Goal: Complete application form: Complete application form

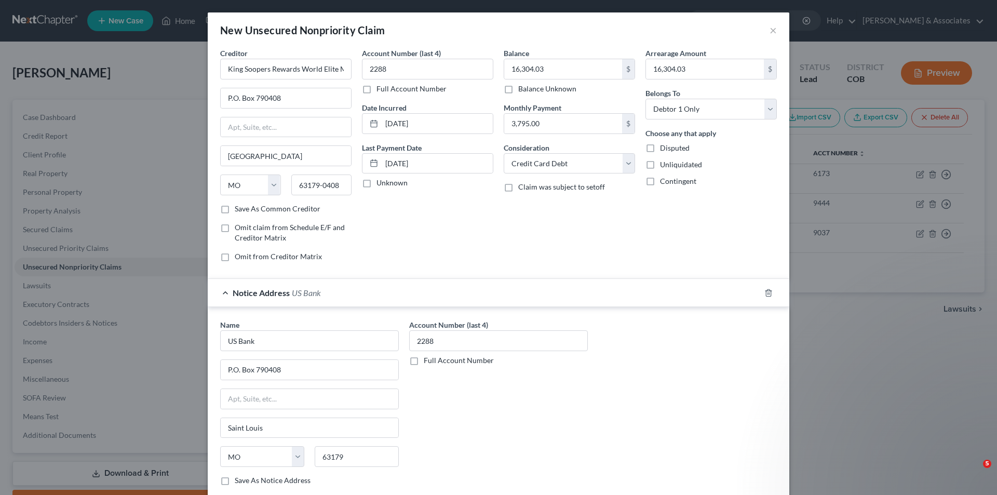
select select "26"
select select "2"
select select "0"
select select "26"
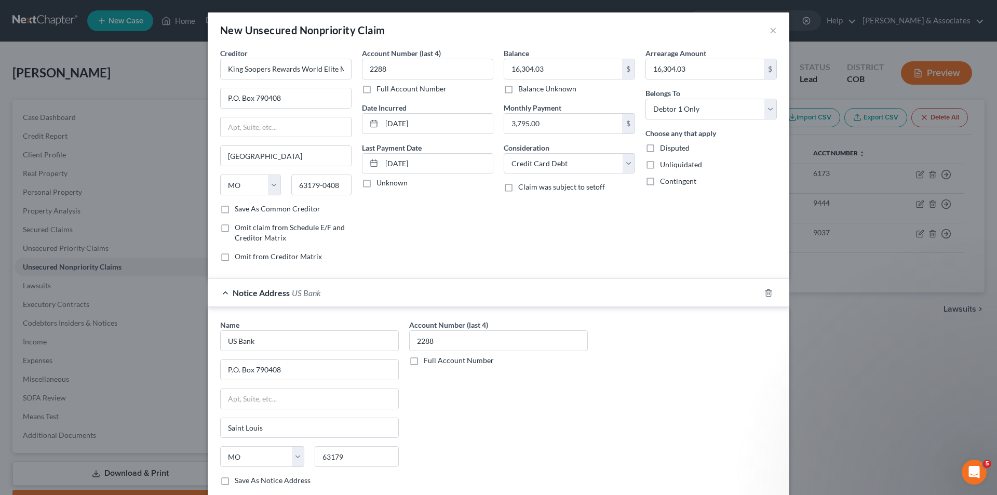
scroll to position [288, 0]
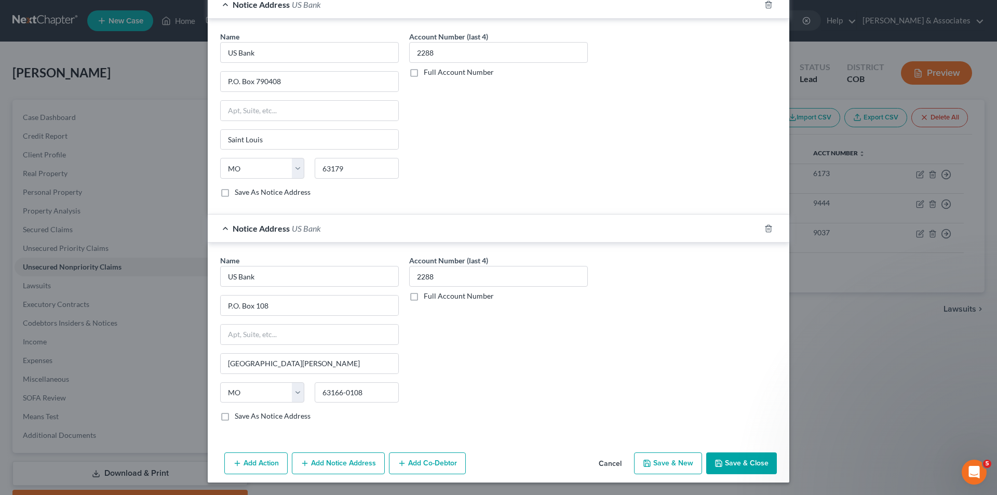
click at [740, 468] on button "Save & Close" at bounding box center [741, 463] width 71 height 22
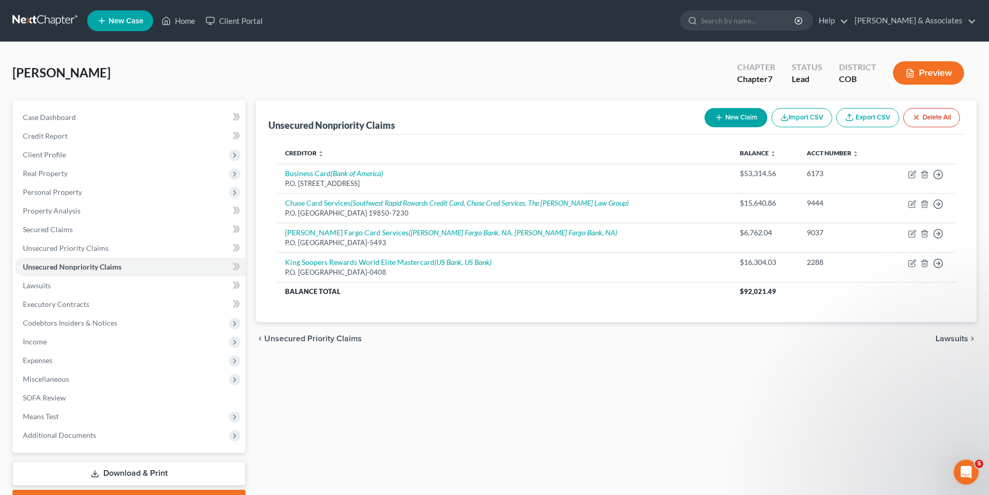
click at [746, 114] on button "New Claim" at bounding box center [736, 117] width 63 height 19
select select "0"
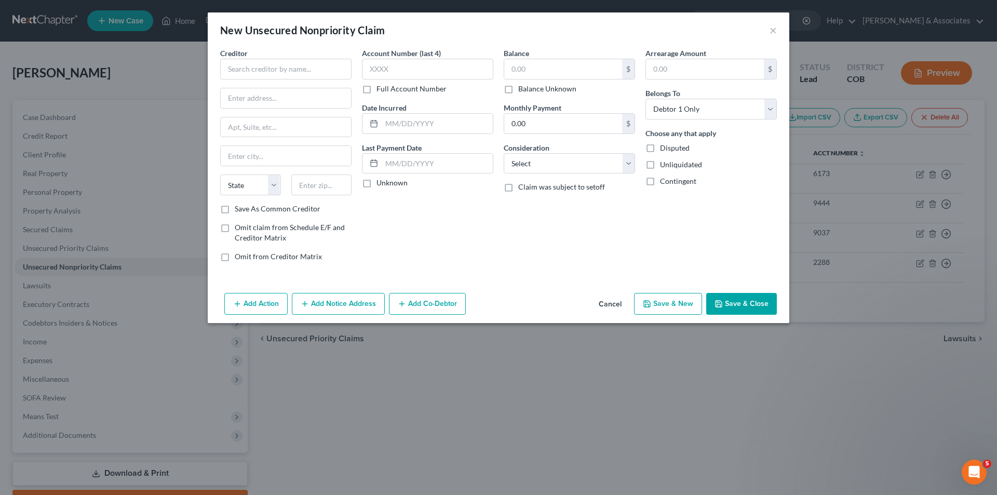
click at [612, 306] on button "Cancel" at bounding box center [609, 304] width 39 height 21
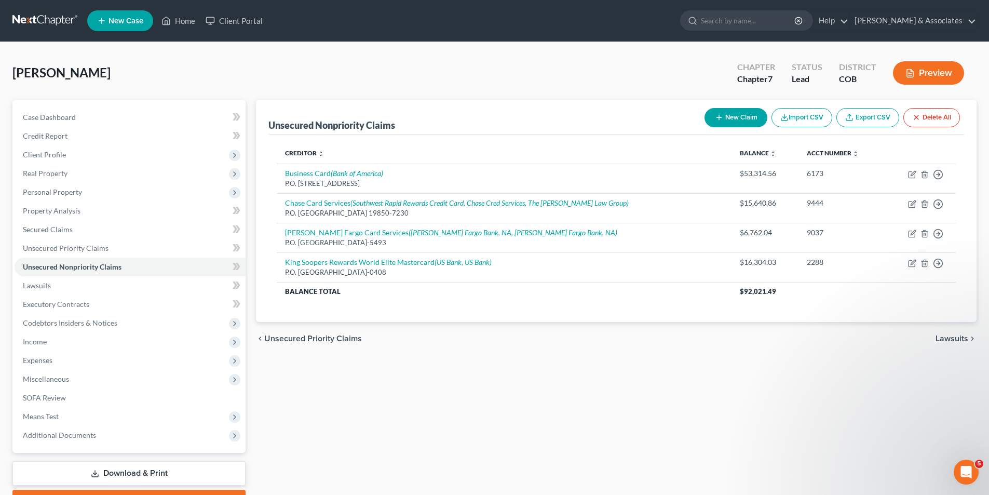
click at [743, 115] on button "New Claim" at bounding box center [736, 117] width 63 height 19
select select "0"
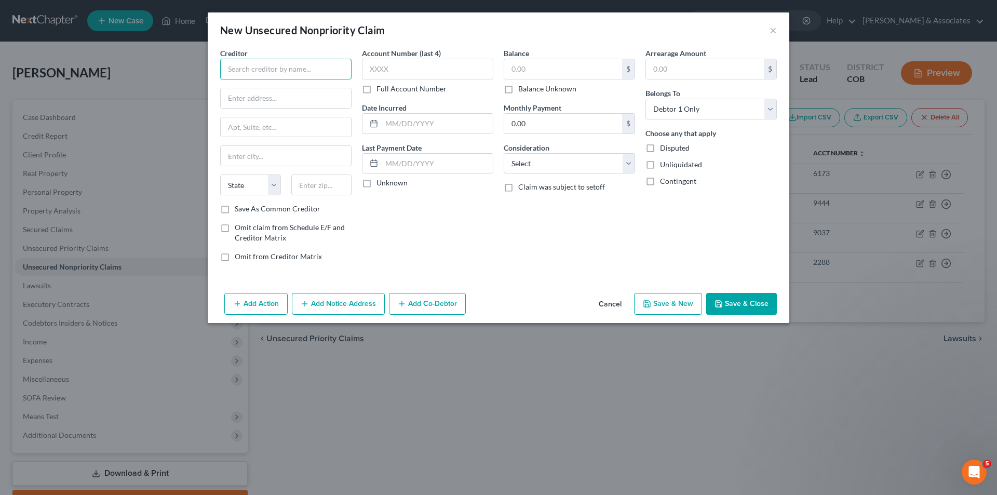
click at [236, 67] on input "text" at bounding box center [285, 69] width 131 height 21
click at [234, 71] on input "Cidewide Bank" at bounding box center [285, 69] width 131 height 21
type input "Citywide Bank"
click at [372, 70] on input "text" at bounding box center [427, 69] width 131 height 21
type input "3114"
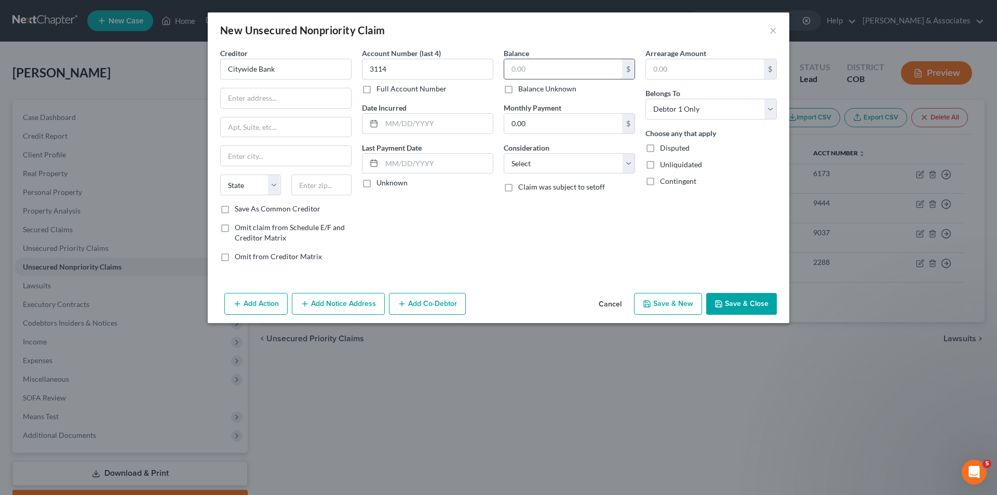
click at [511, 63] on input "text" at bounding box center [563, 69] width 118 height 20
type input "3"
type input "24,408.00"
click at [657, 69] on input "text" at bounding box center [705, 69] width 118 height 20
type input "24,408.00"
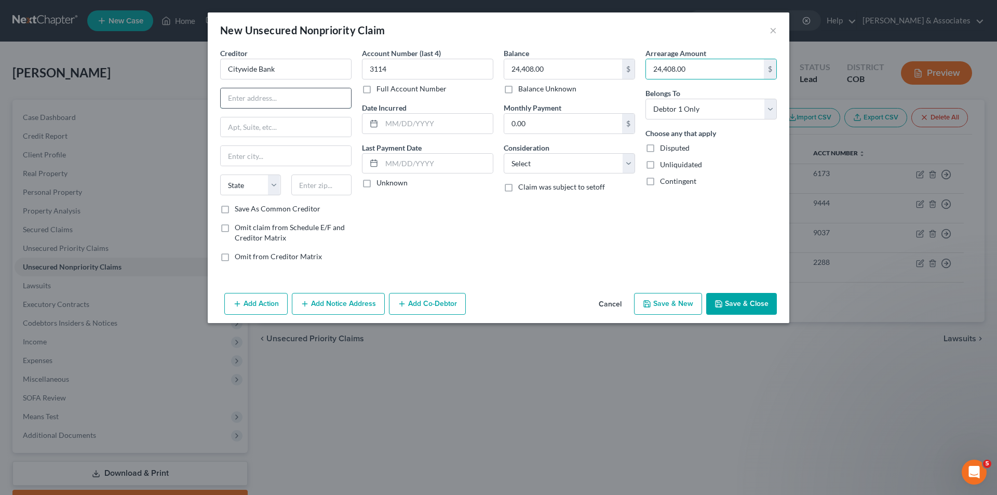
click at [235, 99] on input "text" at bounding box center [286, 98] width 130 height 20
type input "[STREET_ADDRESS]"
click at [243, 123] on input "text" at bounding box center [286, 127] width 130 height 20
type input "Suite 100"
click at [239, 156] on input "text" at bounding box center [286, 156] width 130 height 20
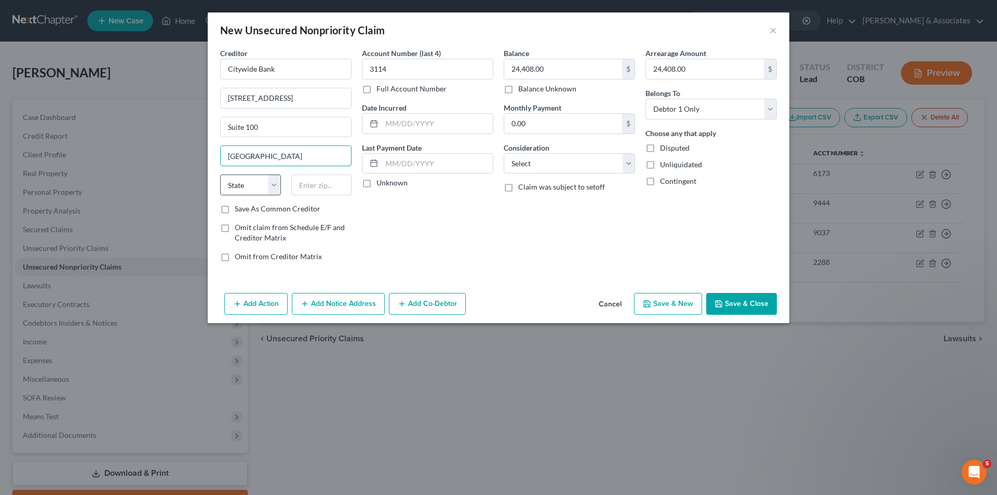
type input "[GEOGRAPHIC_DATA]"
click at [254, 188] on select "State [US_STATE] AK AR AZ CA CO CT DE DC [GEOGRAPHIC_DATA] [GEOGRAPHIC_DATA] GU…" at bounding box center [250, 184] width 61 height 21
select select "5"
click at [220, 174] on select "State [US_STATE] AK AR AZ CA CO CT DE DC [GEOGRAPHIC_DATA] [GEOGRAPHIC_DATA] GU…" at bounding box center [250, 184] width 61 height 21
click at [306, 184] on input "text" at bounding box center [321, 184] width 61 height 21
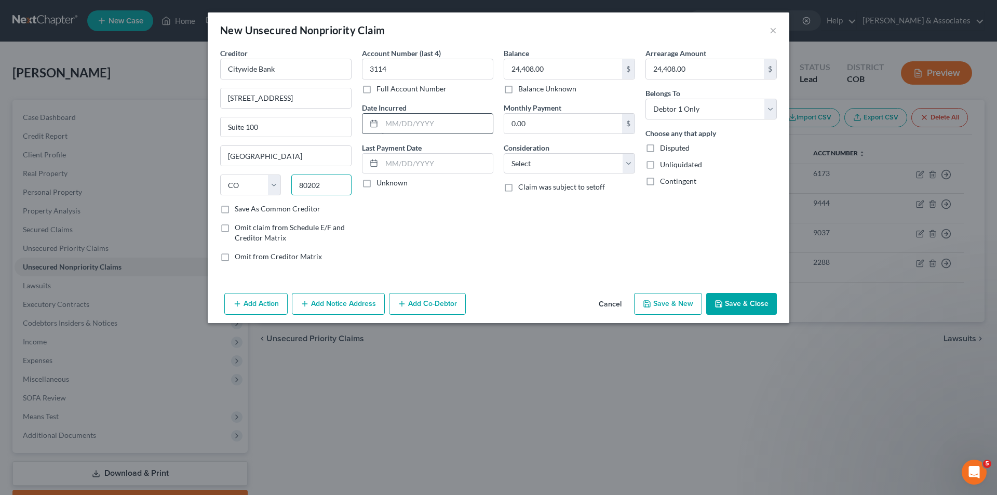
type input "80202"
click at [391, 124] on input "text" at bounding box center [437, 124] width 111 height 20
click at [385, 164] on input "text" at bounding box center [437, 164] width 111 height 20
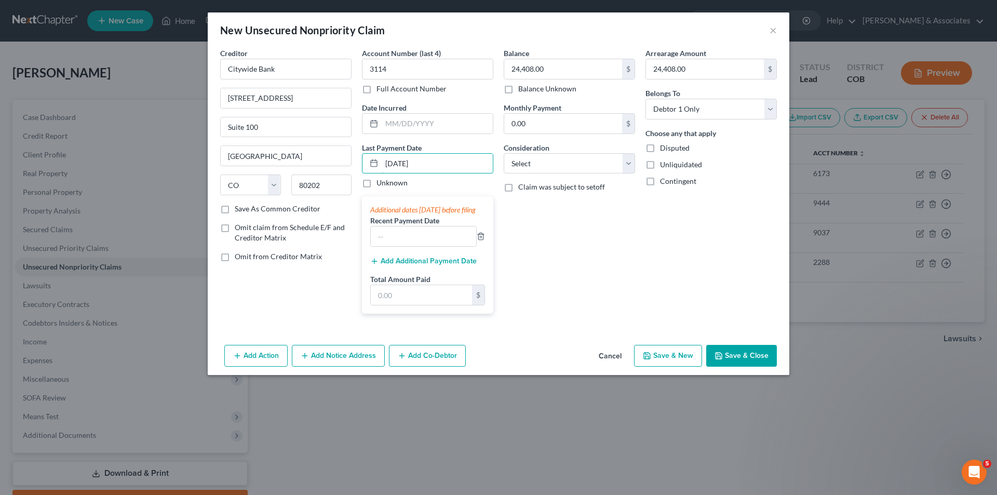
type input "[DATE]"
click at [574, 234] on div "Balance 24,408.00 $ Balance Unknown Balance Undetermined 24,408.00 $ Balance Un…" at bounding box center [569, 185] width 142 height 274
click at [535, 242] on div "Balance 24,408.00 $ Balance Unknown Balance Undetermined 24,408.00 $ Balance Un…" at bounding box center [569, 185] width 142 height 274
click at [387, 246] on input "text" at bounding box center [423, 236] width 105 height 20
type input "300.00"
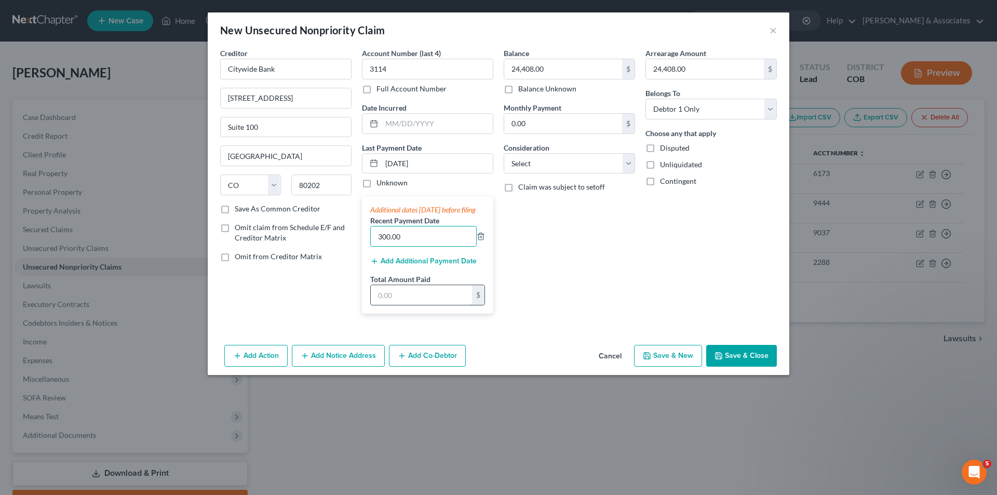
click at [400, 305] on input "text" at bounding box center [421, 295] width 101 height 20
type input "300.00"
click at [531, 120] on input "0.00" at bounding box center [563, 124] width 118 height 20
type input "185.00"
click at [626, 166] on select "Select Cable / Satellite Services Collection Agency Credit Card Debt Debt Couns…" at bounding box center [569, 163] width 131 height 21
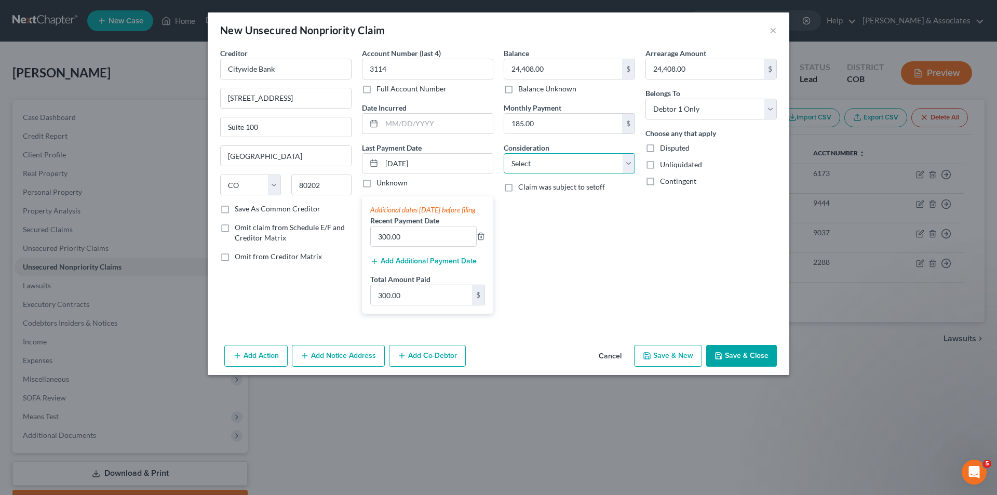
select select "11"
click at [504, 153] on select "Select Cable / Satellite Services Collection Agency Credit Card Debt Debt Couns…" at bounding box center [569, 163] width 131 height 21
click at [749, 362] on button "Save & Close" at bounding box center [741, 356] width 71 height 22
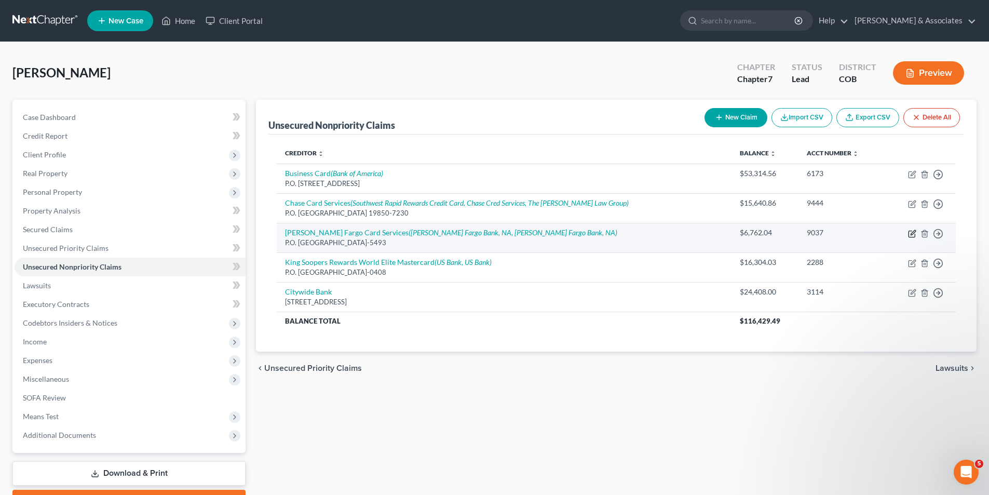
click at [915, 234] on icon "button" at bounding box center [912, 234] width 6 height 6
select select "4"
select select "2"
select select "0"
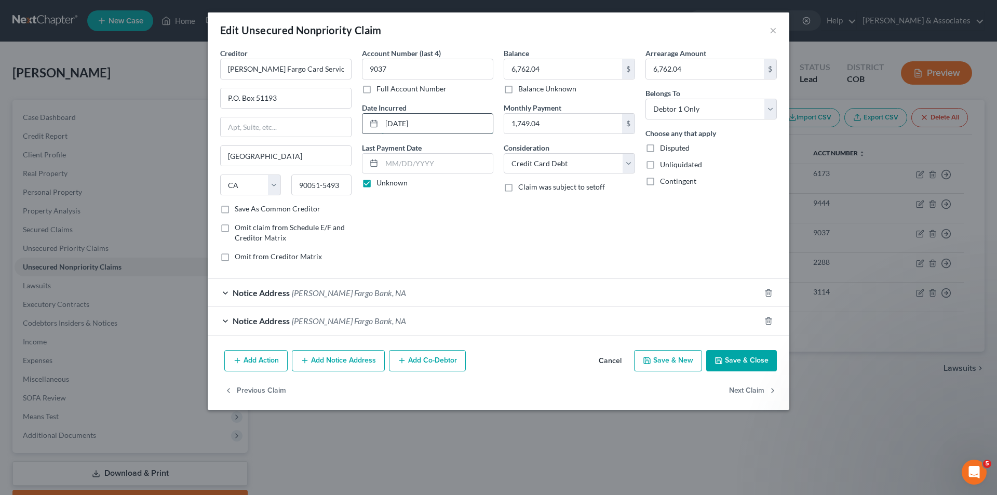
click at [436, 127] on input "[DATE]" at bounding box center [437, 124] width 111 height 20
click at [345, 361] on button "Add Notice Address" at bounding box center [338, 361] width 93 height 22
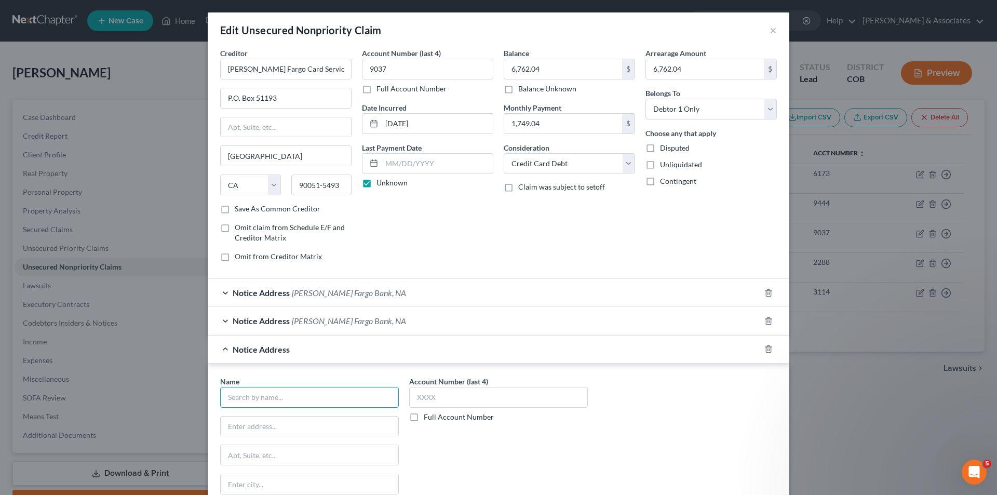
click at [229, 391] on input "text" at bounding box center [309, 397] width 179 height 21
type input "[PERSON_NAME] Fargo Card Services"
click at [412, 399] on input "text" at bounding box center [498, 397] width 179 height 21
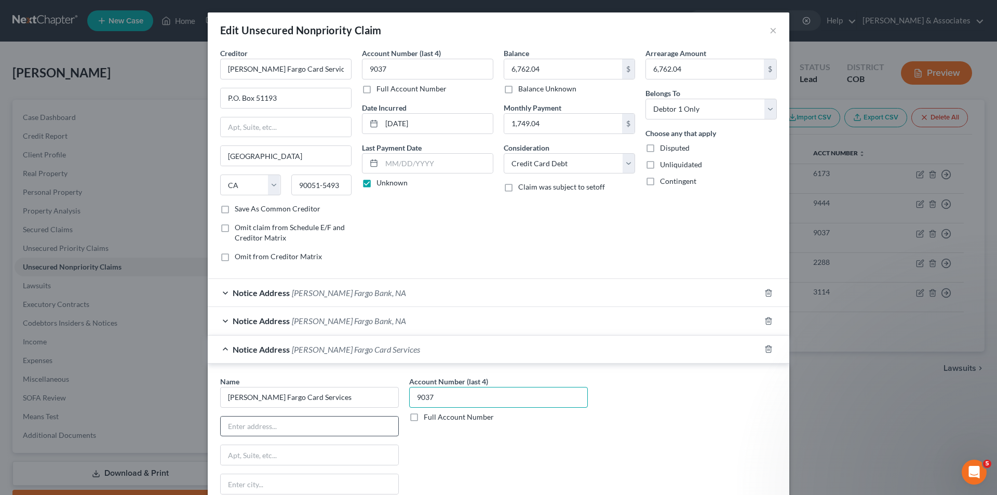
type input "9037"
click at [237, 429] on input "text" at bounding box center [310, 426] width 178 height 20
type input "P.O. Box 393"
click at [235, 454] on input "text" at bounding box center [310, 455] width 178 height 20
click at [239, 484] on input "text" at bounding box center [310, 484] width 178 height 20
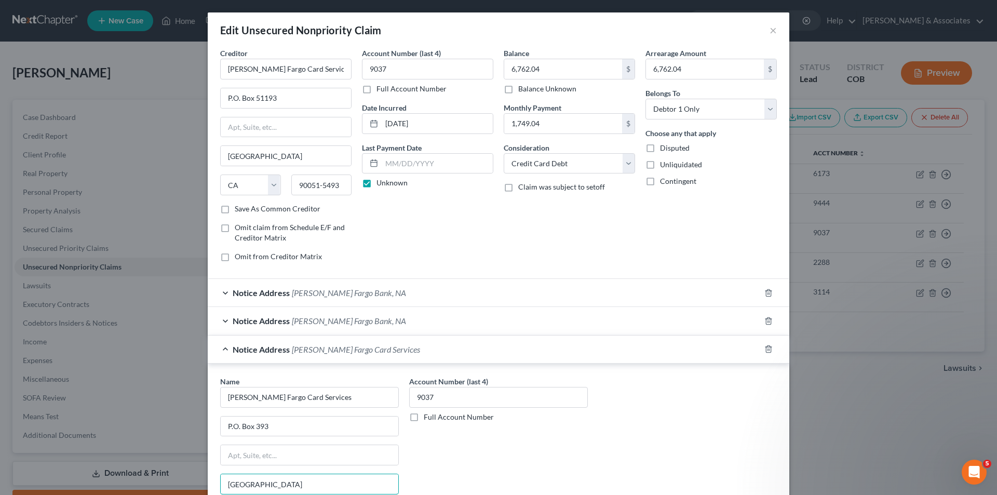
type input "[GEOGRAPHIC_DATA]"
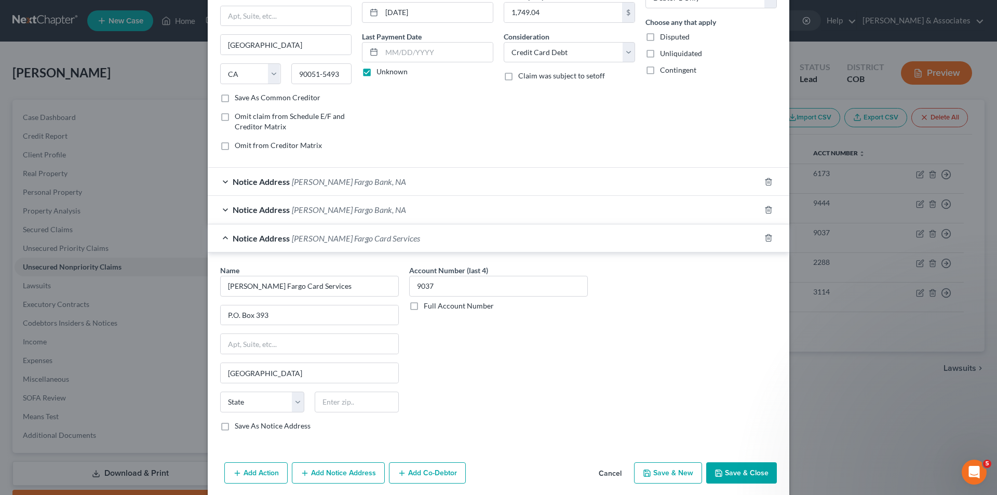
scroll to position [151, 0]
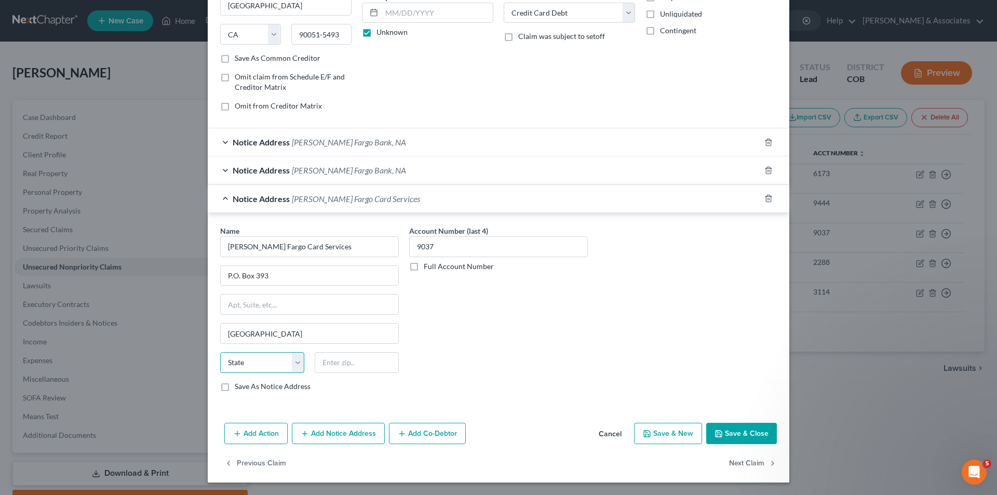
click at [291, 363] on select "State [US_STATE] AK AR AZ CA CO CT DE DC [GEOGRAPHIC_DATA] [GEOGRAPHIC_DATA] GU…" at bounding box center [262, 362] width 84 height 21
click at [220, 352] on select "State [US_STATE] AK AR AZ CA CO CT DE DC [GEOGRAPHIC_DATA] [GEOGRAPHIC_DATA] GU…" at bounding box center [262, 362] width 84 height 21
click at [293, 361] on select "State [US_STATE] AK AR AZ CA CO CT DE DC [GEOGRAPHIC_DATA] [GEOGRAPHIC_DATA] GU…" at bounding box center [262, 362] width 84 height 21
select select "24"
click at [220, 352] on select "State [US_STATE] AK AR AZ CA CO CT DE DC [GEOGRAPHIC_DATA] [GEOGRAPHIC_DATA] GU…" at bounding box center [262, 362] width 84 height 21
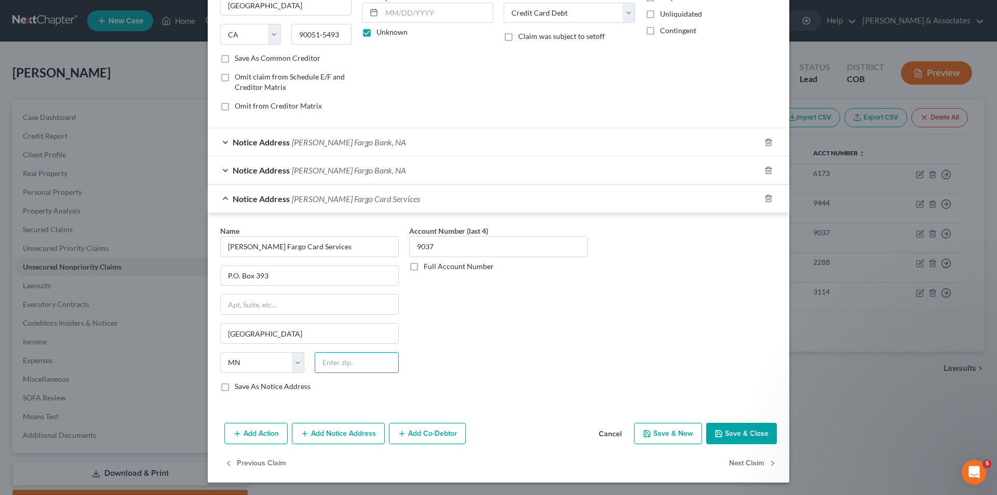
click at [323, 363] on input "text" at bounding box center [357, 362] width 84 height 21
type input "55480"
click at [730, 432] on button "Save & Close" at bounding box center [741, 434] width 71 height 22
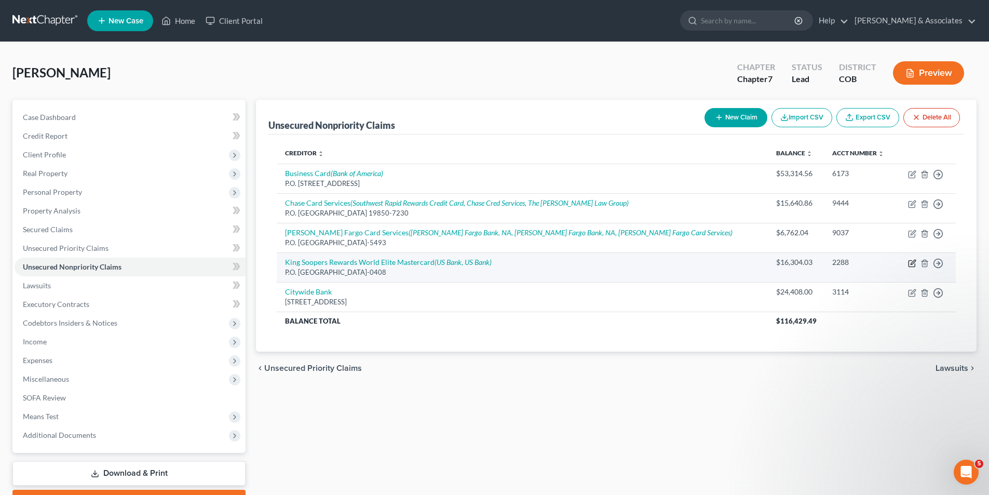
click at [914, 264] on icon "button" at bounding box center [912, 263] width 8 height 8
select select "26"
select select "2"
select select "0"
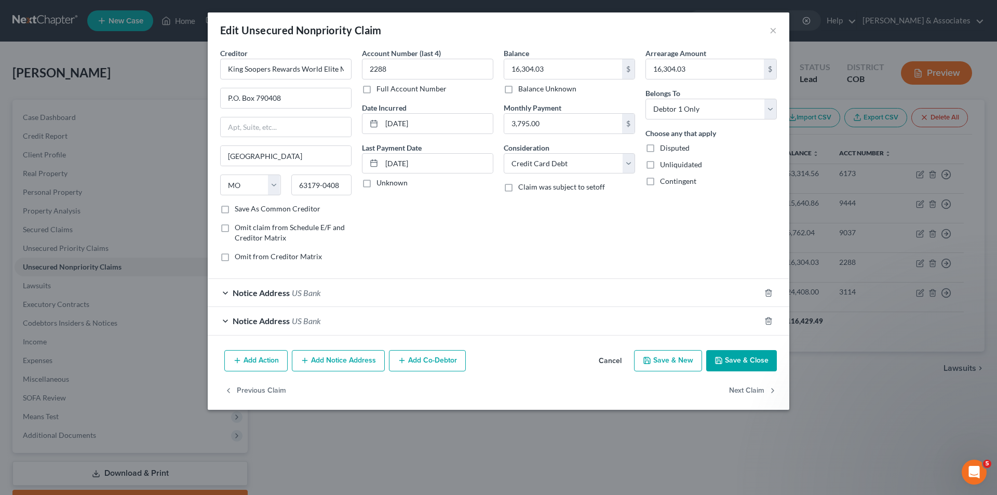
click at [322, 360] on button "Add Notice Address" at bounding box center [338, 361] width 93 height 22
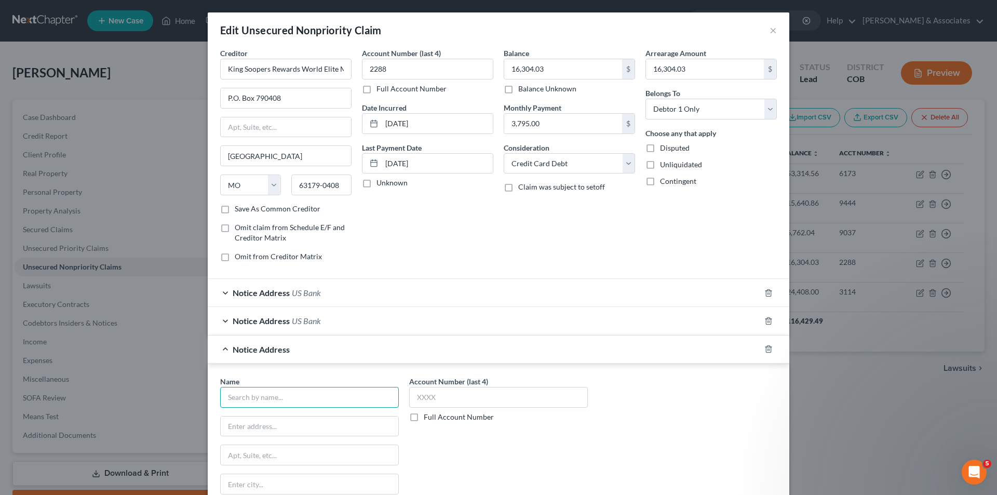
click at [233, 395] on input "text" at bounding box center [309, 397] width 179 height 21
type input "US Bank"
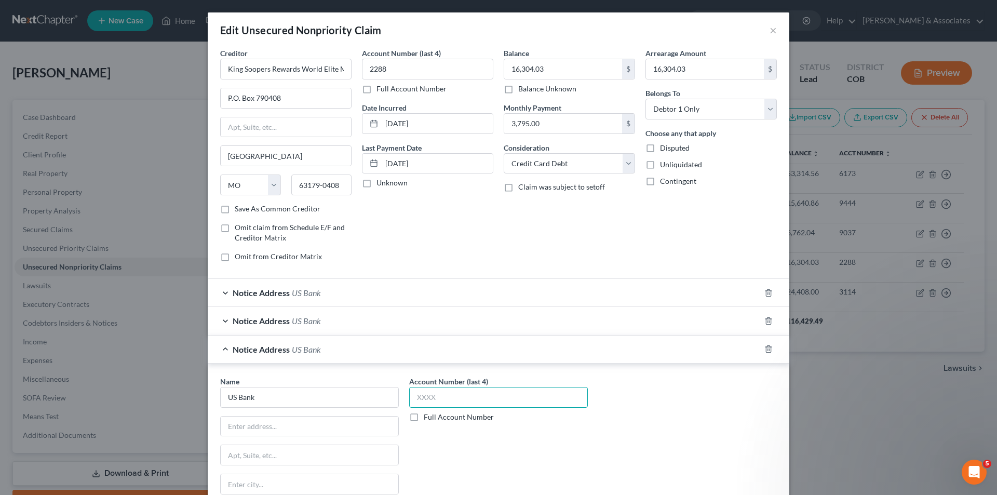
click at [412, 394] on input "text" at bounding box center [498, 397] width 179 height 21
type input "2288"
click at [222, 426] on input "text" at bounding box center [310, 426] width 178 height 20
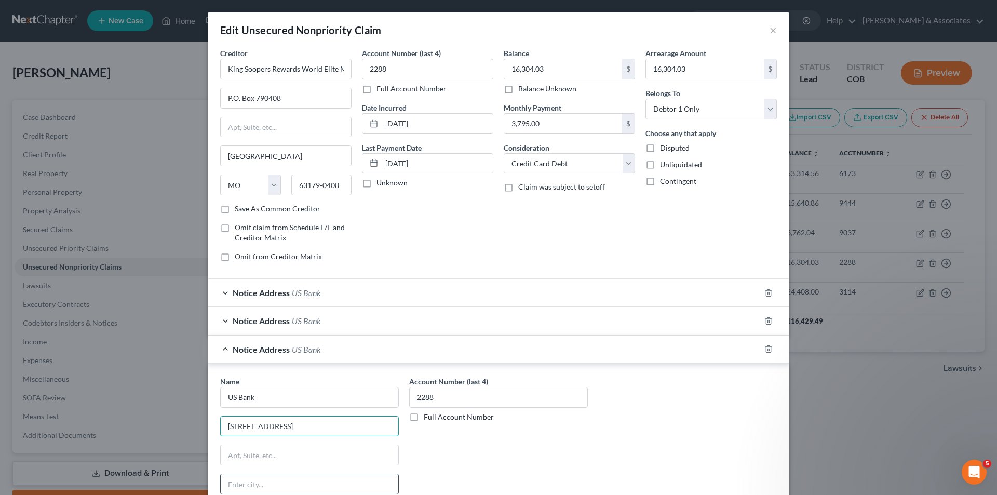
type input "[STREET_ADDRESS]"
click at [229, 483] on input "text" at bounding box center [310, 484] width 178 height 20
type input "[GEOGRAPHIC_DATA]"
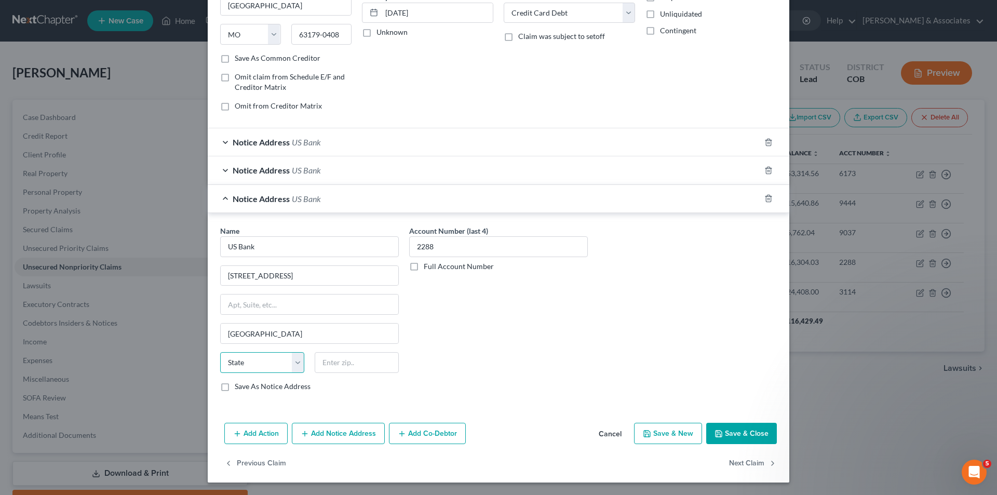
click at [297, 364] on select "State [US_STATE] AK AR AZ CA CO CT DE DC [GEOGRAPHIC_DATA] [GEOGRAPHIC_DATA] GU…" at bounding box center [262, 362] width 84 height 21
select select "24"
click at [220, 352] on select "State [US_STATE] AK AR AZ CA CO CT DE DC [GEOGRAPHIC_DATA] [GEOGRAPHIC_DATA] GU…" at bounding box center [262, 362] width 84 height 21
click at [319, 368] on input "text" at bounding box center [357, 362] width 84 height 21
type input "55402"
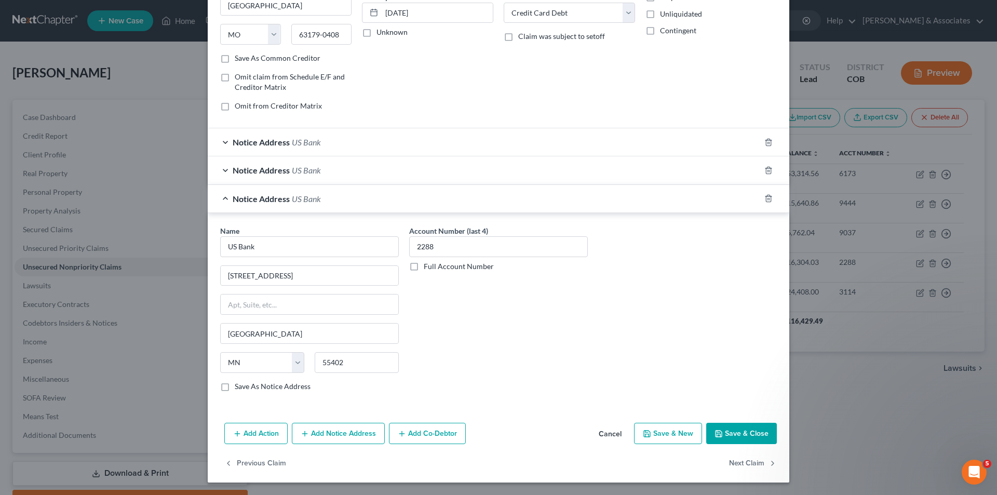
click at [738, 431] on button "Save & Close" at bounding box center [741, 434] width 71 height 22
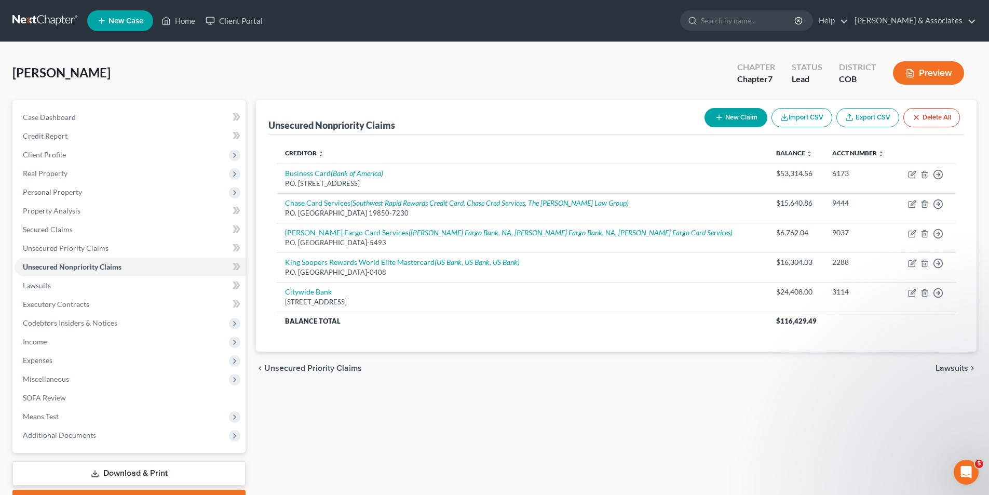
click at [754, 115] on button "New Claim" at bounding box center [736, 117] width 63 height 19
select select "0"
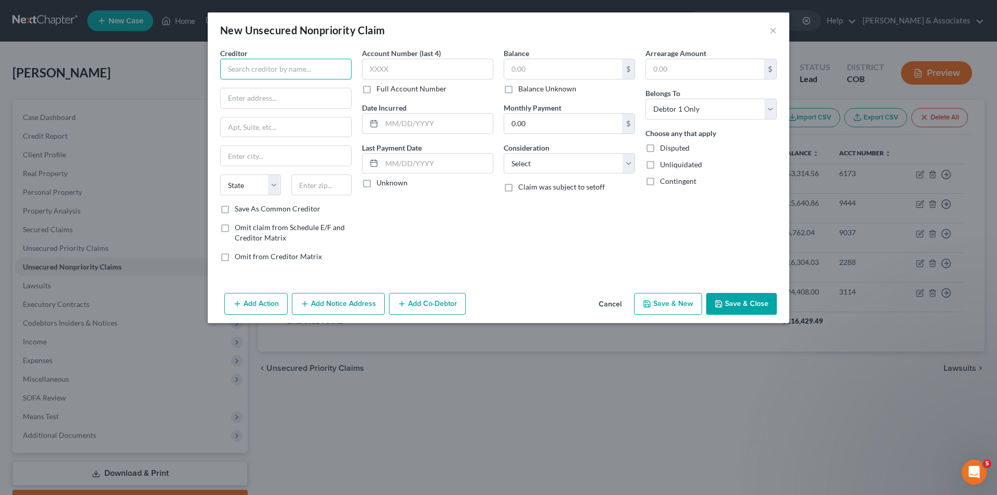
click at [231, 66] on input "text" at bounding box center [285, 69] width 131 height 21
type input "Santander Bank NA"
click at [369, 66] on input "text" at bounding box center [427, 69] width 131 height 21
type input "1000"
click at [231, 100] on input "text" at bounding box center [286, 98] width 130 height 20
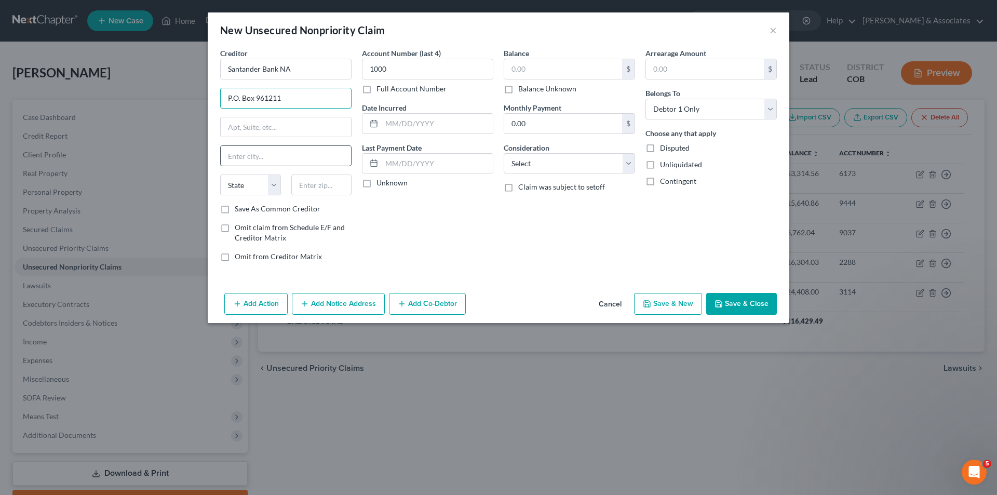
type input "P.O. Box 961211"
click at [230, 153] on input "text" at bounding box center [286, 156] width 130 height 20
type input "[GEOGRAPHIC_DATA]"
click at [269, 184] on select "State [US_STATE] AK AR AZ CA CO CT DE DC [GEOGRAPHIC_DATA] [GEOGRAPHIC_DATA] GU…" at bounding box center [250, 184] width 61 height 21
select select "45"
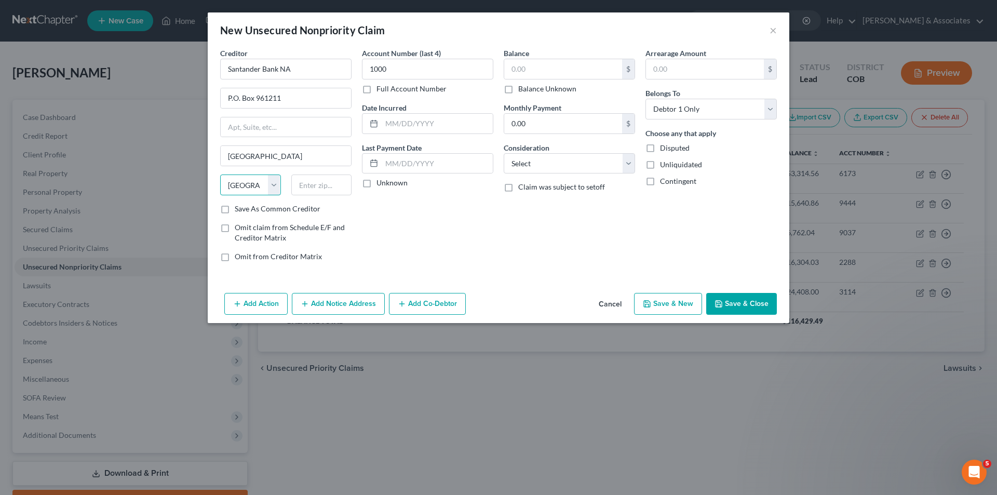
click at [220, 174] on select "State [US_STATE] AK AR AZ CA CO CT DE DC [GEOGRAPHIC_DATA] [GEOGRAPHIC_DATA] GU…" at bounding box center [250, 184] width 61 height 21
click at [307, 189] on input "text" at bounding box center [321, 184] width 61 height 21
type input "76161"
click at [383, 121] on input "text" at bounding box center [437, 124] width 111 height 20
type input "[DATE]"
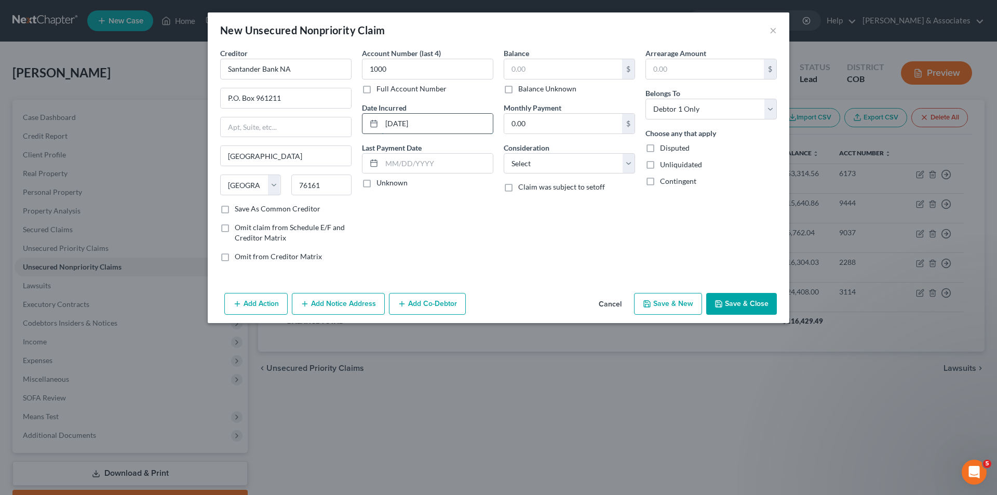
drag, startPoint x: 434, startPoint y: 128, endPoint x: 385, endPoint y: 126, distance: 49.3
click at [385, 126] on input "[DATE]" at bounding box center [437, 124] width 111 height 20
click at [396, 164] on input "text" at bounding box center [437, 164] width 111 height 20
paste input "[DATE]"
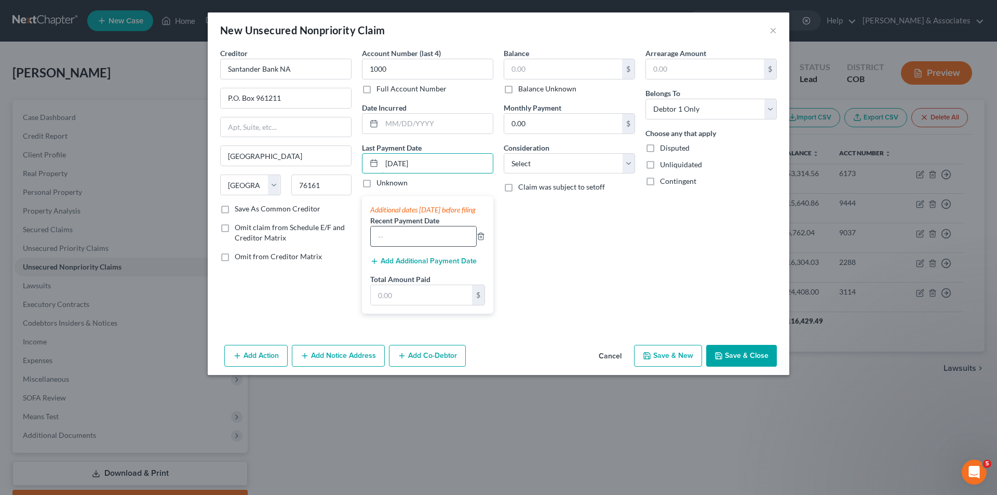
type input "[DATE]"
click at [388, 246] on input "text" at bounding box center [423, 236] width 105 height 20
type input "555.00"
click at [383, 305] on input "text" at bounding box center [421, 295] width 101 height 20
type input "555.00"
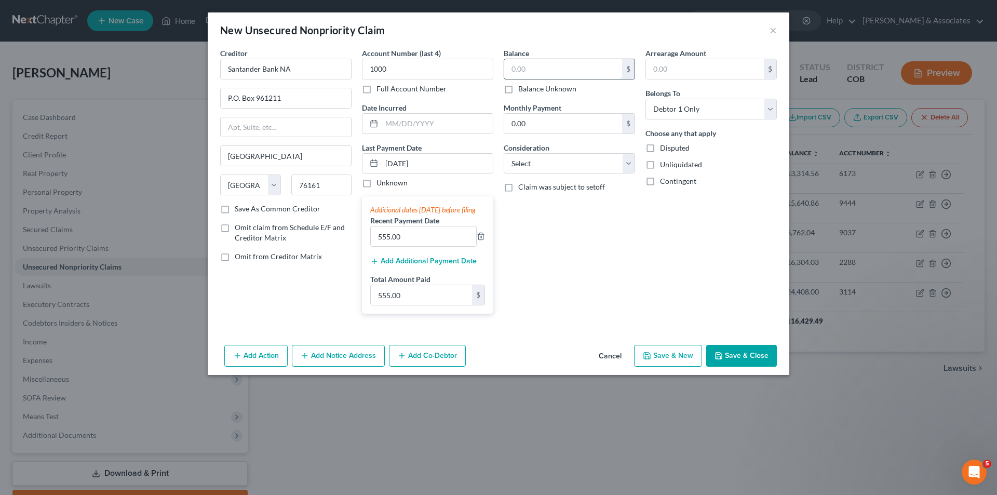
click at [542, 64] on input "text" at bounding box center [563, 69] width 118 height 20
type input "23,401.00"
click at [539, 126] on input "0.00" at bounding box center [563, 124] width 118 height 20
type input "555.00"
click at [631, 165] on select "Select Cable / Satellite Services Collection Agency Credit Card Debt Debt Couns…" at bounding box center [569, 163] width 131 height 21
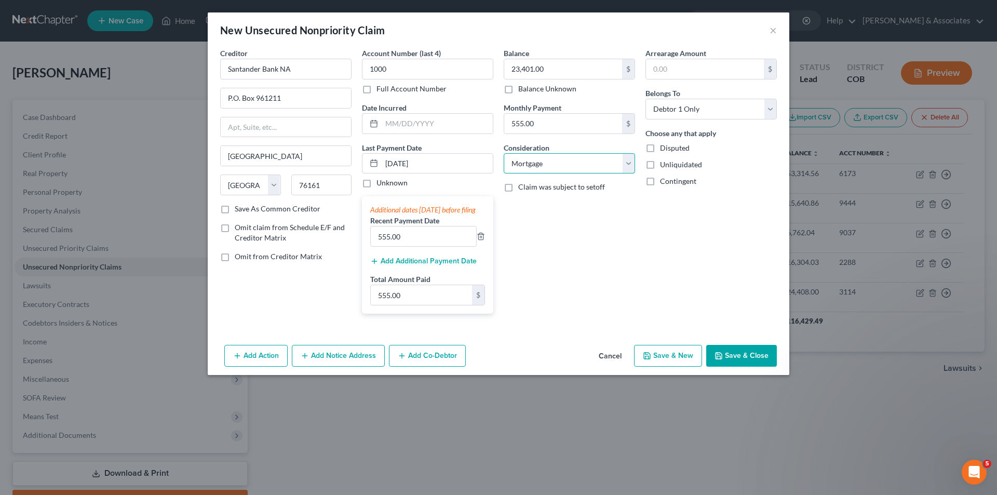
click at [504, 153] on select "Select Cable / Satellite Services Collection Agency Credit Card Debt Debt Couns…" at bounding box center [569, 163] width 131 height 21
click at [627, 168] on select "Select Cable / Satellite Services Collection Agency Credit Card Debt Debt Couns…" at bounding box center [569, 163] width 131 height 21
select select "14"
click at [504, 153] on select "Select Cable / Satellite Services Collection Agency Credit Card Debt Debt Couns…" at bounding box center [569, 163] width 131 height 21
click at [631, 163] on select "Select Cable / Satellite Services Collection Agency Credit Card Debt Debt Couns…" at bounding box center [569, 163] width 131 height 21
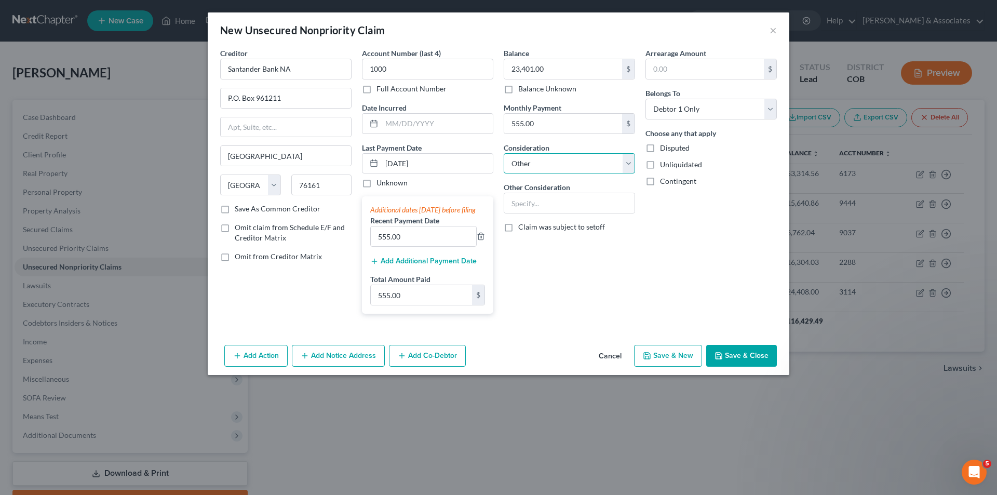
click at [560, 163] on select "Select Cable / Satellite Services Collection Agency Credit Card Debt Debt Couns…" at bounding box center [569, 163] width 131 height 21
click at [388, 125] on input "text" at bounding box center [437, 124] width 111 height 20
type input "[DATE]"
click at [759, 367] on button "Save & Close" at bounding box center [741, 356] width 71 height 22
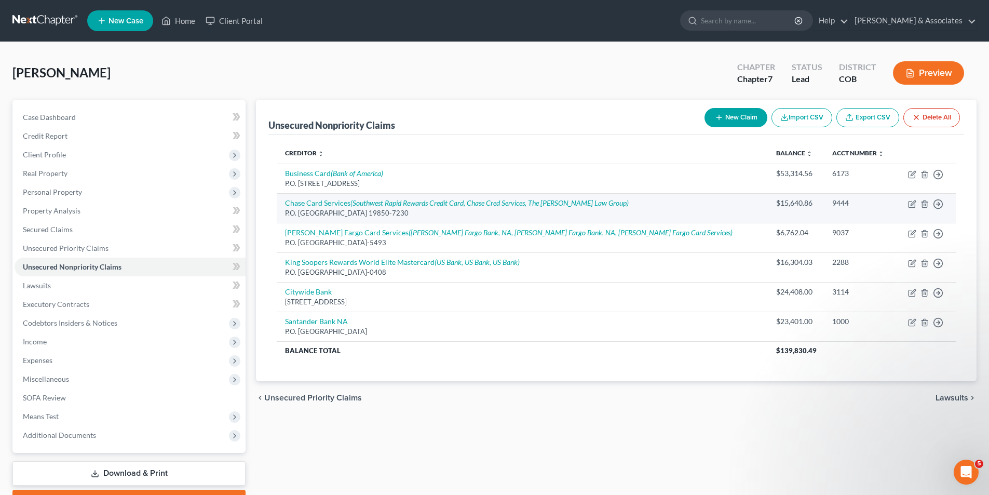
click at [307, 217] on div "P.O. [GEOGRAPHIC_DATA] 19850-7230" at bounding box center [522, 213] width 475 height 10
click at [913, 204] on icon "button" at bounding box center [912, 204] width 8 height 8
select select "7"
select select "2"
select select "0"
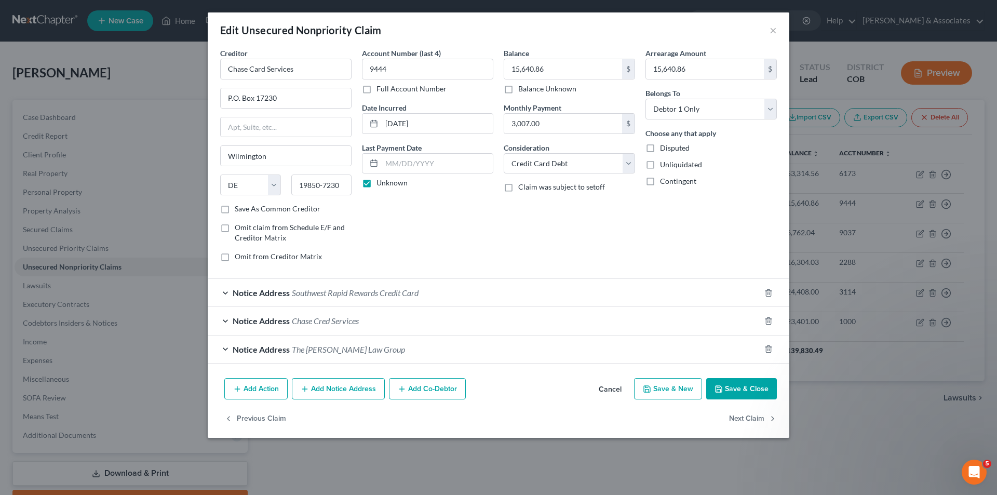
click at [326, 390] on button "Add Notice Address" at bounding box center [338, 389] width 93 height 22
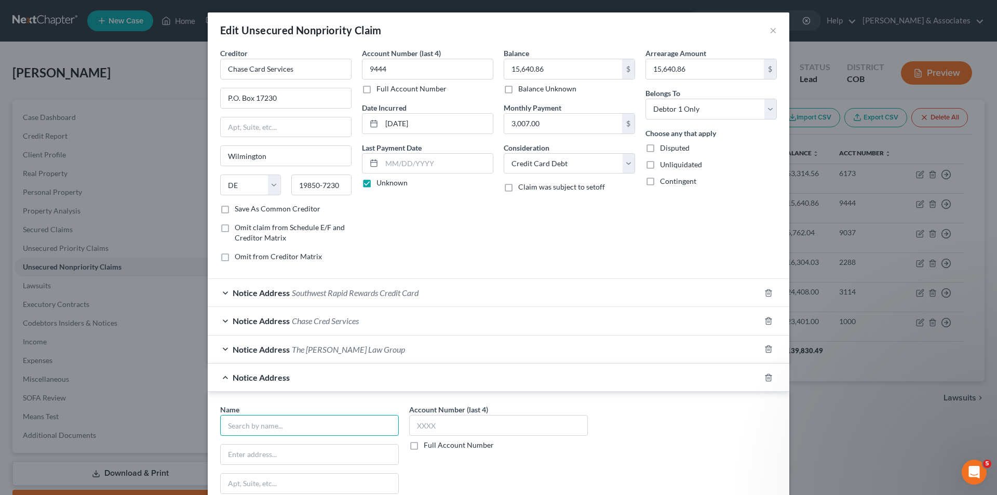
click at [235, 426] on input "text" at bounding box center [309, 425] width 179 height 21
type input "JPMCB Card Services"
click at [419, 423] on input "text" at bounding box center [498, 425] width 179 height 21
type input "9444"
click at [229, 456] on input "text" at bounding box center [310, 454] width 178 height 20
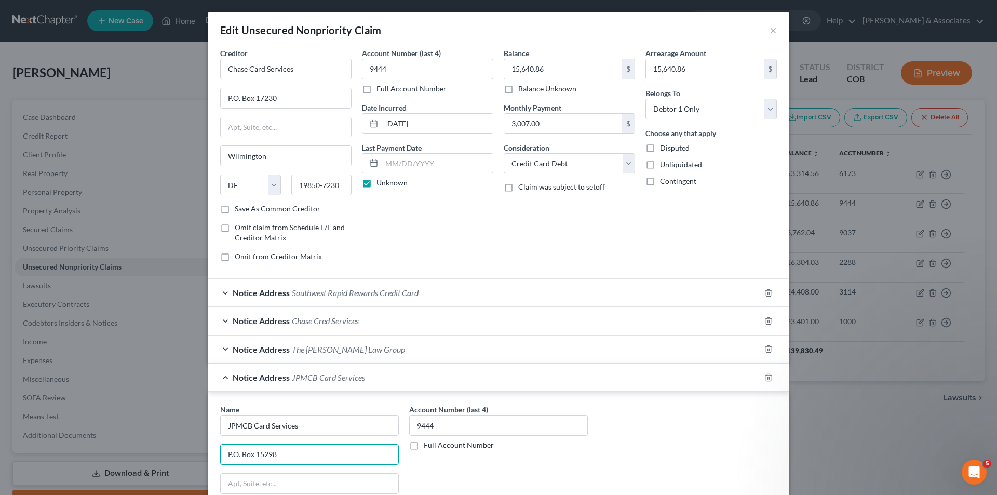
type input "P.O. Box 15298"
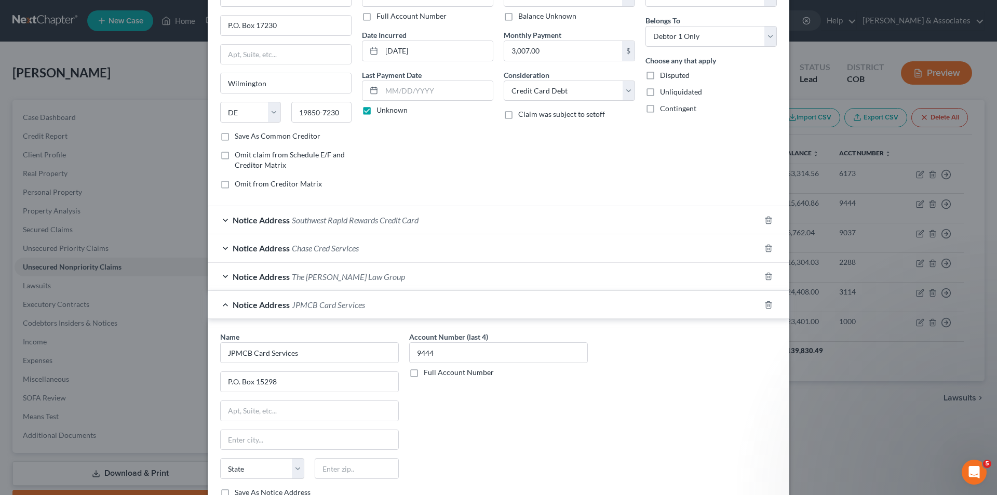
scroll to position [108, 0]
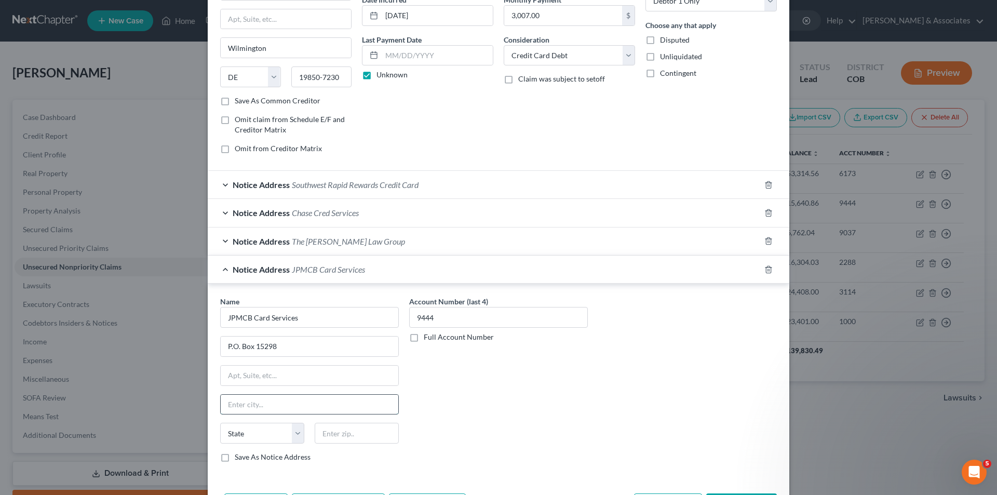
click at [227, 405] on input "text" at bounding box center [310, 405] width 178 height 20
type input "Wilmington"
click at [367, 434] on input "19801-5014" at bounding box center [357, 433] width 84 height 21
type input "19850"
select select "7"
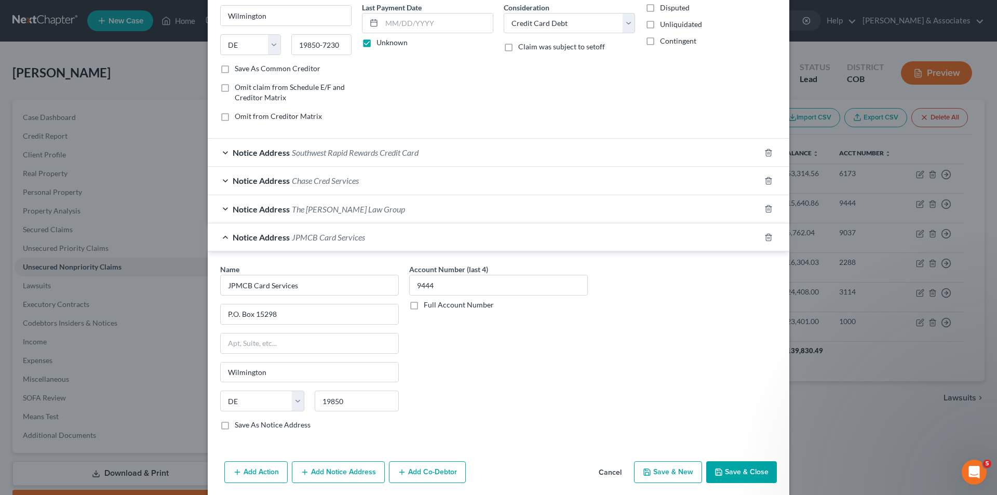
scroll to position [179, 0]
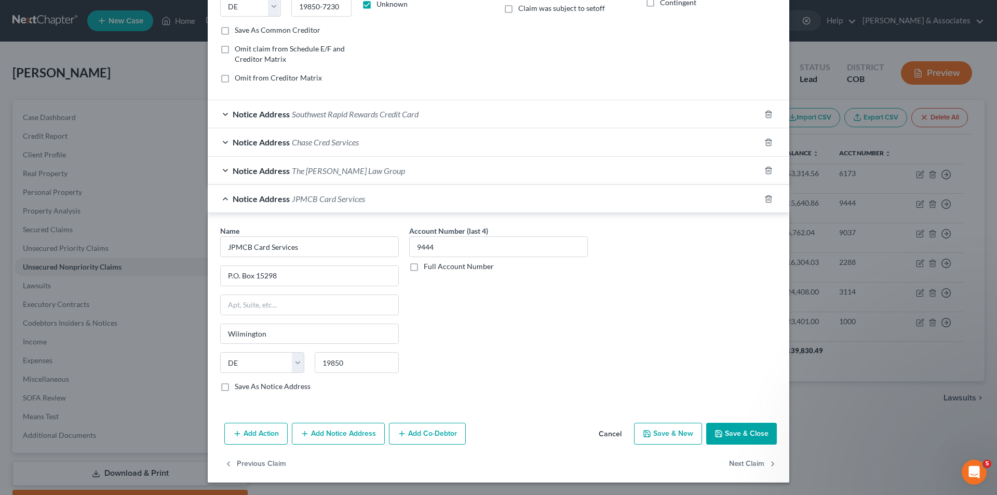
click at [746, 434] on button "Save & Close" at bounding box center [741, 434] width 71 height 22
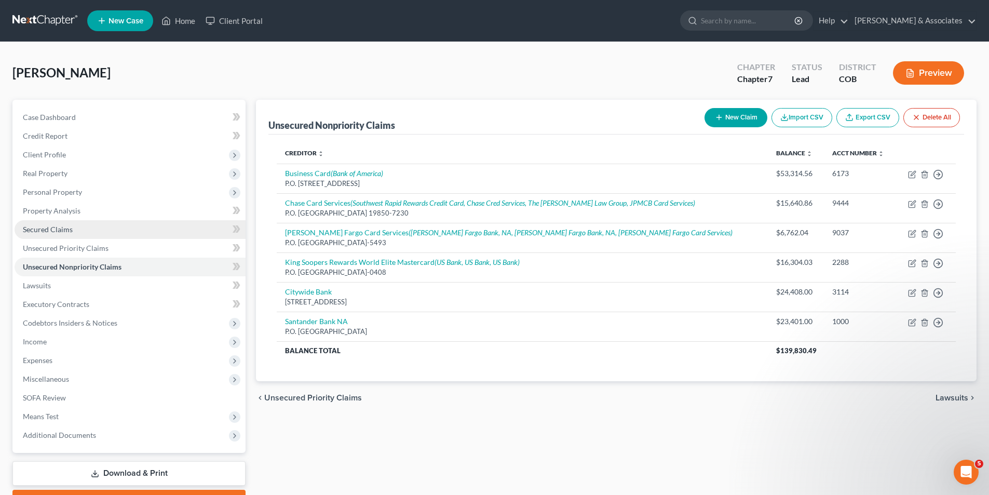
click at [38, 227] on span "Secured Claims" at bounding box center [48, 229] width 50 height 9
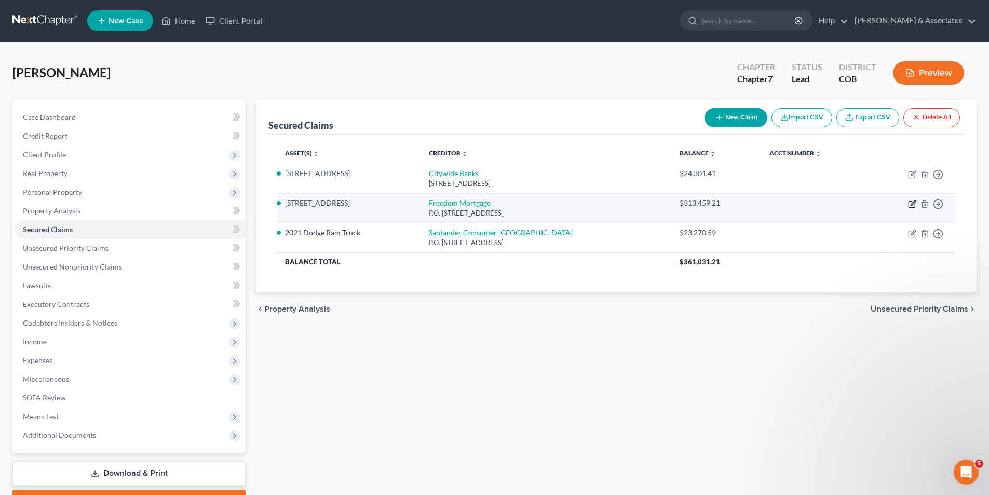
click at [912, 206] on icon "button" at bounding box center [912, 204] width 8 height 8
select select "45"
select select "2"
select select "0"
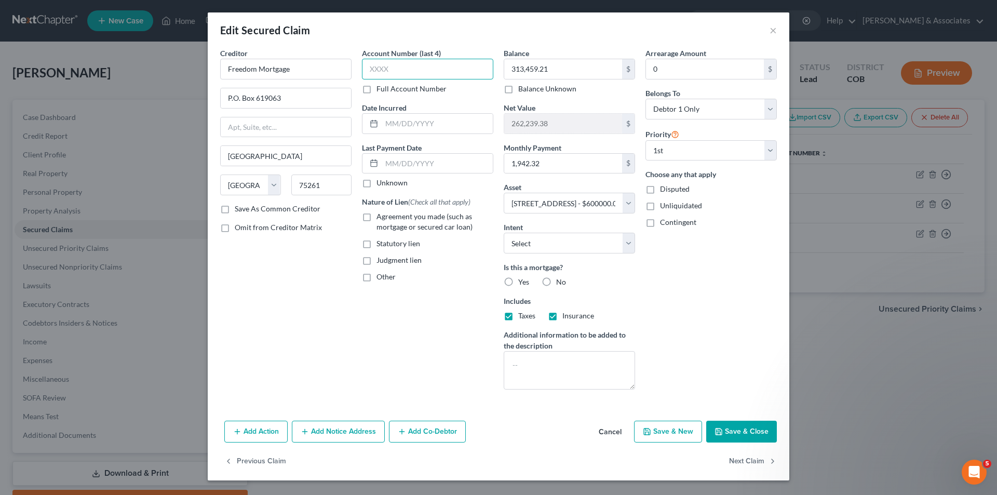
click at [399, 73] on input "text" at bounding box center [427, 69] width 131 height 21
type input "4006"
click at [385, 123] on input "text" at bounding box center [437, 124] width 111 height 20
type input "[DATE]"
click at [386, 164] on input "text" at bounding box center [437, 164] width 111 height 20
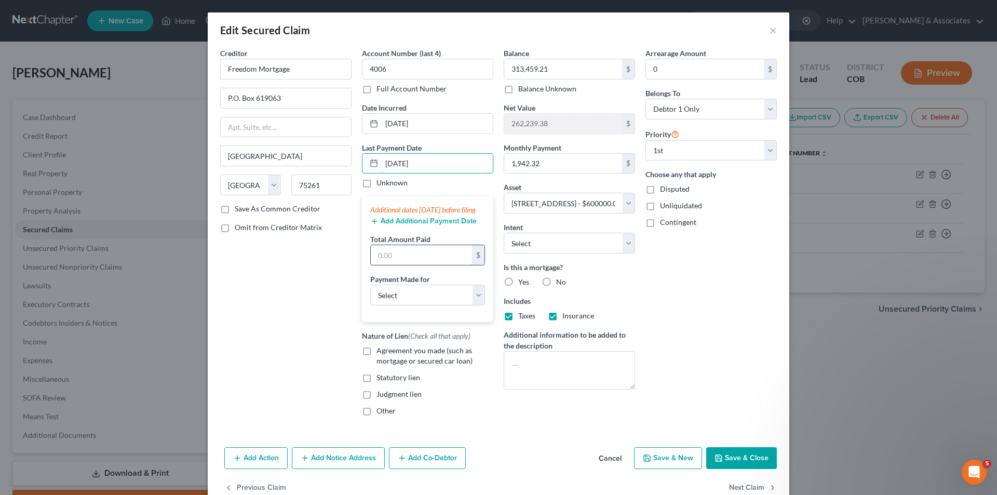
type input "[DATE]"
click at [392, 264] on input "text" at bounding box center [421, 255] width 101 height 20
type input "1,859.00"
click at [628, 246] on select "Select Surrender Redeem Reaffirm Avoid Other" at bounding box center [569, 243] width 131 height 21
select select "2"
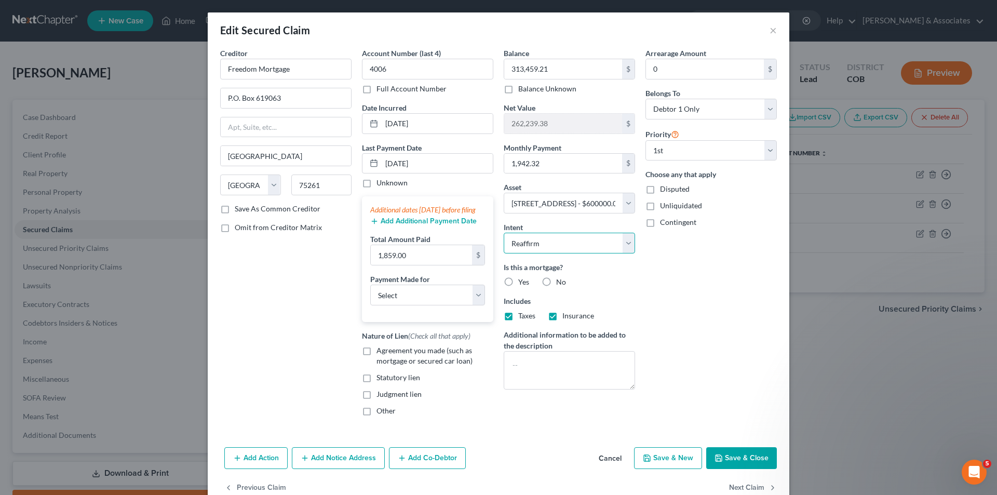
click at [504, 233] on select "Select Surrender Redeem Reaffirm Avoid Other" at bounding box center [569, 243] width 131 height 21
click at [407, 305] on select "Select Car Credit Card Loan Repayment Mortgage Other Suppliers Or Vendors" at bounding box center [427, 295] width 115 height 21
select select "3"
click at [370, 295] on select "Select Car Credit Card Loan Repayment Mortgage Other Suppliers Or Vendors" at bounding box center [427, 295] width 115 height 21
click at [660, 71] on input "0" at bounding box center [705, 69] width 118 height 20
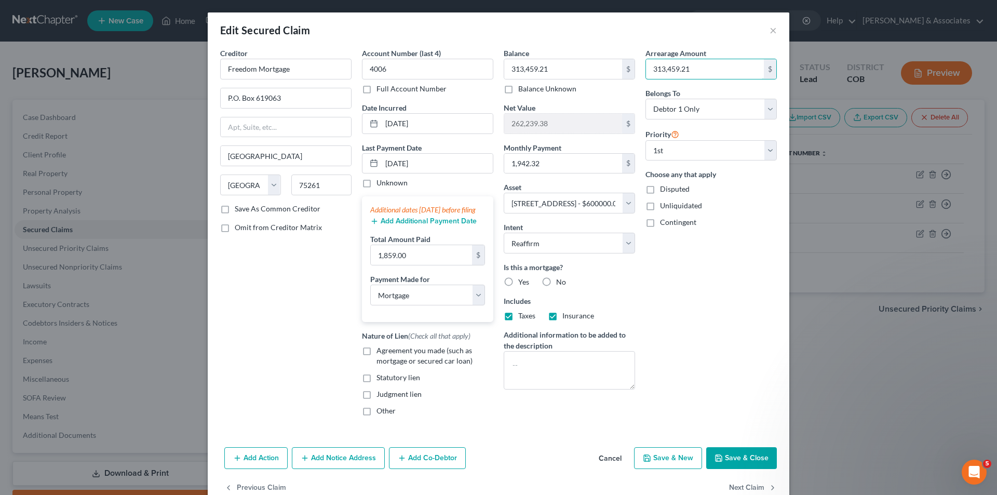
type input "313,459.21"
click at [743, 469] on button "Save & Close" at bounding box center [741, 458] width 71 height 22
select select
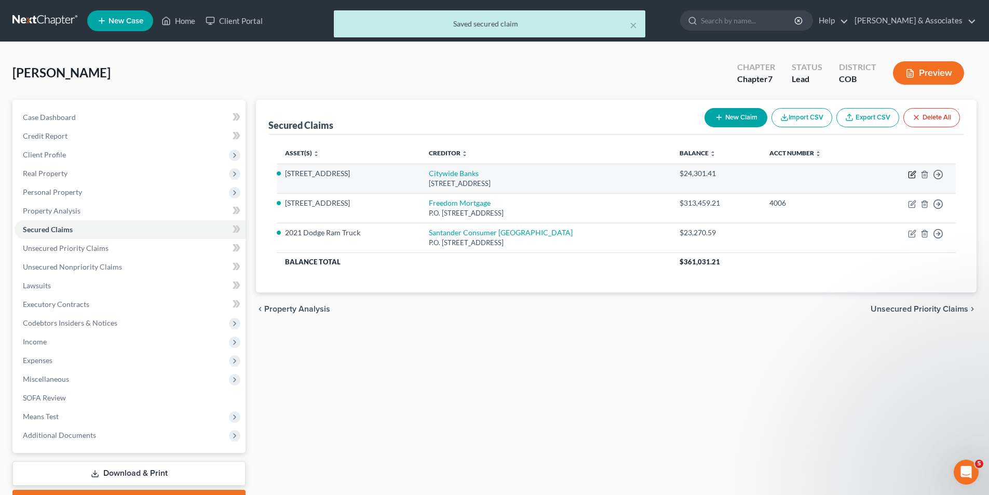
click at [909, 175] on icon "button" at bounding box center [912, 175] width 6 height 6
select select "16"
select select "2"
select select "0"
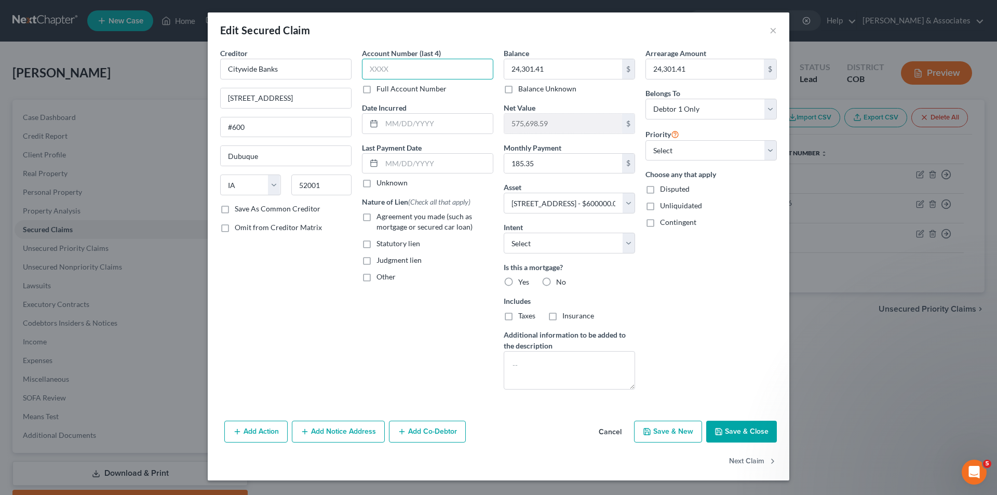
click at [372, 66] on input "text" at bounding box center [427, 69] width 131 height 21
click at [389, 164] on input "text" at bounding box center [437, 164] width 111 height 20
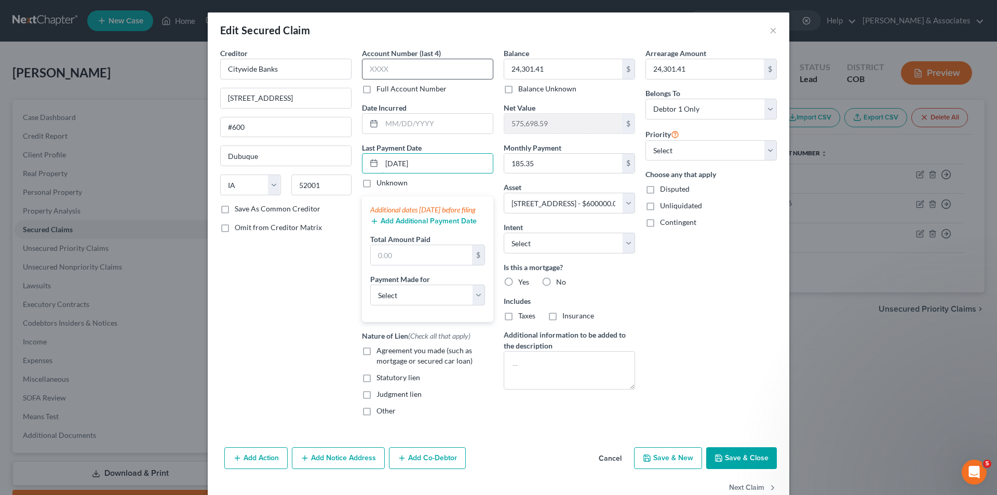
type input "[DATE]"
click at [394, 70] on input "text" at bounding box center [427, 69] width 131 height 21
type input "3114"
drag, startPoint x: 549, startPoint y: 124, endPoint x: 496, endPoint y: 125, distance: 53.5
click at [498, 125] on div "Balance 24,301.41 $ Balance Unknown Balance Undetermined 24,301.41 $ Balance Un…" at bounding box center [569, 236] width 142 height 376
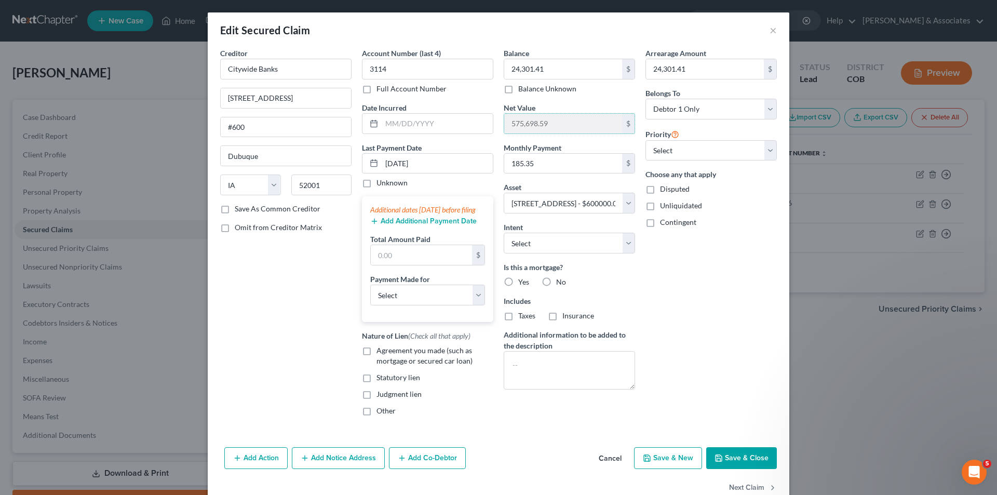
click at [686, 311] on div "Arrearage Amount 24,301.41 $ Belongs To * Select Debtor 1 Only Debtor 2 Only De…" at bounding box center [711, 236] width 142 height 376
click at [622, 244] on select "Select Surrender Redeem Reaffirm Avoid Other" at bounding box center [569, 243] width 131 height 21
select select "2"
click at [504, 233] on select "Select Surrender Redeem Reaffirm Avoid Other" at bounding box center [569, 243] width 131 height 21
click at [518, 283] on label "Yes" at bounding box center [523, 282] width 11 height 10
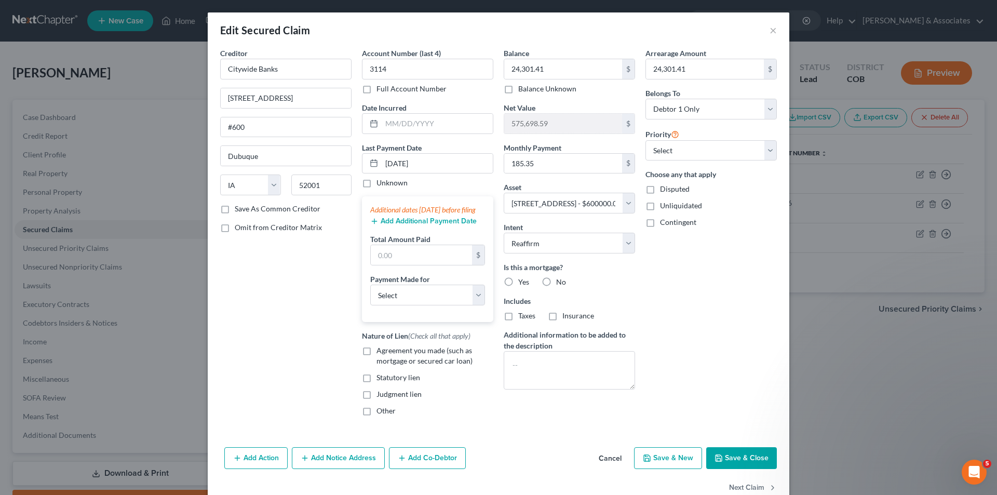
click at [522, 283] on input "Yes" at bounding box center [525, 280] width 7 height 7
radio input "true"
click at [624, 240] on select "Select Surrender Redeem Reaffirm Avoid Other" at bounding box center [569, 243] width 131 height 21
select select
click at [504, 233] on select "Select Surrender Redeem Reaffirm Avoid Other" at bounding box center [569, 243] width 131 height 21
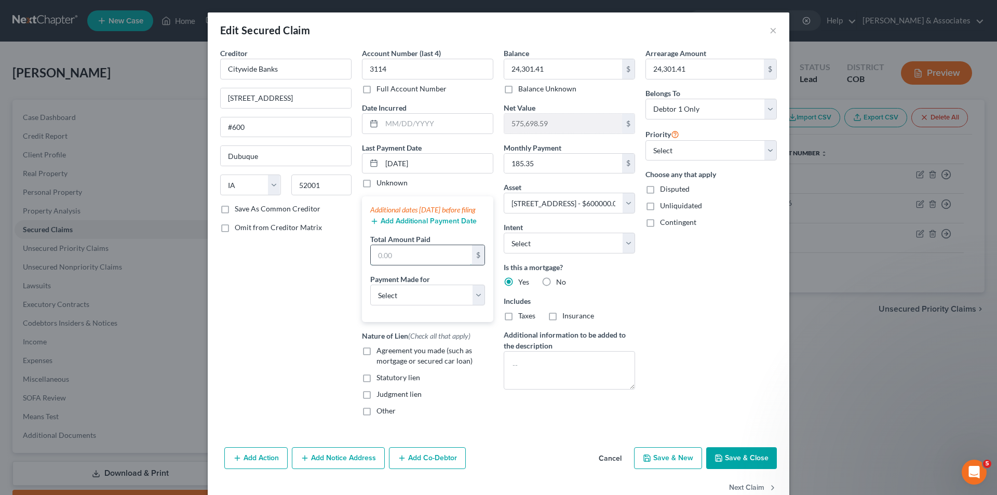
click at [405, 263] on input "text" at bounding box center [421, 255] width 101 height 20
click at [384, 125] on input "text" at bounding box center [437, 124] width 111 height 20
type input "[DATE]"
click at [566, 391] on div "Balance 24,301.41 $ Balance Unknown Balance Undetermined 24,301.41 $ Balance Un…" at bounding box center [569, 236] width 142 height 376
click at [398, 265] on input "text" at bounding box center [421, 255] width 101 height 20
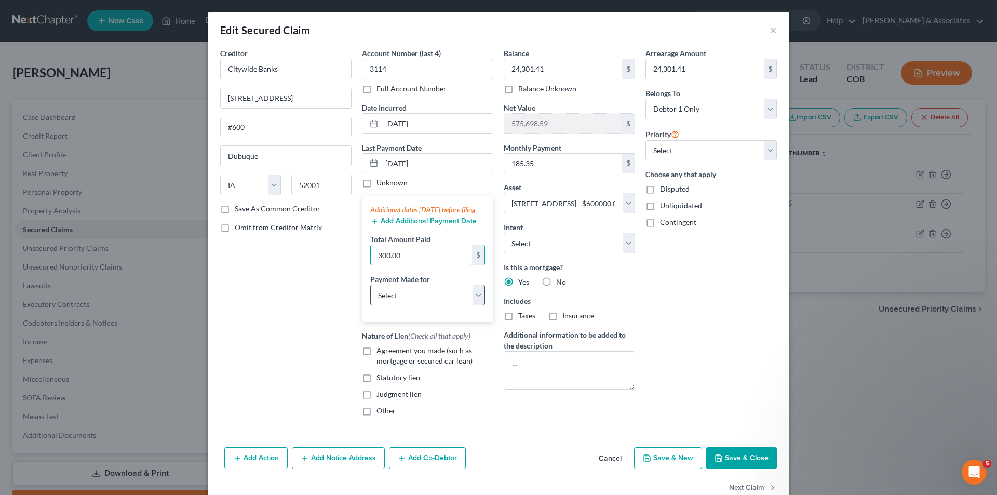
type input "300.00"
click at [475, 305] on select "Select Car Credit Card Loan Repayment Mortgage Other Suppliers Or Vendors" at bounding box center [427, 295] width 115 height 21
click at [522, 362] on textarea at bounding box center [569, 370] width 131 height 38
type textarea "2nd Mortgage"
click at [768, 154] on select "Select 2nd 3rd 4th 5th 6th 7th 8th 9th 10th 11th 12th 13th 14th 15th 16th 17th …" at bounding box center [710, 150] width 131 height 21
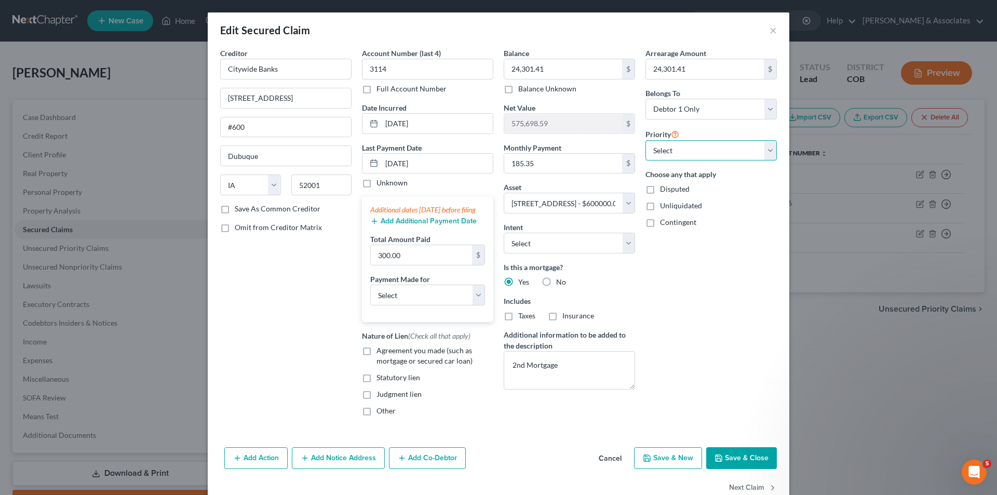
select select "0"
click at [645, 140] on select "Select 2nd 3rd 4th 5th 6th 7th 8th 9th 10th 11th 12th 13th 14th 15th 16th 17th …" at bounding box center [710, 150] width 131 height 21
click at [732, 469] on button "Save & Close" at bounding box center [741, 458] width 71 height 22
select select
select select "1"
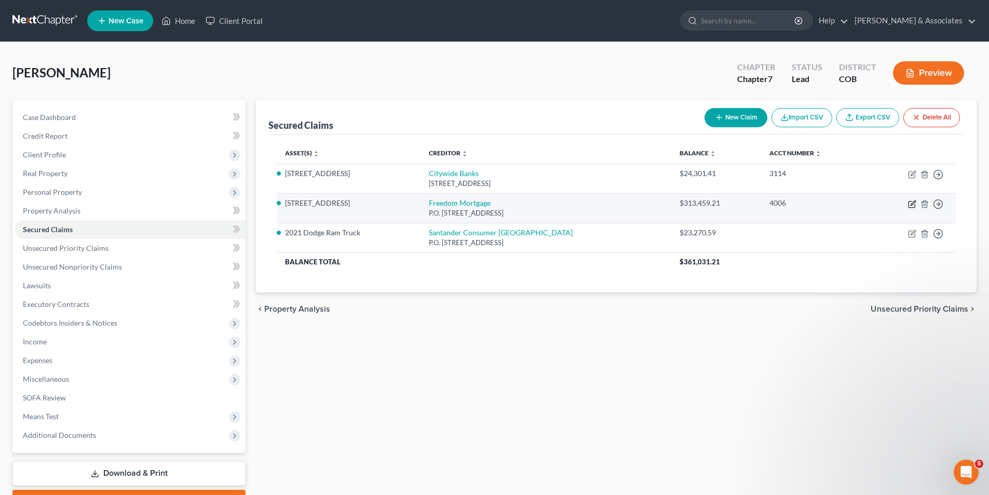
click at [914, 204] on icon "button" at bounding box center [912, 204] width 8 height 8
select select "45"
select select "3"
select select "2"
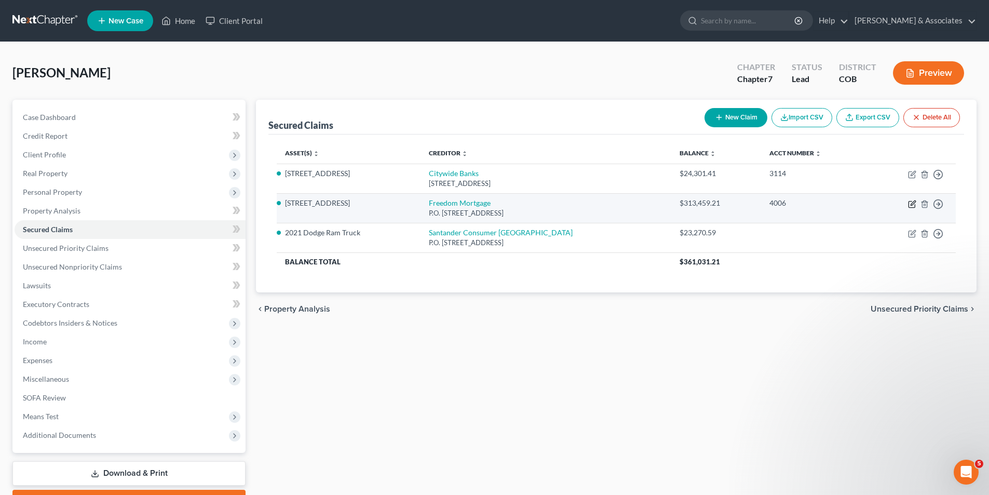
select select "0"
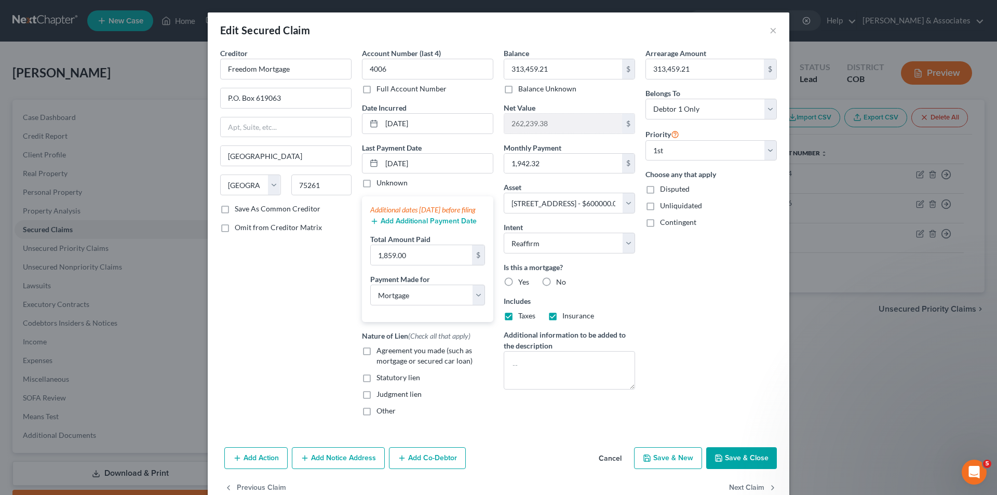
click at [353, 468] on button "Add Notice Address" at bounding box center [338, 458] width 93 height 22
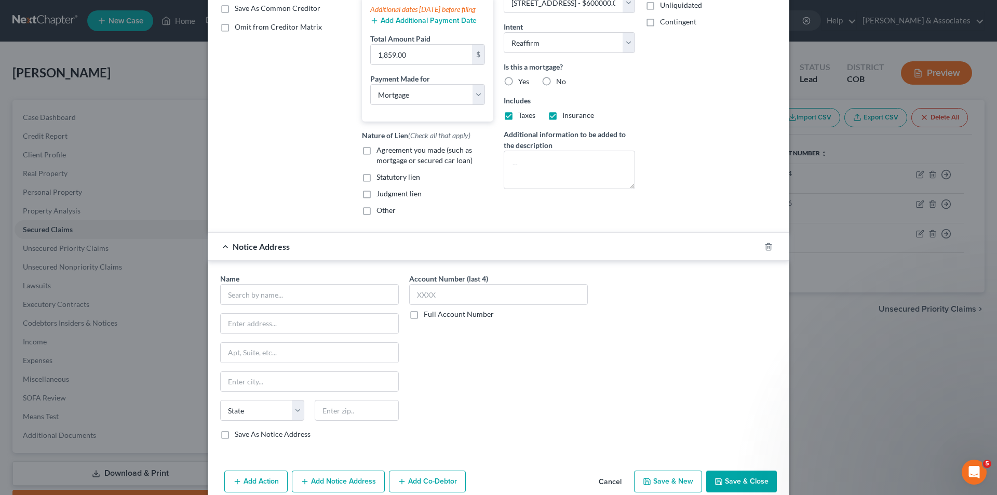
scroll to position [222, 0]
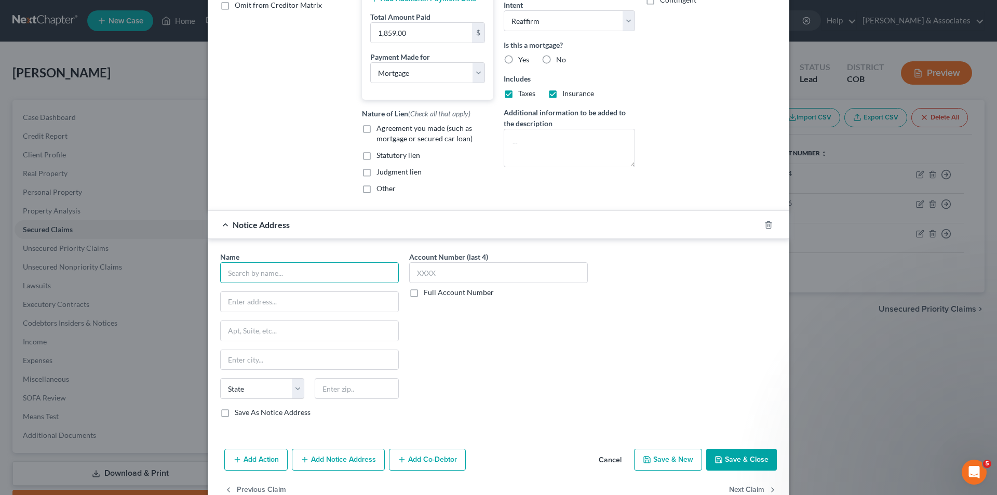
click at [222, 278] on input "text" at bounding box center [309, 272] width 179 height 21
type input "Freedom Mortgage"
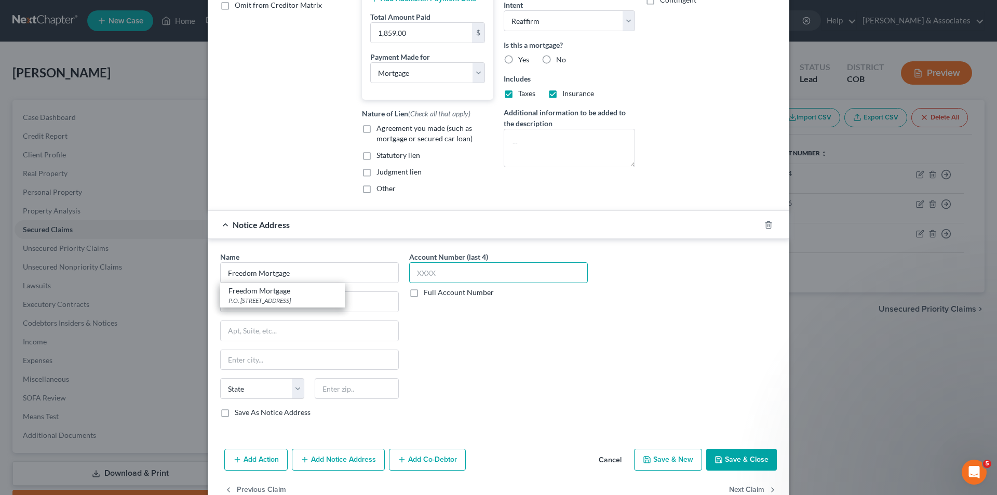
click at [420, 283] on input "text" at bounding box center [498, 272] width 179 height 21
type input "4006"
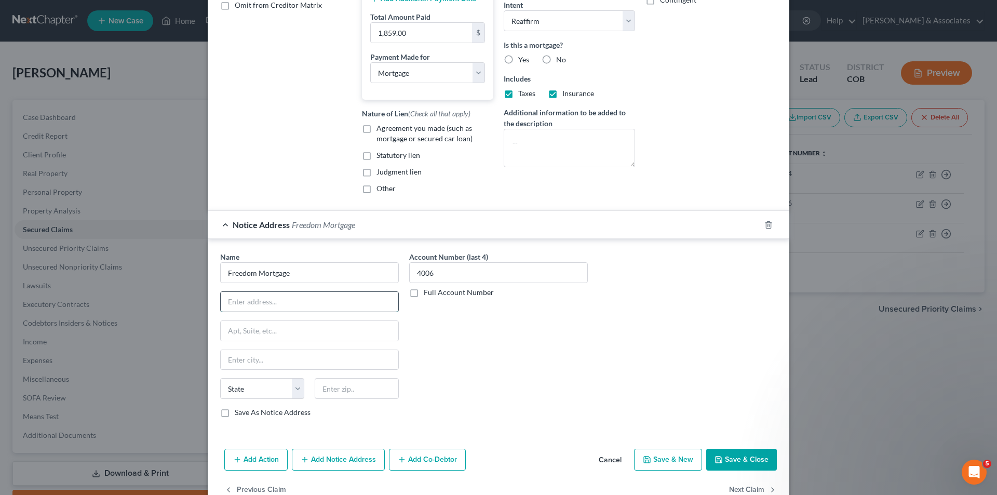
click at [232, 312] on input "text" at bounding box center [310, 302] width 178 height 20
type input "11988 Exit 5 Prkwy"
click at [236, 341] on input "text" at bounding box center [310, 331] width 178 height 20
type input "Bldg 4"
click at [239, 370] on input "text" at bounding box center [310, 360] width 178 height 20
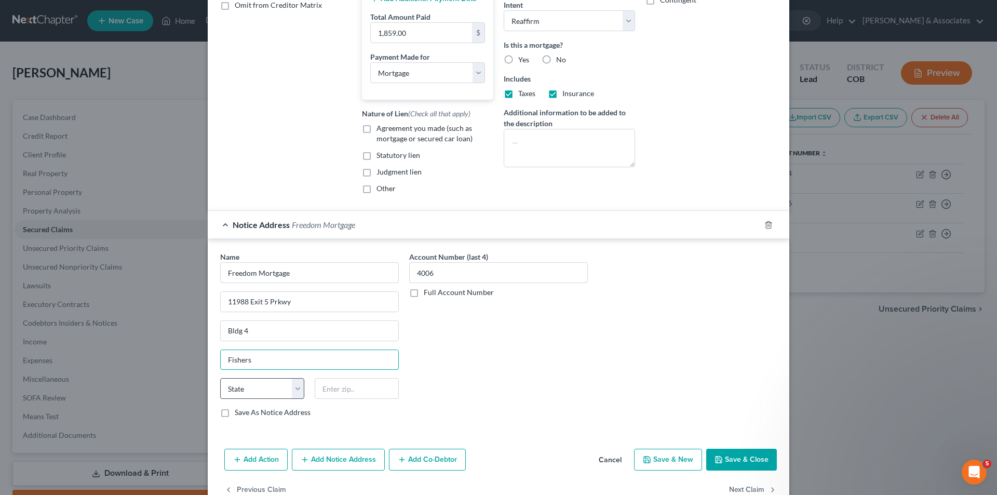
type input "Fishers"
click at [297, 399] on select "State [US_STATE] AK AR AZ CA CO CT DE DC [GEOGRAPHIC_DATA] [GEOGRAPHIC_DATA] GU…" at bounding box center [262, 388] width 84 height 21
select select "15"
click at [220, 388] on select "State [US_STATE] AK AR AZ CA CO CT DE DC [GEOGRAPHIC_DATA] [GEOGRAPHIC_DATA] GU…" at bounding box center [262, 388] width 84 height 21
click at [328, 399] on input "text" at bounding box center [357, 388] width 84 height 21
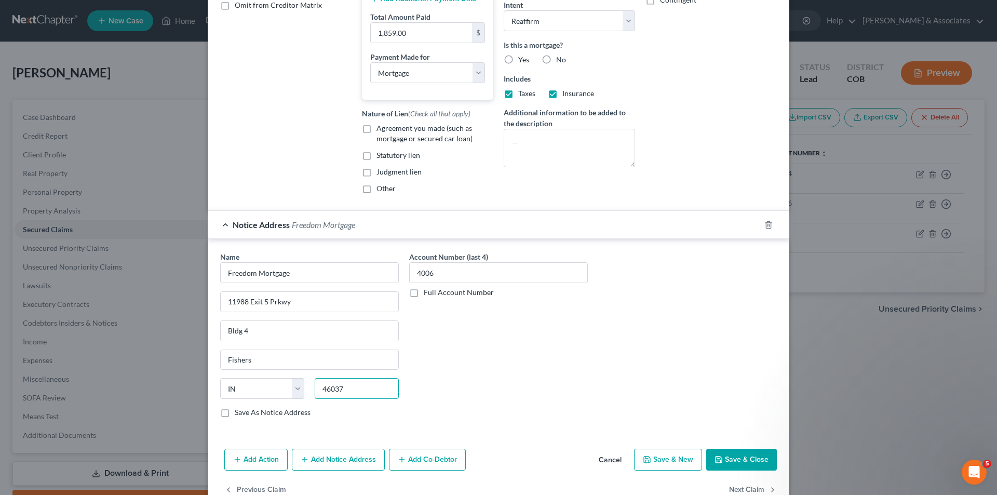
type input "46037"
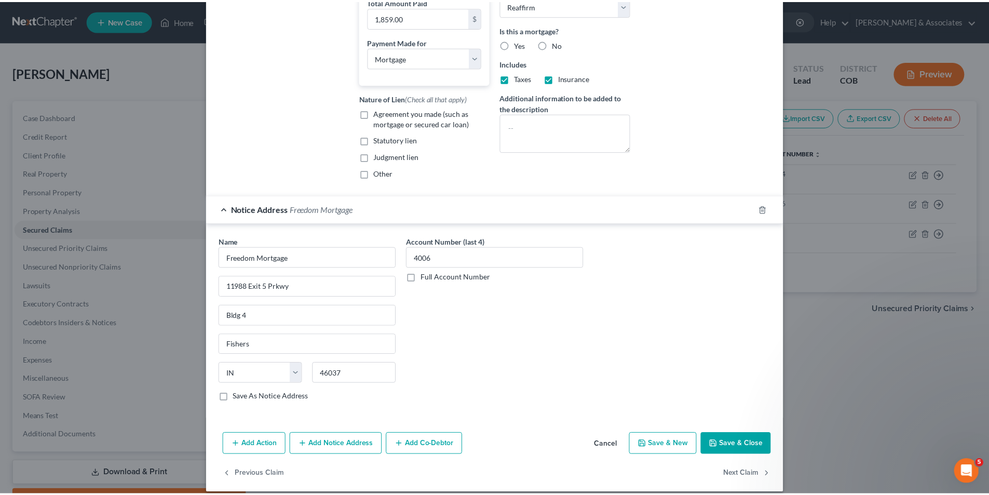
scroll to position [259, 0]
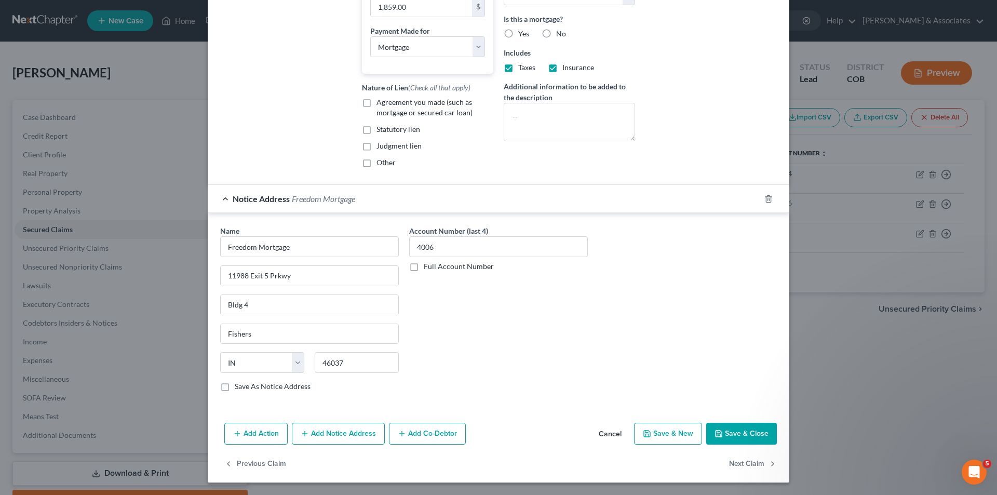
click at [748, 437] on button "Save & Close" at bounding box center [741, 434] width 71 height 22
select select
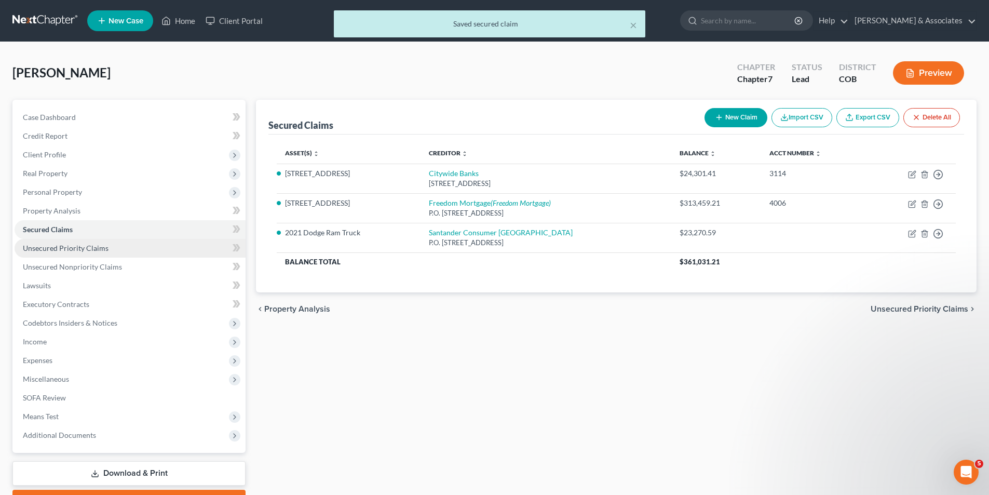
click at [55, 248] on span "Unsecured Priority Claims" at bounding box center [66, 247] width 86 height 9
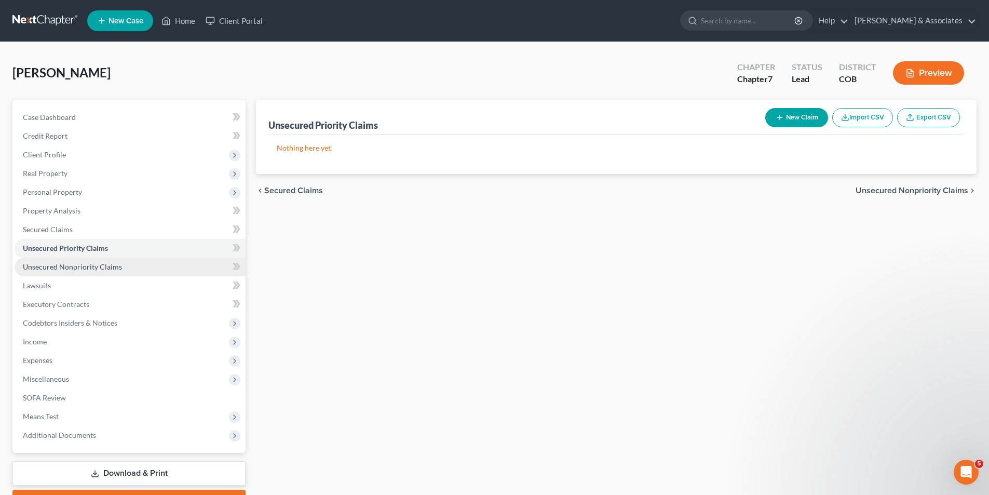
click at [55, 264] on span "Unsecured Nonpriority Claims" at bounding box center [72, 266] width 99 height 9
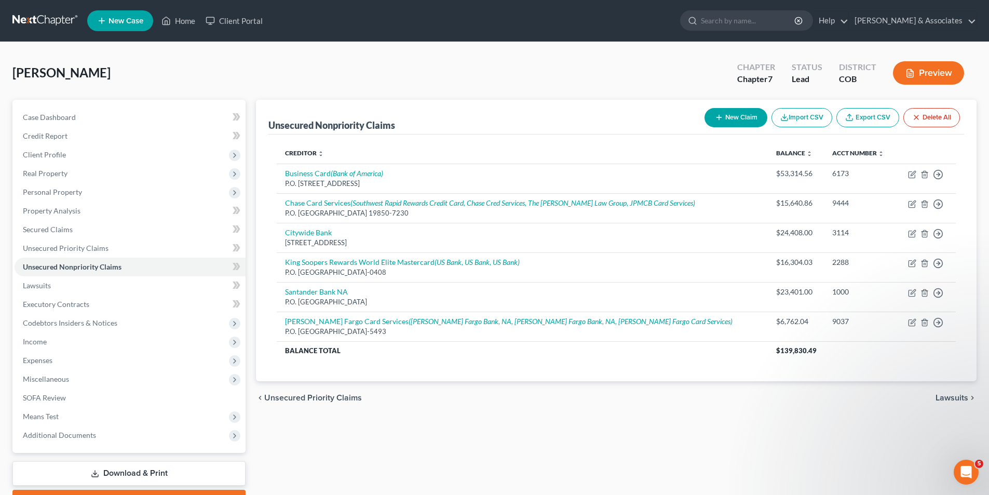
click at [746, 119] on button "New Claim" at bounding box center [736, 117] width 63 height 19
select select "0"
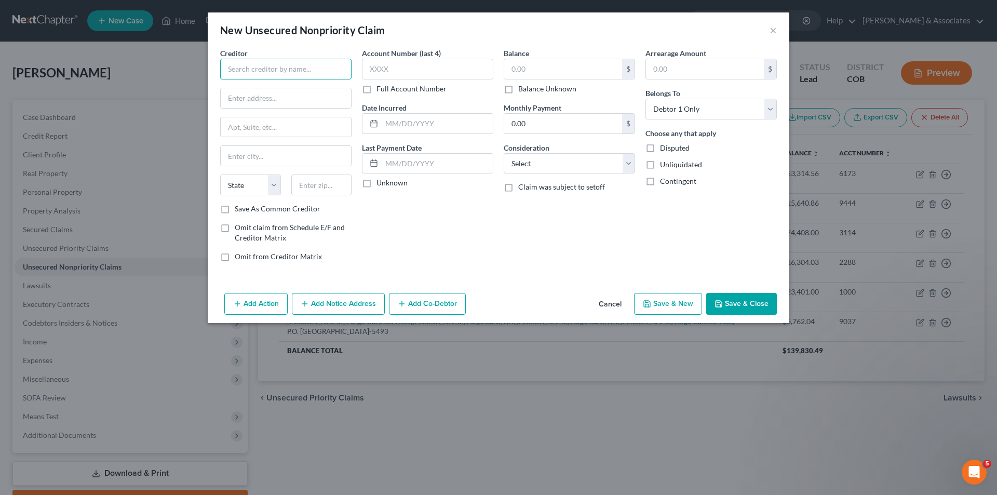
click at [228, 69] on input "text" at bounding box center [285, 69] width 131 height 21
type input "Westlake Service Inc."
click at [371, 66] on input "text" at bounding box center [427, 69] width 131 height 21
type input "5687"
click at [519, 71] on input "text" at bounding box center [563, 69] width 118 height 20
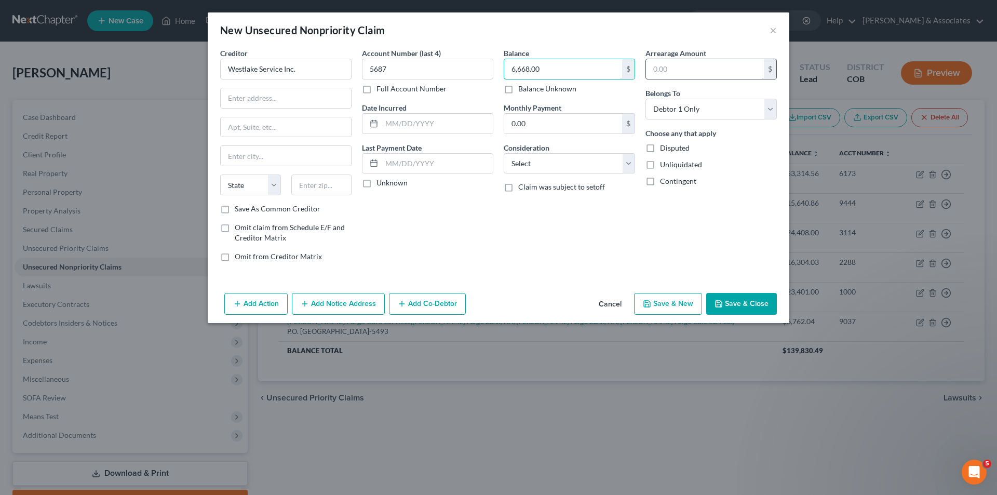
type input "6,668.00"
click at [654, 71] on input "text" at bounding box center [705, 69] width 118 height 20
type input "6,668.00"
click at [385, 164] on input "text" at bounding box center [437, 164] width 111 height 20
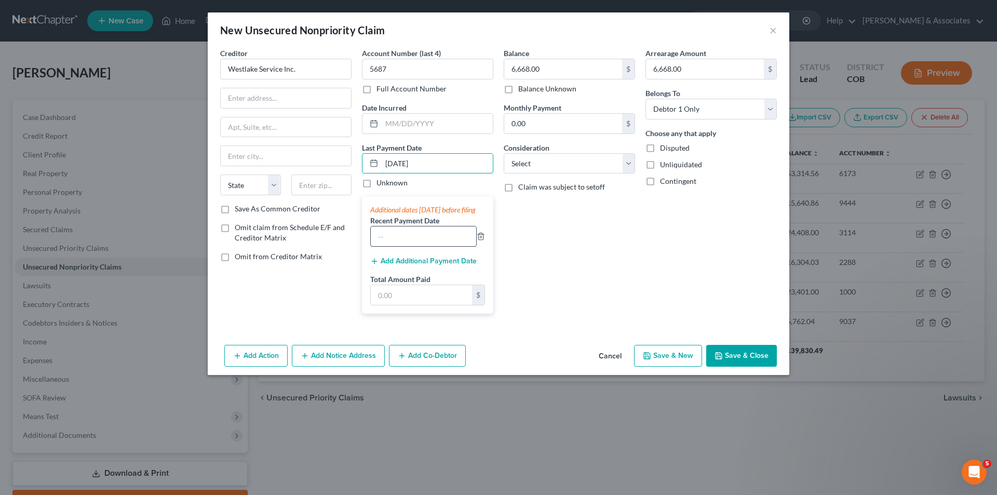
type input "[DATE]"
click at [382, 245] on input "text" at bounding box center [423, 236] width 105 height 20
type input "1859.08"
click at [382, 305] on input "text" at bounding box center [421, 295] width 101 height 20
type input "1,859.08"
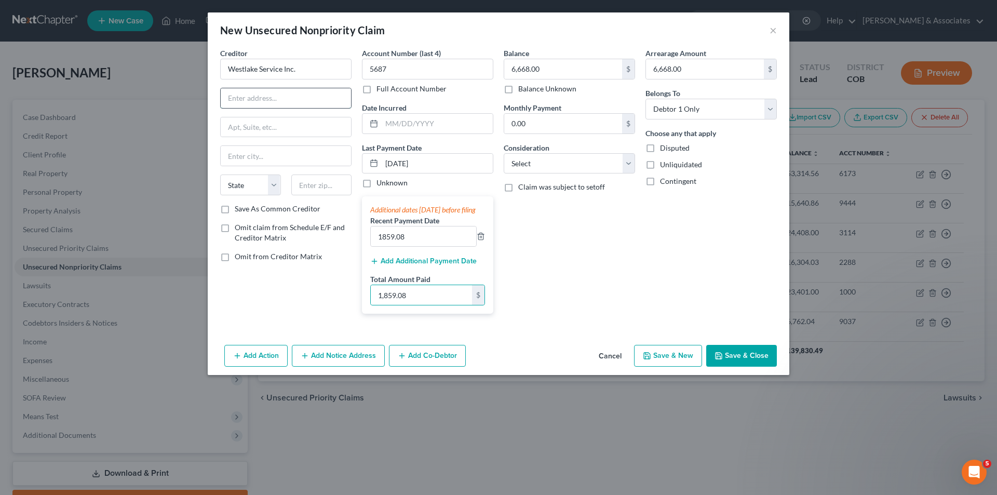
click at [243, 98] on input "text" at bounding box center [286, 98] width 130 height 20
click at [240, 130] on input "text" at bounding box center [286, 127] width 130 height 20
click at [241, 99] on input "[STREET_ADDRESS]" at bounding box center [286, 98] width 130 height 20
type input "[STREET_ADDRESS]"
click at [249, 126] on input "text" at bounding box center [286, 127] width 130 height 20
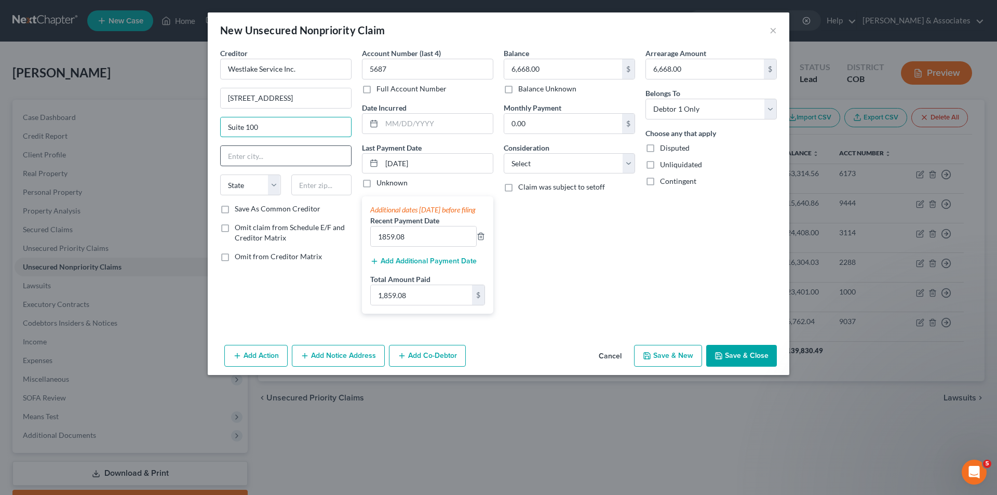
type input "Suite 100"
click at [237, 160] on input "text" at bounding box center [286, 156] width 130 height 20
type input "[GEOGRAPHIC_DATA]"
click at [273, 187] on select "State [US_STATE] AK AR AZ CA CO CT DE DC [GEOGRAPHIC_DATA] [GEOGRAPHIC_DATA] GU…" at bounding box center [250, 184] width 61 height 21
select select "4"
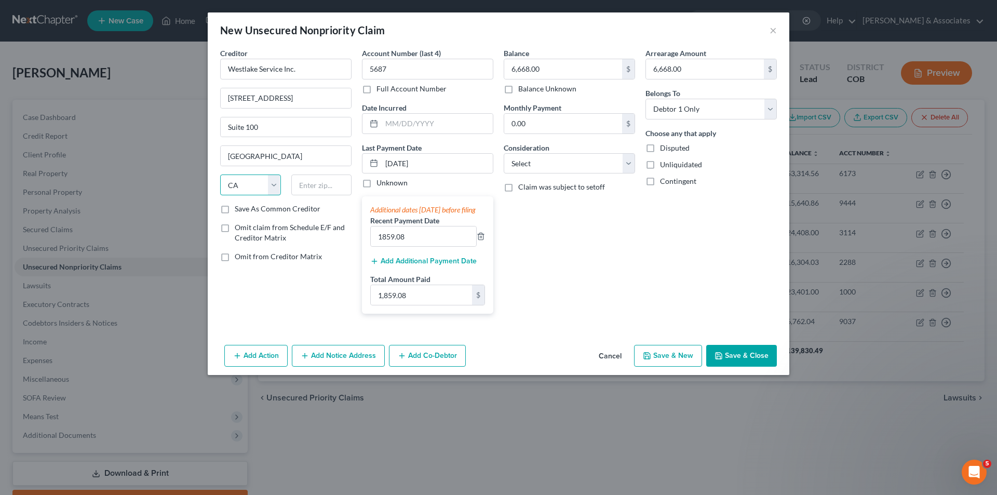
click at [220, 174] on select "State [US_STATE] AK AR AZ CA CO CT DE DC [GEOGRAPHIC_DATA] [GEOGRAPHIC_DATA] GU…" at bounding box center [250, 184] width 61 height 21
click at [310, 182] on input "text" at bounding box center [321, 184] width 61 height 21
type input "90010"
click at [540, 125] on input "0.00" at bounding box center [563, 124] width 118 height 20
type input "480.00"
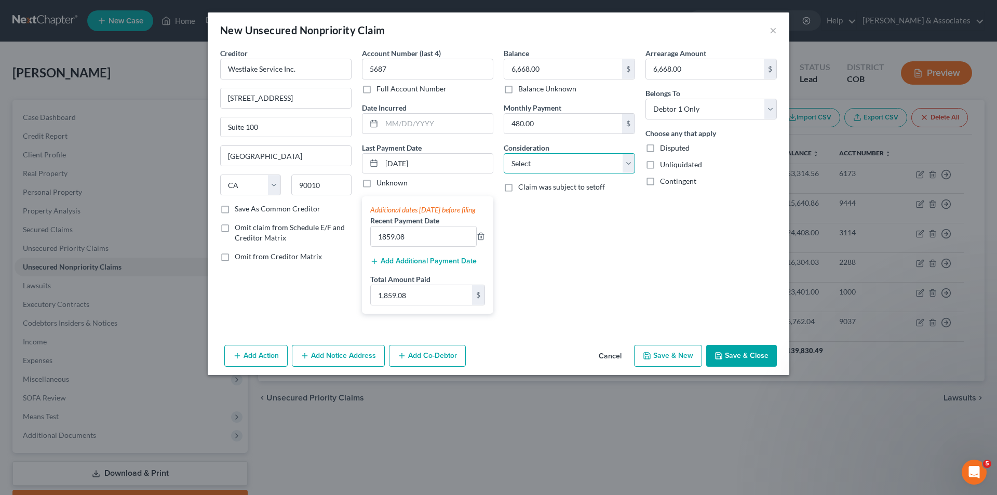
click at [630, 163] on select "Select Cable / Satellite Services Collection Agency Credit Card Debt Debt Couns…" at bounding box center [569, 163] width 131 height 21
select select "14"
click at [504, 153] on select "Select Cable / Satellite Services Collection Agency Credit Card Debt Debt Couns…" at bounding box center [569, 163] width 131 height 21
click at [751, 367] on button "Save & Close" at bounding box center [741, 356] width 71 height 22
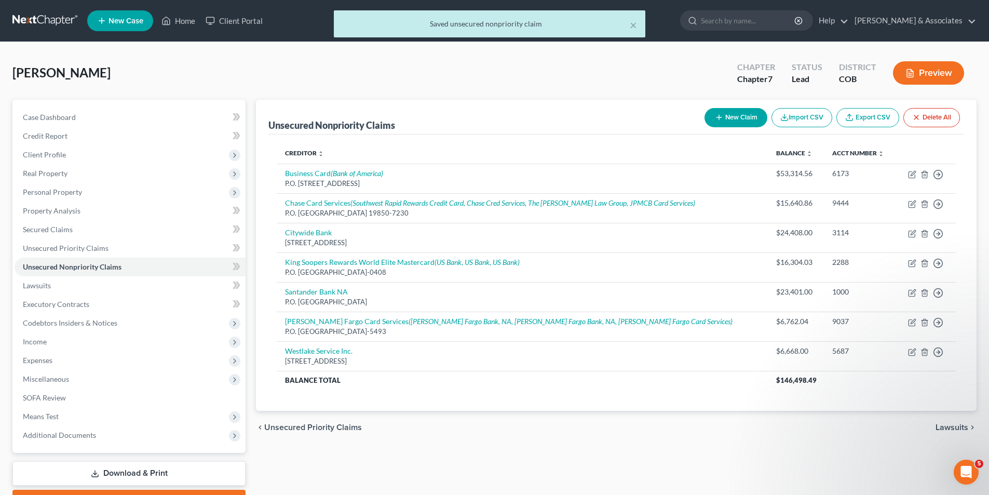
click at [747, 116] on button "New Claim" at bounding box center [736, 117] width 63 height 19
select select "0"
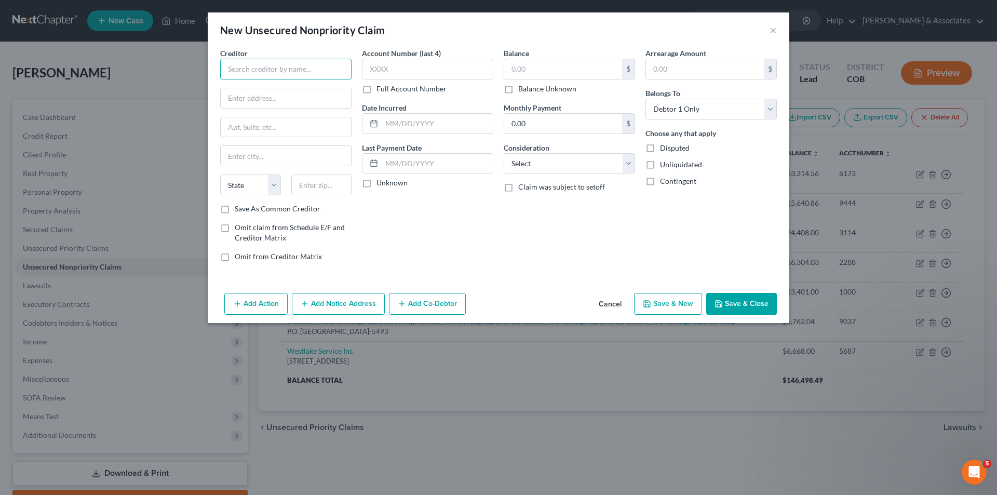
click at [236, 65] on input "text" at bounding box center [285, 69] width 131 height 21
type input "Luxury Card"
click at [231, 99] on input "text" at bounding box center [286, 98] width 130 height 20
type input "Card Seervices"
click at [366, 72] on input "text" at bounding box center [427, 69] width 131 height 21
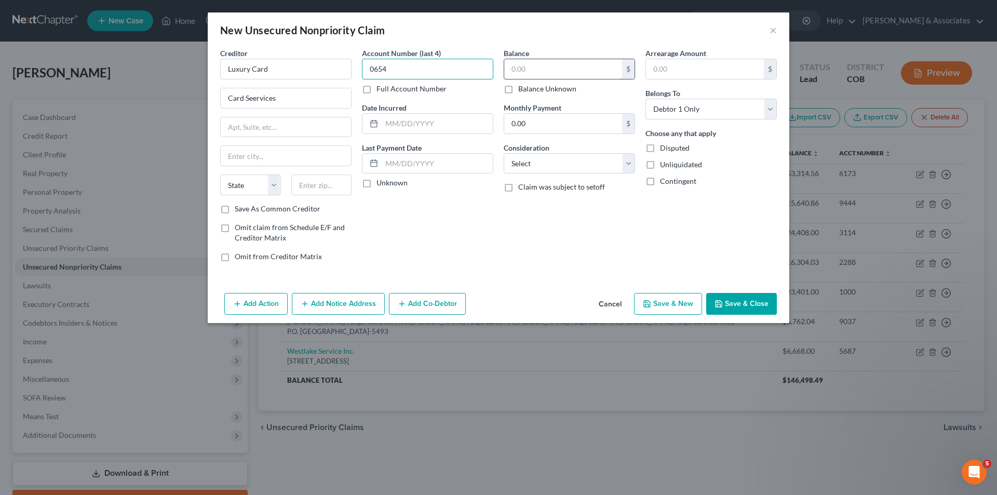
type input "0654"
click at [512, 68] on input "text" at bounding box center [563, 69] width 118 height 20
click at [619, 304] on button "Cancel" at bounding box center [609, 304] width 39 height 21
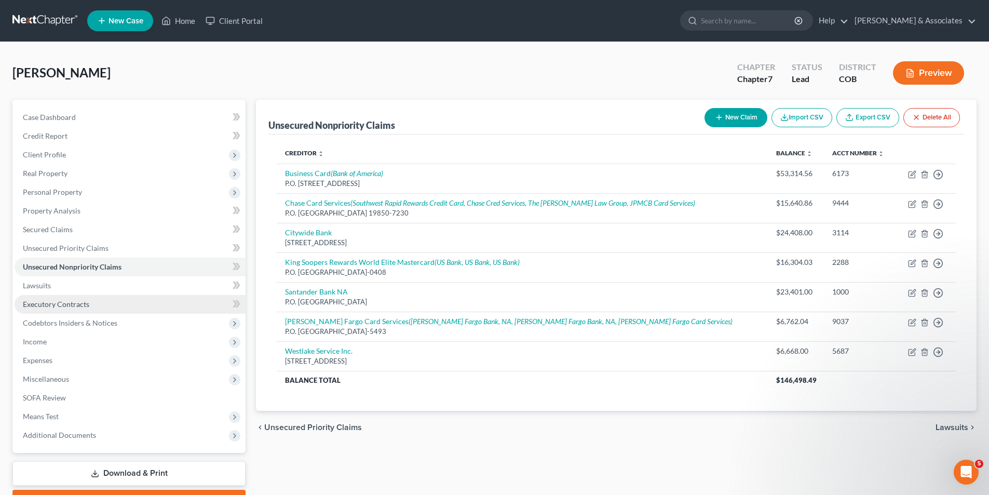
click at [58, 306] on span "Executory Contracts" at bounding box center [56, 304] width 66 height 9
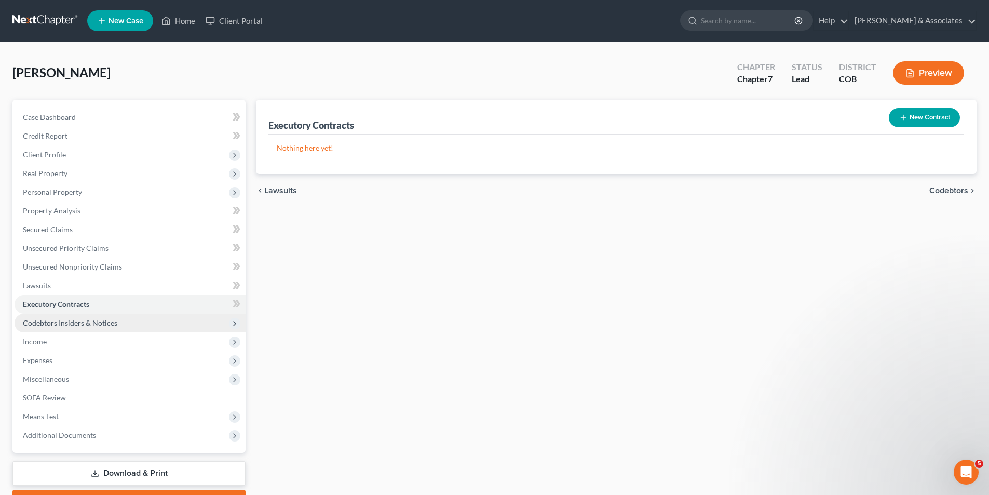
click at [64, 326] on span "Codebtors Insiders & Notices" at bounding box center [70, 322] width 94 height 9
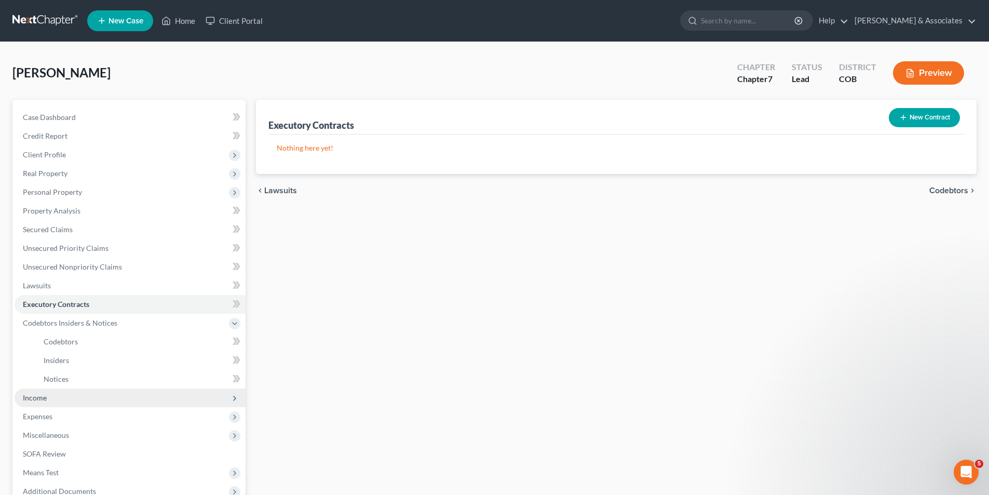
click at [45, 399] on span "Income" at bounding box center [35, 397] width 24 height 9
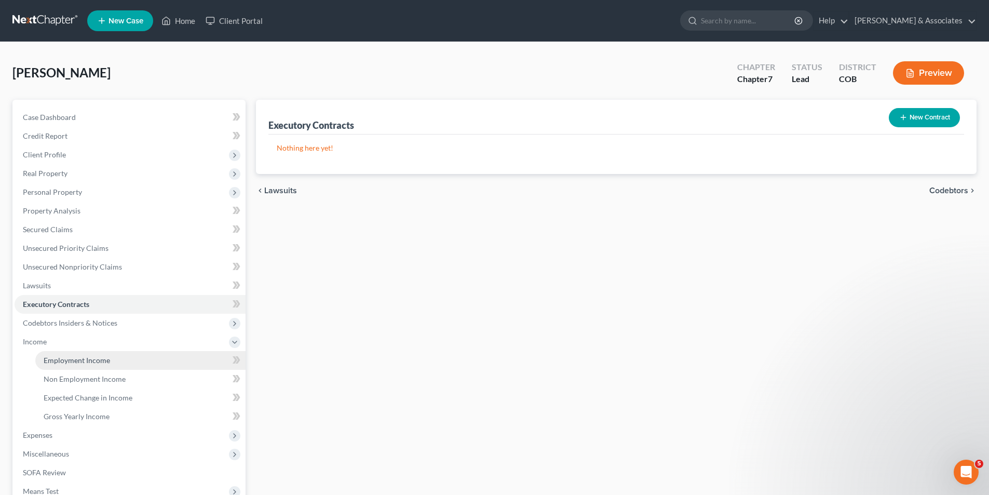
click at [87, 361] on span "Employment Income" at bounding box center [77, 360] width 66 height 9
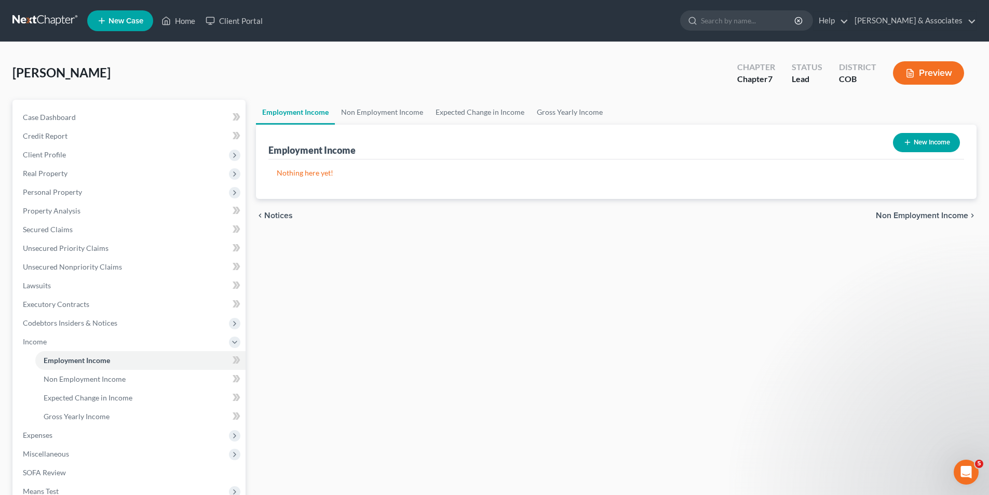
click at [924, 141] on button "New Income" at bounding box center [926, 142] width 67 height 19
select select "0"
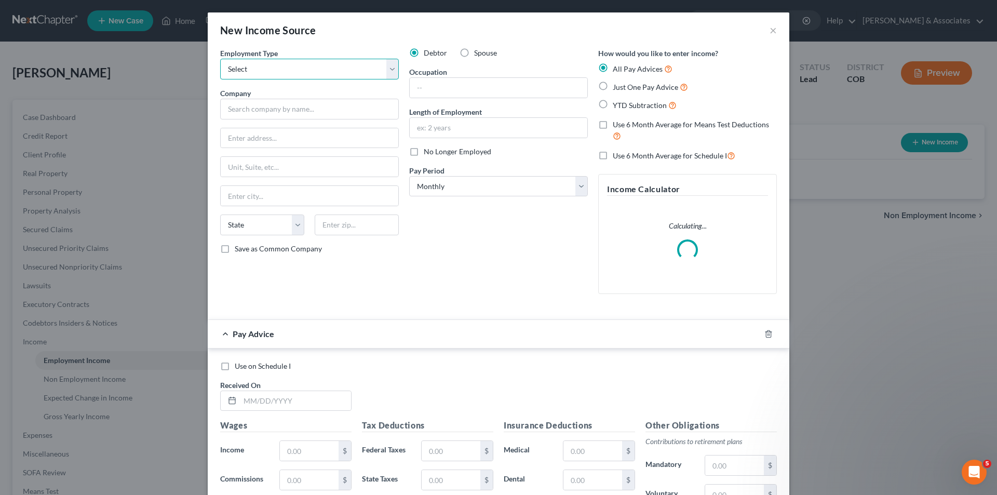
click at [387, 69] on select "Select Full or [DEMOGRAPHIC_DATA] Employment Self Employment" at bounding box center [309, 69] width 179 height 21
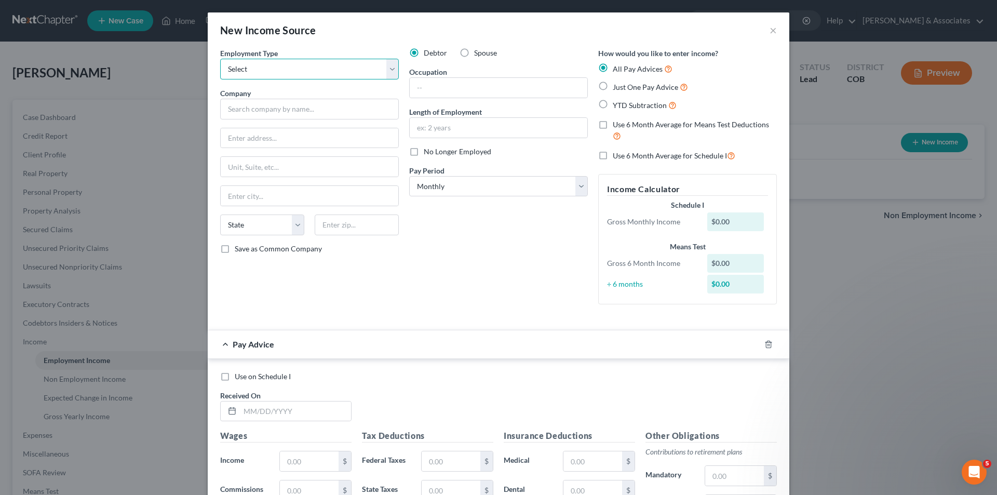
select select "1"
click at [220, 59] on select "Select Full or [DEMOGRAPHIC_DATA] Employment Self Employment" at bounding box center [309, 69] width 179 height 21
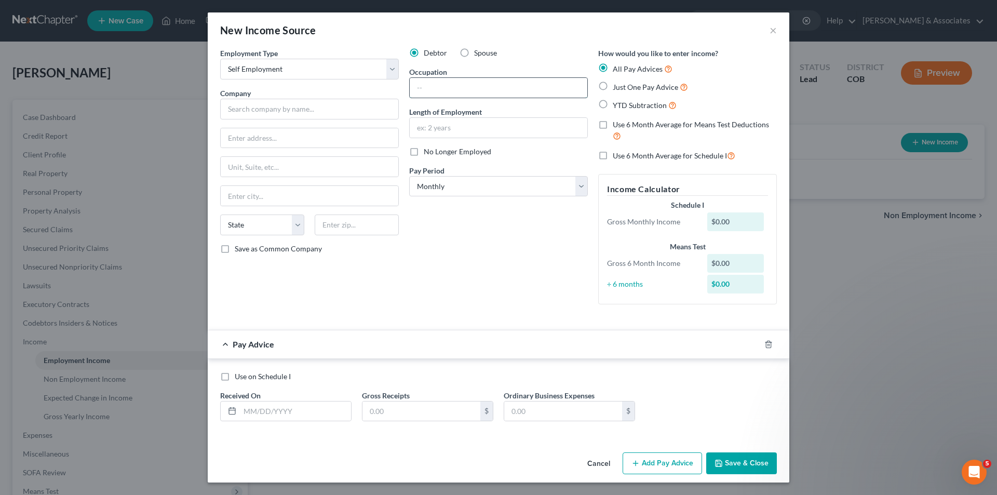
click at [424, 89] on input "text" at bounding box center [499, 88] width 178 height 20
type input "General Contractor"
click at [233, 109] on input "text" at bounding box center [309, 109] width 179 height 21
type input "[STREET_ADDRESS]"
click at [240, 172] on input "text" at bounding box center [310, 167] width 178 height 20
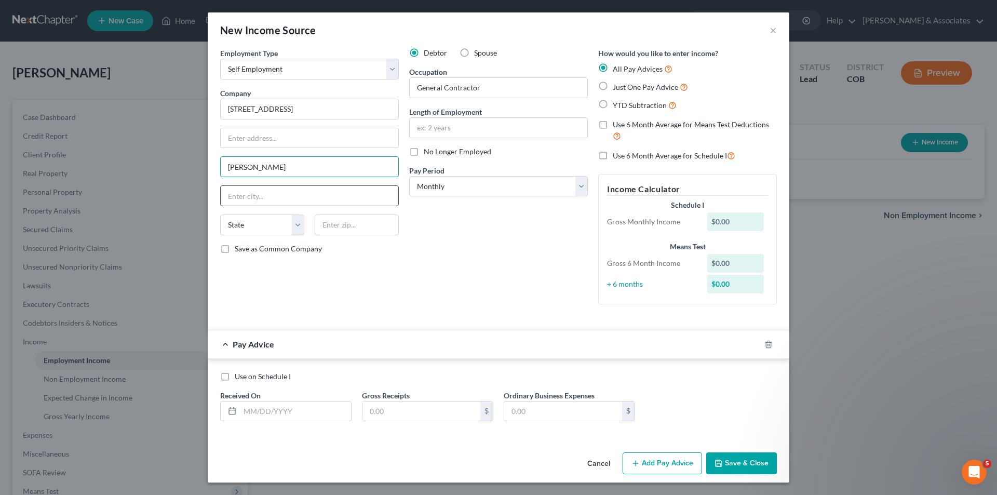
type input "[PERSON_NAME]"
click at [228, 198] on input "text" at bounding box center [310, 196] width 178 height 20
drag, startPoint x: 283, startPoint y: 170, endPoint x: 222, endPoint y: 168, distance: 60.8
click at [222, 168] on input "[PERSON_NAME]" at bounding box center [310, 167] width 178 height 20
click at [236, 195] on input "text" at bounding box center [310, 196] width 178 height 20
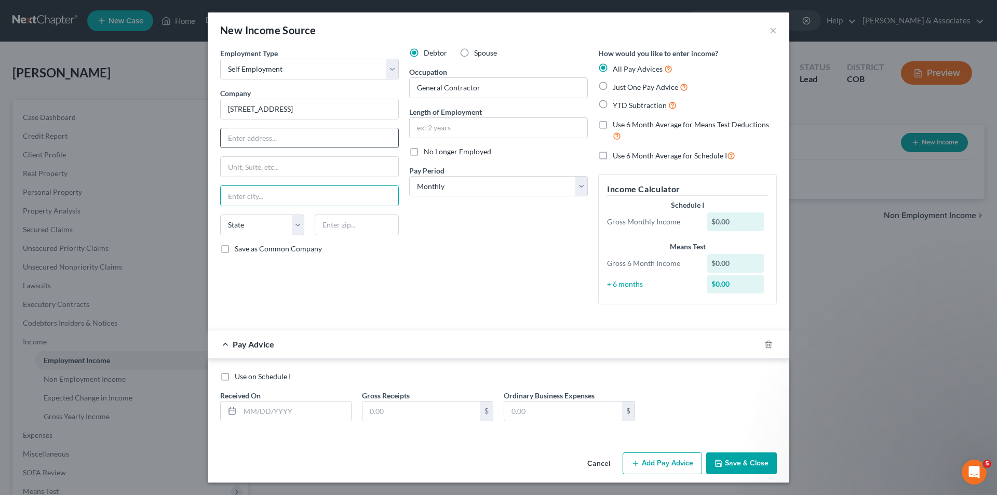
click at [224, 143] on input "text" at bounding box center [310, 138] width 178 height 20
paste input "[PERSON_NAME]"
type input "[PERSON_NAME]"
drag, startPoint x: 310, startPoint y: 112, endPoint x: 200, endPoint y: 114, distance: 109.6
click at [200, 114] on div "New Income Source × Employment Type * Select Full or [DEMOGRAPHIC_DATA] Employm…" at bounding box center [498, 247] width 997 height 495
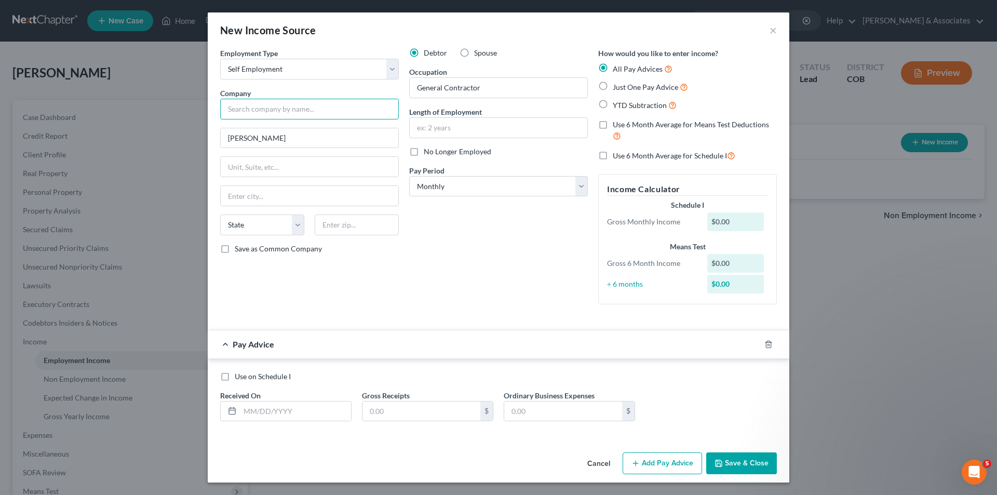
click at [232, 110] on input "text" at bounding box center [309, 109] width 179 height 21
type input "[PERSON_NAME] Services LLC"
click at [418, 129] on input "text" at bounding box center [499, 128] width 178 height 20
type input "2"
click at [537, 134] on input "2" at bounding box center [499, 128] width 178 height 20
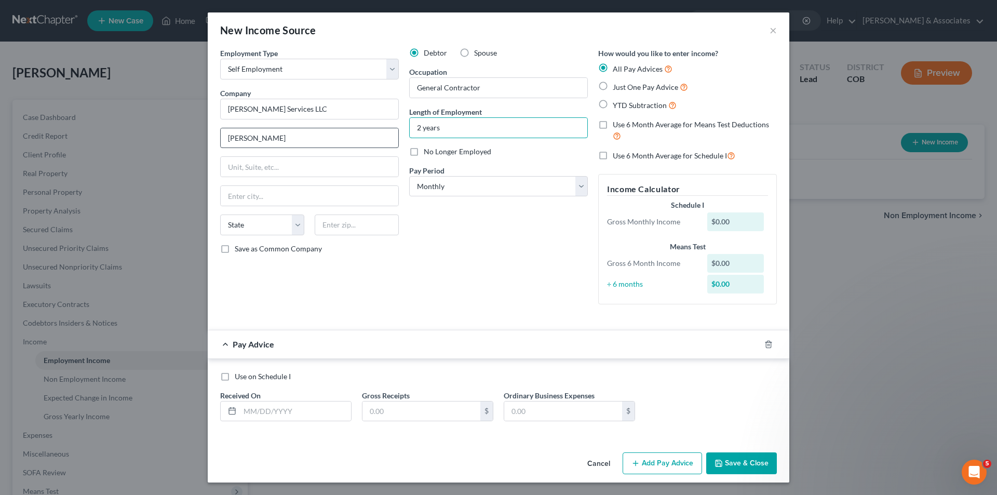
type input "2 years"
drag, startPoint x: 274, startPoint y: 139, endPoint x: 221, endPoint y: 136, distance: 53.6
click at [221, 136] on input "[PERSON_NAME]" at bounding box center [310, 138] width 178 height 20
click at [229, 196] on input "text" at bounding box center [310, 196] width 178 height 20
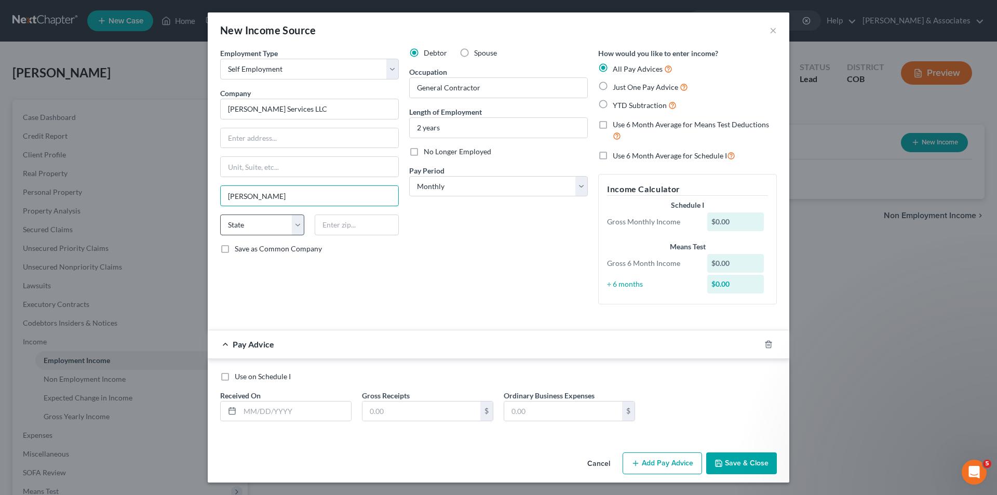
type input "[PERSON_NAME]"
click at [613, 86] on label "Just One Pay Advice" at bounding box center [650, 87] width 75 height 12
click at [617, 86] on input "Just One Pay Advice" at bounding box center [620, 84] width 7 height 7
radio input "true"
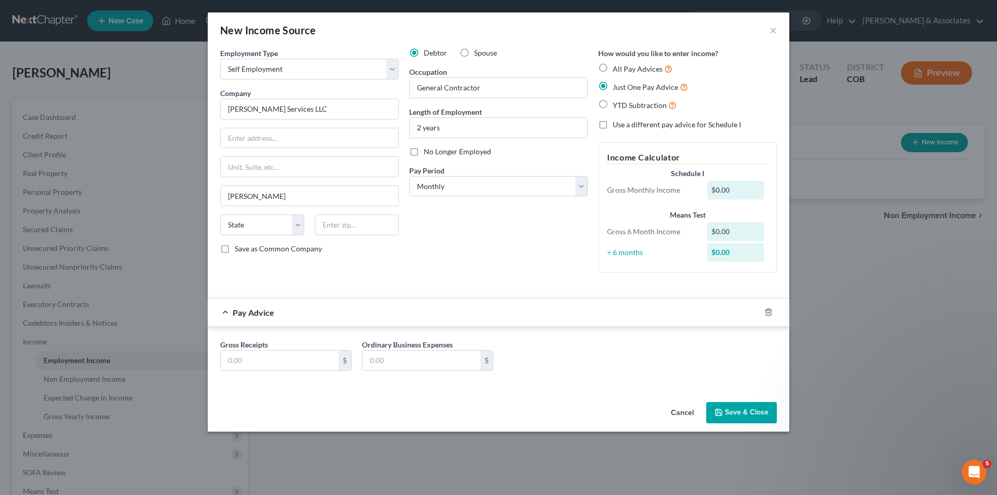
click at [713, 192] on div "$0.00" at bounding box center [735, 190] width 57 height 19
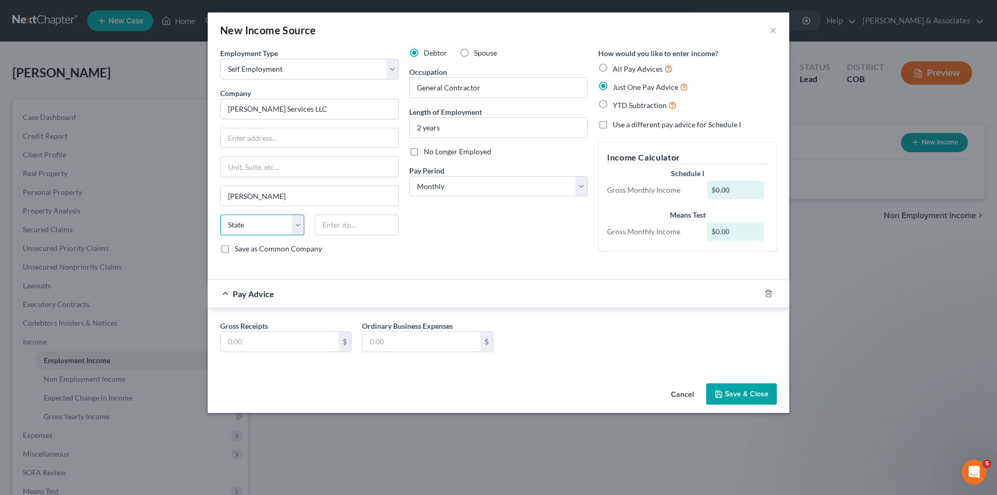
click at [297, 224] on select "State [US_STATE] AK AR AZ CA CO CT DE DC [GEOGRAPHIC_DATA] [GEOGRAPHIC_DATA] GU…" at bounding box center [262, 224] width 84 height 21
select select "5"
click at [220, 214] on select "State [US_STATE] AK AR AZ CA CO CT DE DC [GEOGRAPHIC_DATA] [GEOGRAPHIC_DATA] GU…" at bounding box center [262, 224] width 84 height 21
click at [233, 138] on input "text" at bounding box center [310, 138] width 178 height 20
type input "[STREET_ADDRESS]"
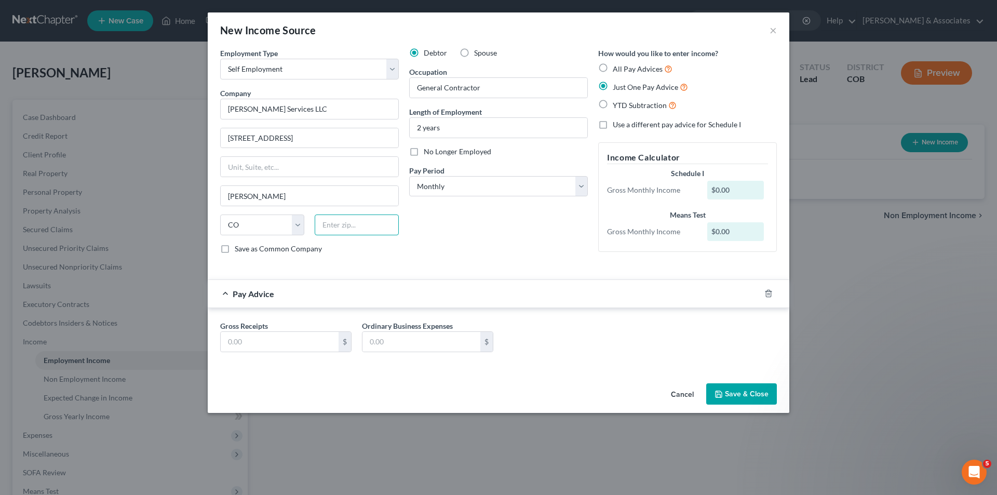
click at [329, 224] on input "text" at bounding box center [357, 224] width 84 height 21
type input "80465"
click at [714, 191] on div "$0.00" at bounding box center [735, 190] width 57 height 19
click at [613, 65] on label "All Pay Advices" at bounding box center [643, 69] width 60 height 12
click at [617, 65] on input "All Pay Advices" at bounding box center [620, 66] width 7 height 7
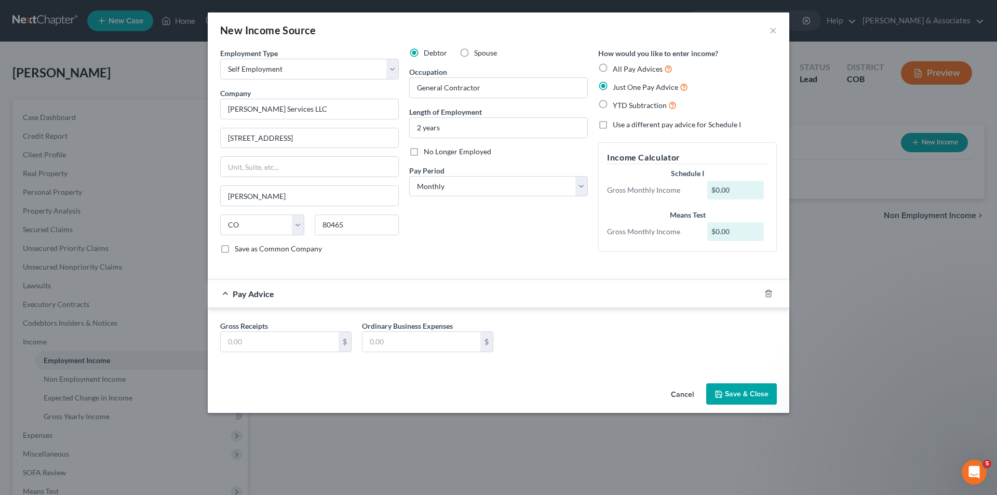
radio input "true"
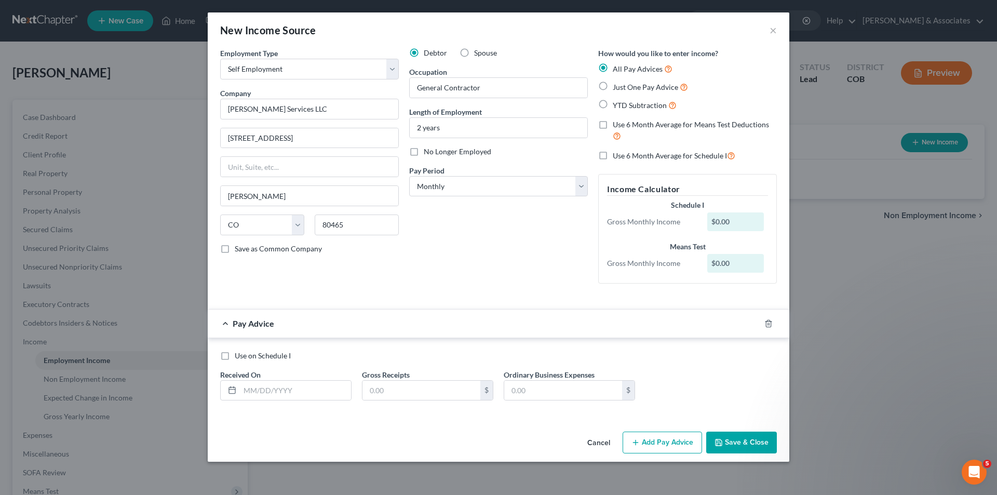
click at [714, 223] on div "$0.00" at bounding box center [735, 221] width 57 height 19
click at [714, 221] on div "$0.00" at bounding box center [735, 221] width 57 height 19
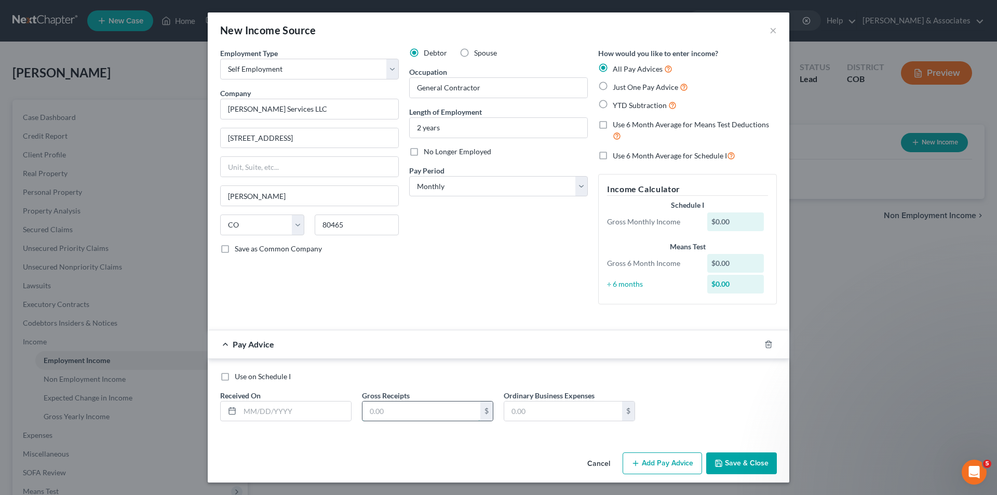
click at [389, 410] on input "text" at bounding box center [421, 411] width 118 height 20
type input "4,000.00"
click at [246, 412] on input "text" at bounding box center [295, 411] width 111 height 20
click at [246, 110] on input "[PERSON_NAME] Services LLC" at bounding box center [309, 109] width 179 height 21
type input "[PERSON_NAME]'s Services LLC"
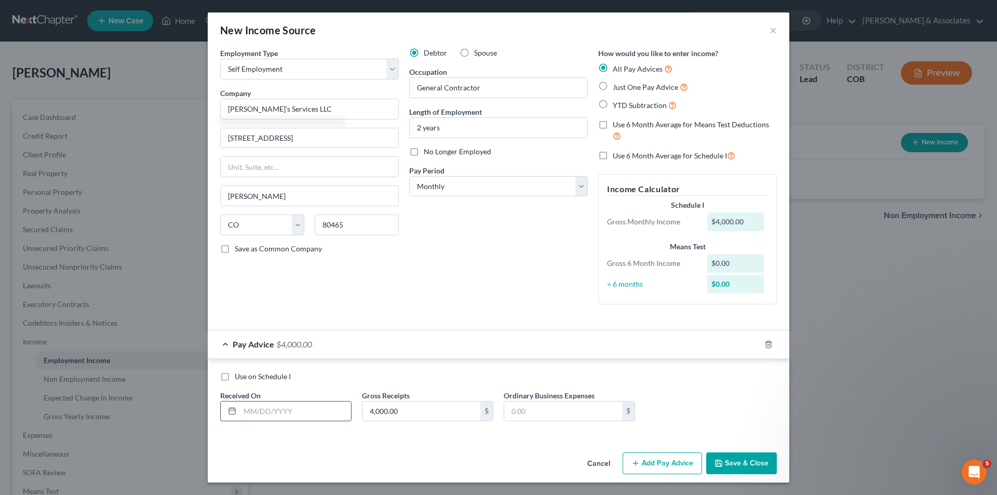
click at [300, 412] on input "text" at bounding box center [295, 411] width 111 height 20
type input "[DATE]"
click at [613, 86] on label "Just One Pay Advice" at bounding box center [650, 87] width 75 height 12
click at [617, 86] on input "Just One Pay Advice" at bounding box center [620, 84] width 7 height 7
radio input "true"
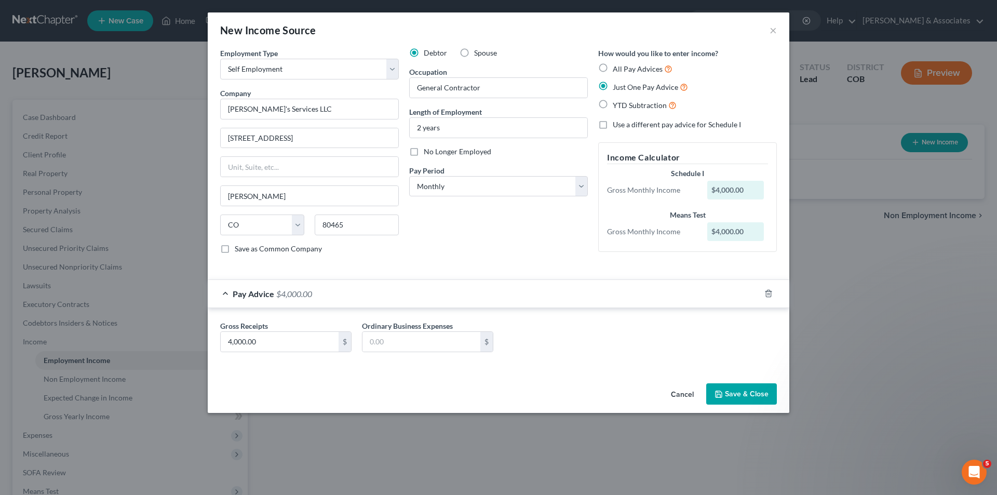
click at [742, 397] on button "Save & Close" at bounding box center [741, 394] width 71 height 22
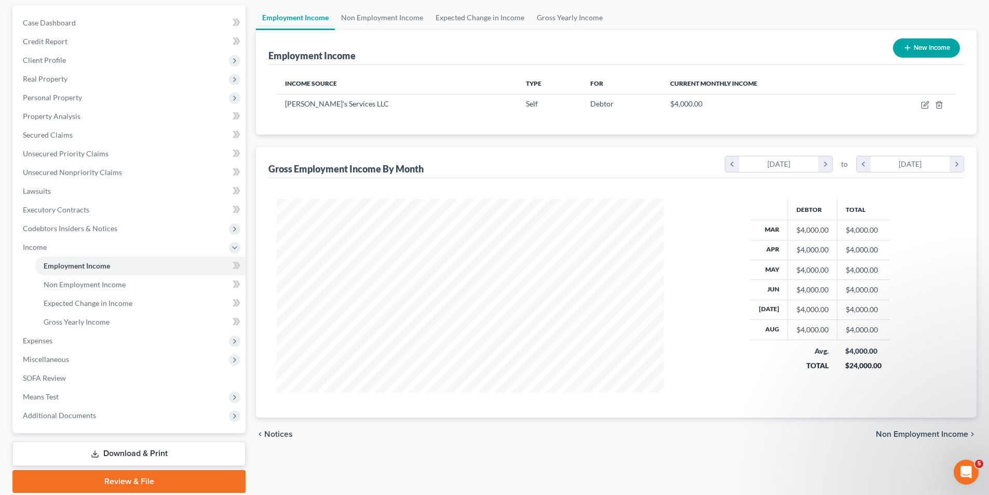
scroll to position [99, 0]
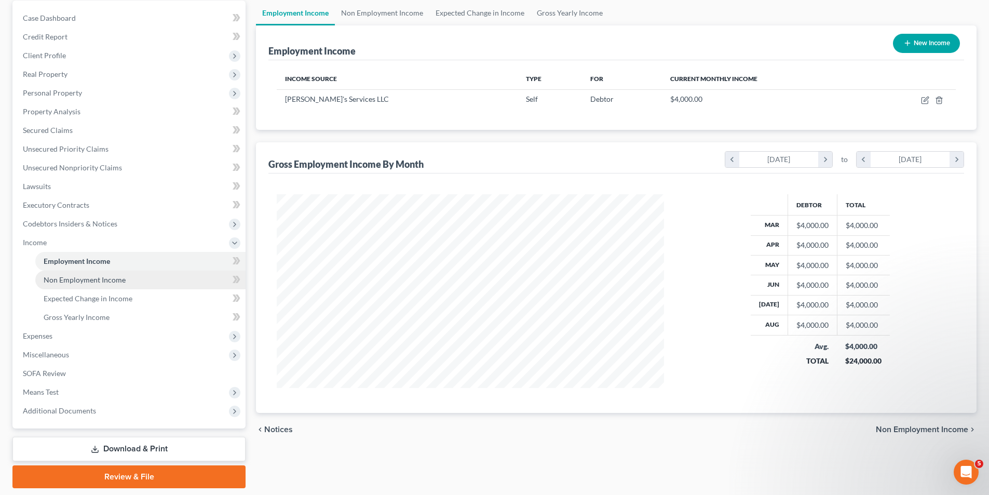
click at [47, 282] on span "Non Employment Income" at bounding box center [85, 279] width 82 height 9
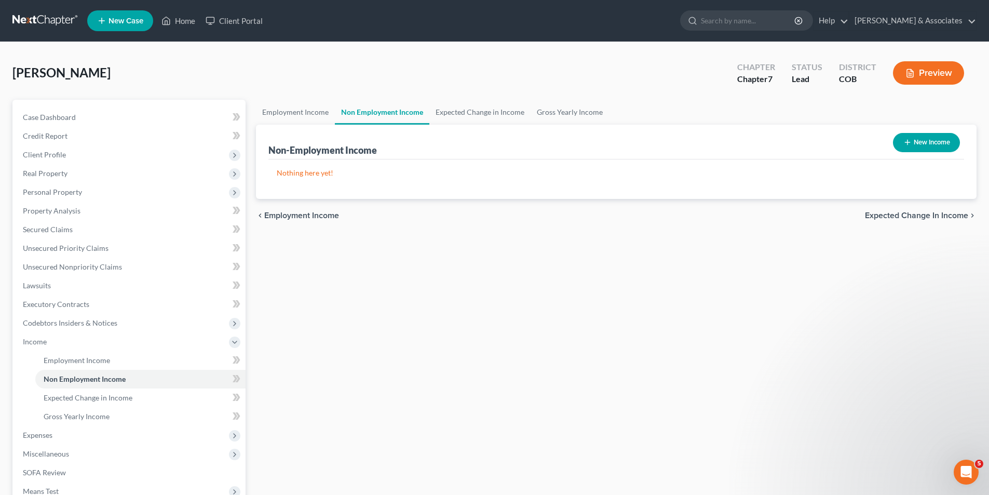
click at [928, 139] on button "New Income" at bounding box center [926, 142] width 67 height 19
select select "0"
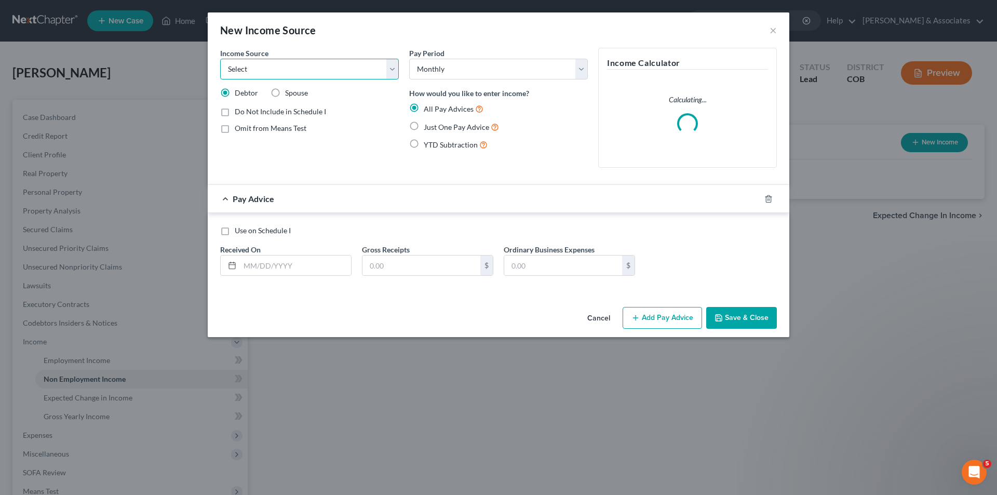
click at [395, 69] on select "Select Unemployment Disability (from employer) Pension Retirement Social Securi…" at bounding box center [309, 69] width 179 height 21
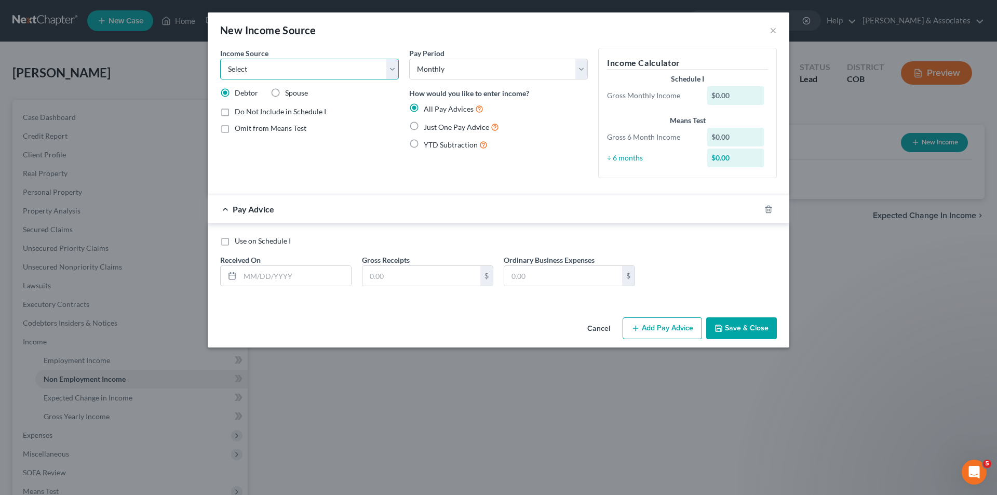
select select "4"
click at [220, 59] on select "Select Unemployment Disability (from employer) Pension Retirement Social Securi…" at bounding box center [309, 69] width 179 height 21
click at [292, 278] on input "text" at bounding box center [295, 276] width 111 height 20
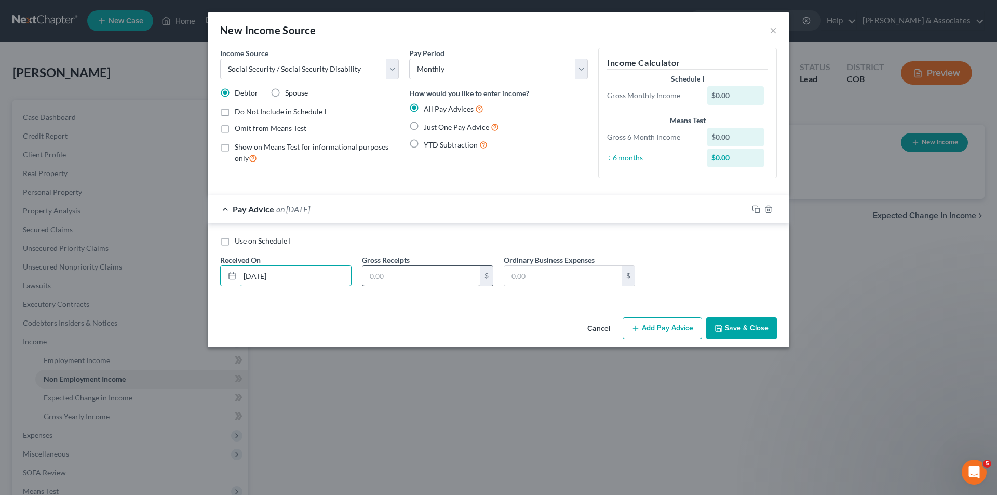
type input "[DATE]"
click at [375, 276] on input "text" at bounding box center [421, 276] width 118 height 20
type input "2,957.00"
click at [424, 125] on label "Just One Pay Advice" at bounding box center [461, 127] width 75 height 12
click at [428, 125] on input "Just One Pay Advice" at bounding box center [431, 124] width 7 height 7
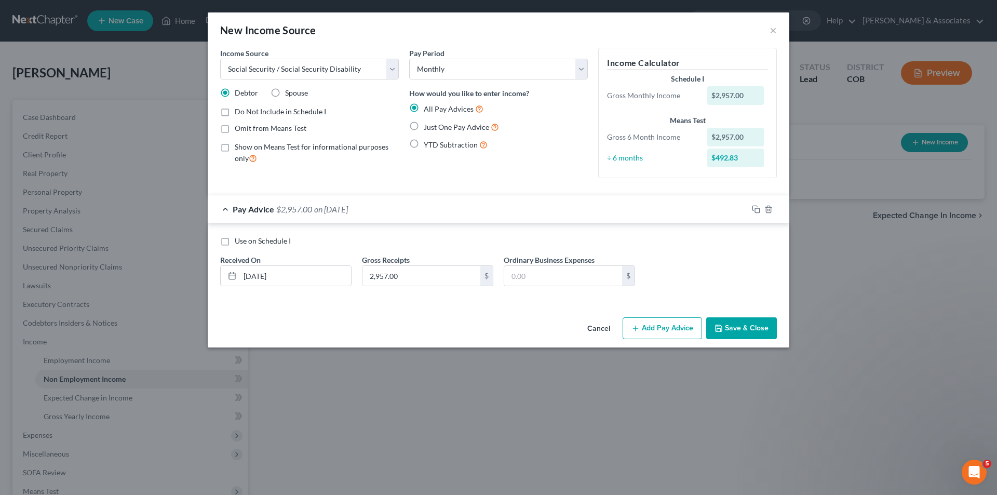
radio input "true"
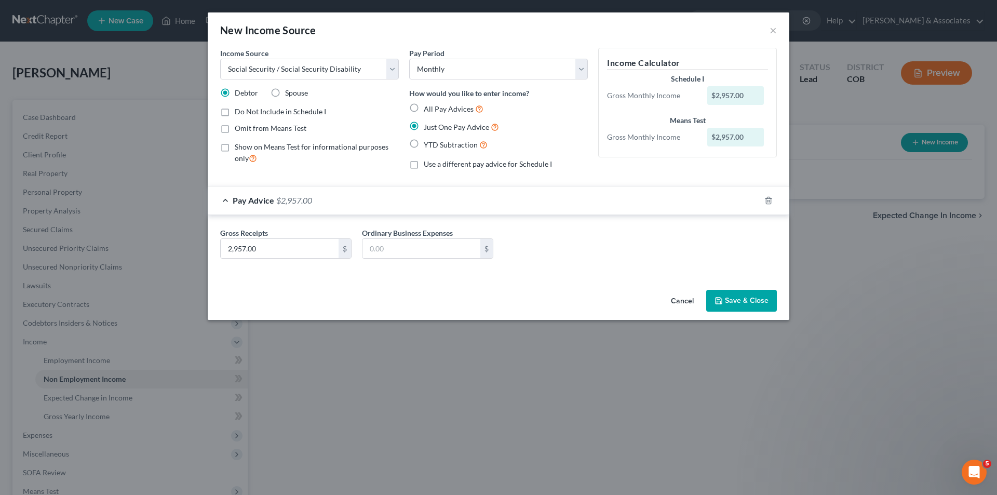
click at [747, 299] on button "Save & Close" at bounding box center [741, 301] width 71 height 22
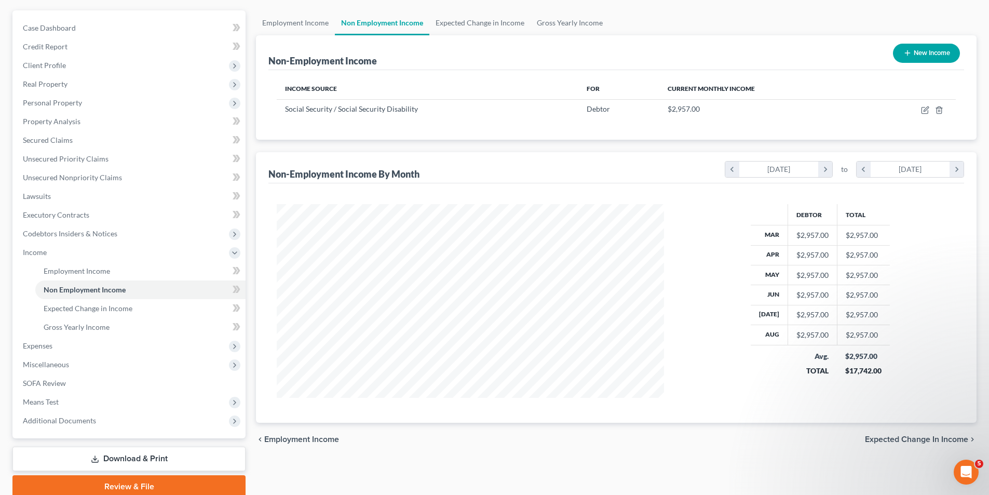
scroll to position [90, 0]
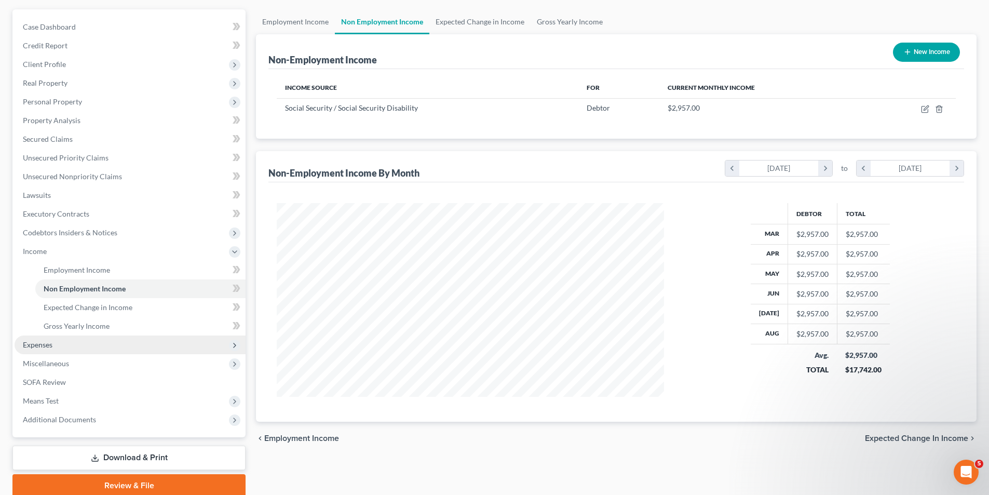
click at [36, 347] on span "Expenses" at bounding box center [38, 344] width 30 height 9
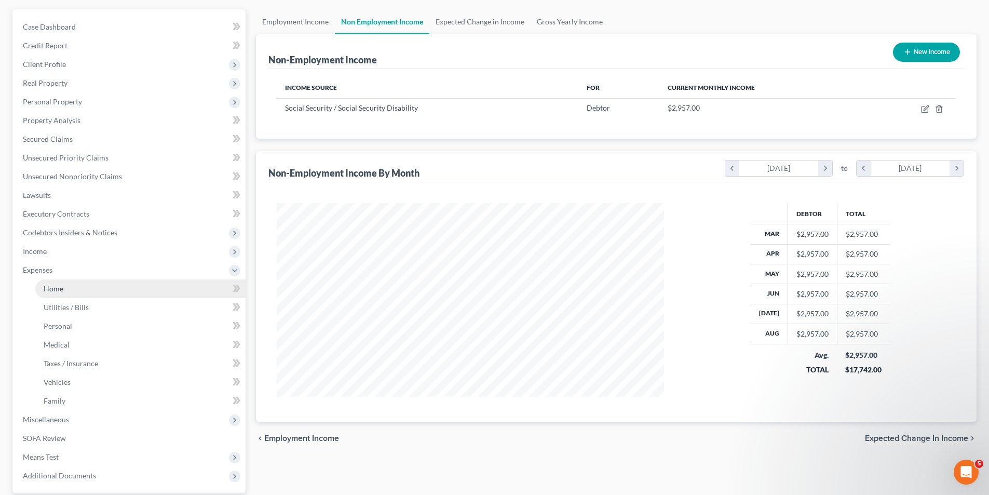
click at [60, 285] on span "Home" at bounding box center [54, 288] width 20 height 9
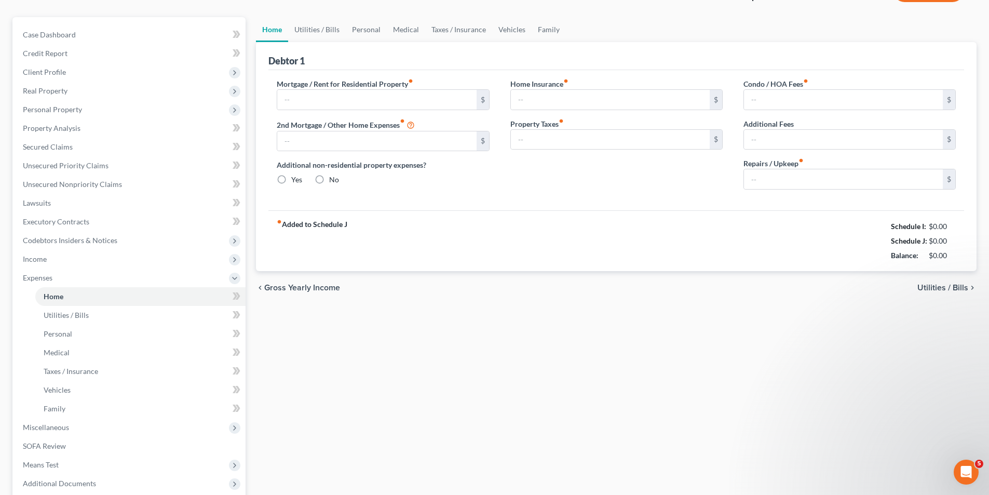
type input "0.00"
radio input "true"
type input "0.00"
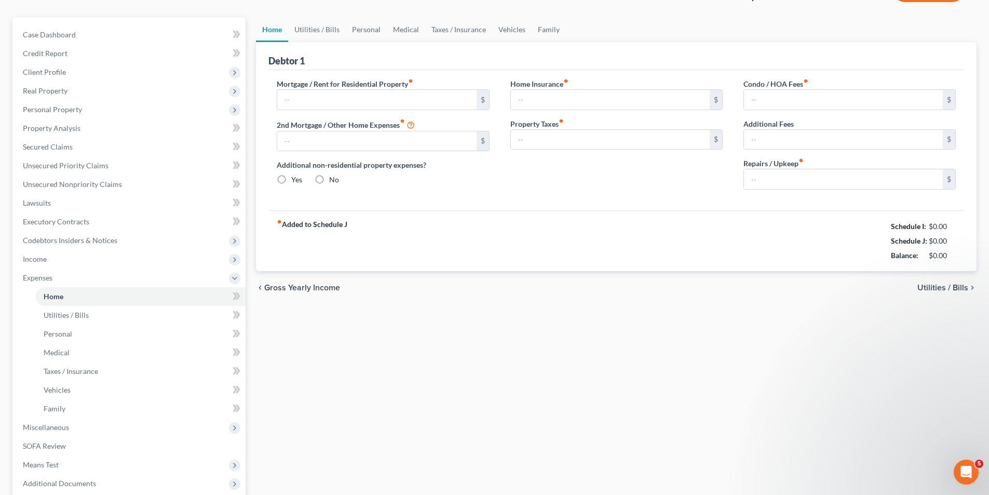
type input "0.00"
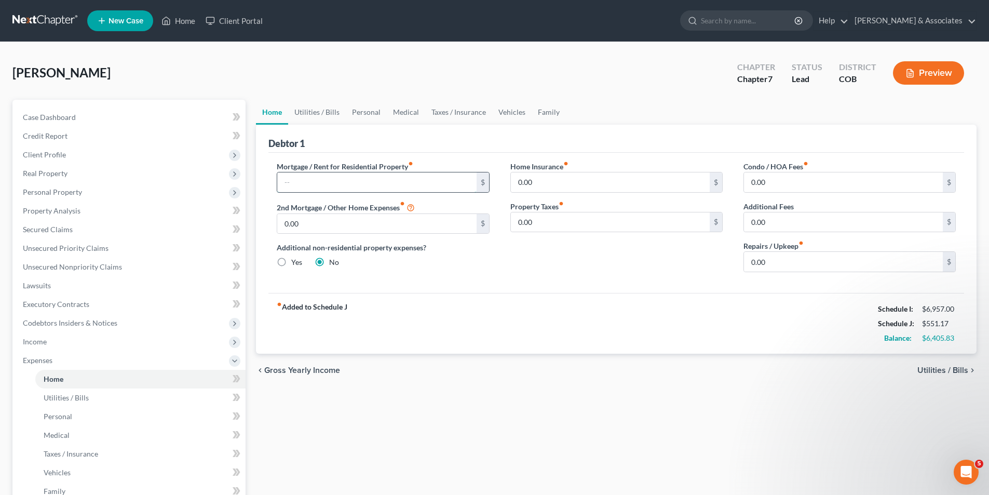
click at [295, 183] on input "text" at bounding box center [376, 182] width 199 height 20
type input "1,942.00"
click at [309, 221] on input "0.00" at bounding box center [376, 224] width 199 height 20
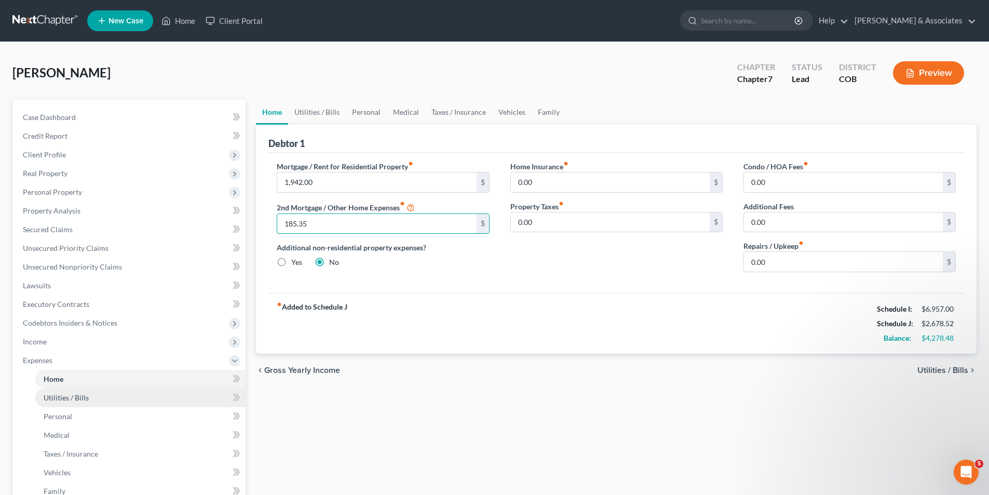
type input "185.35"
click at [63, 401] on span "Utilities / Bills" at bounding box center [66, 397] width 45 height 9
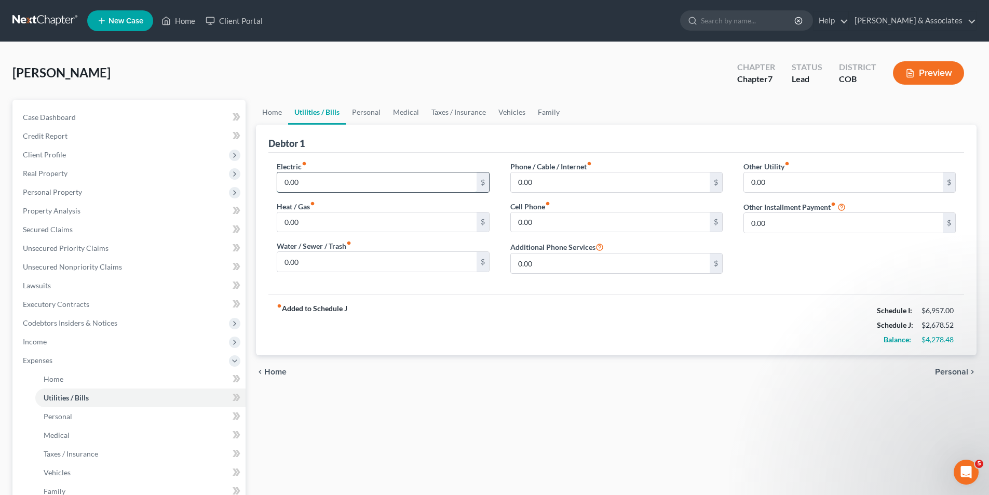
click at [310, 185] on input "0.00" at bounding box center [376, 182] width 199 height 20
type input "180.00"
click at [300, 264] on input "0.00" at bounding box center [376, 262] width 199 height 20
type input "60.00"
click at [534, 223] on input "0.00" at bounding box center [610, 222] width 199 height 20
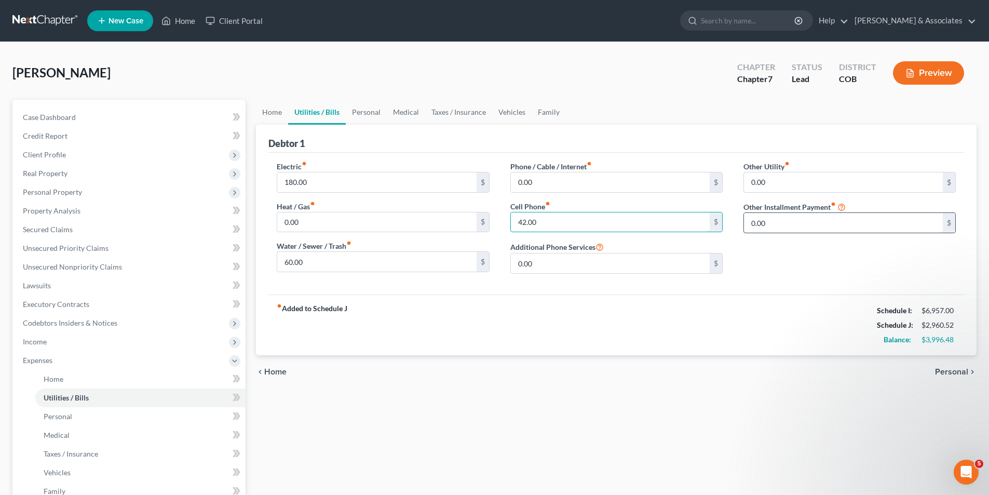
type input "42.00"
click at [769, 221] on input "0.00" at bounding box center [843, 223] width 199 height 20
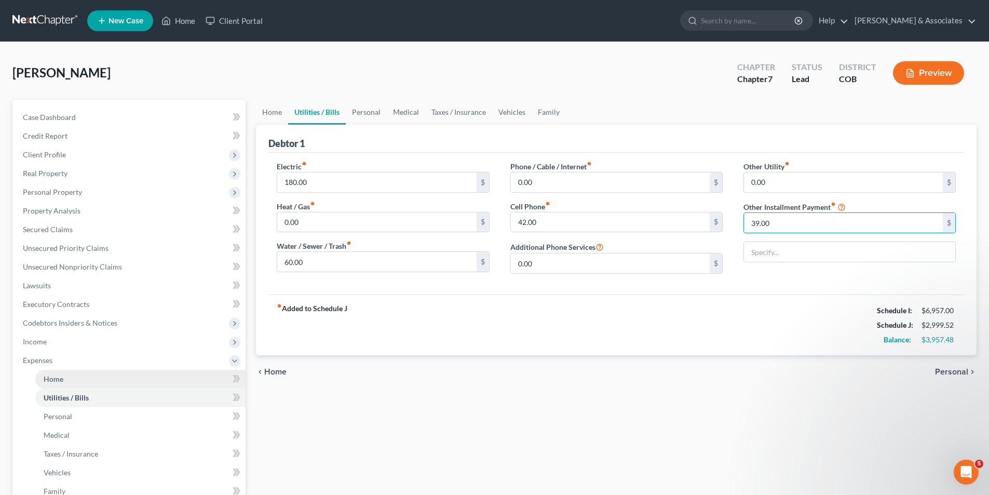
type input "39.00"
click at [72, 376] on link "Home" at bounding box center [140, 379] width 210 height 19
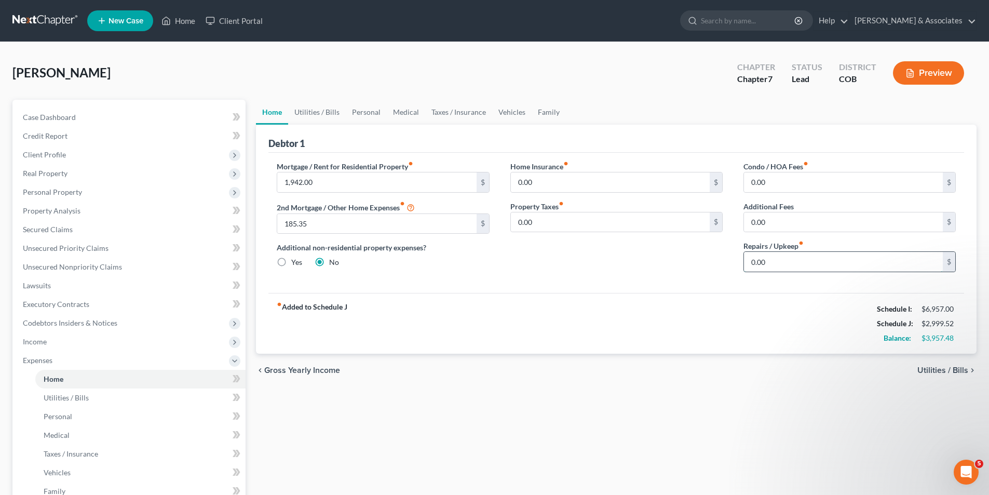
click at [767, 264] on input "0.00" at bounding box center [843, 262] width 199 height 20
type input "100.00"
click at [333, 114] on link "Utilities / Bills" at bounding box center [317, 112] width 58 height 25
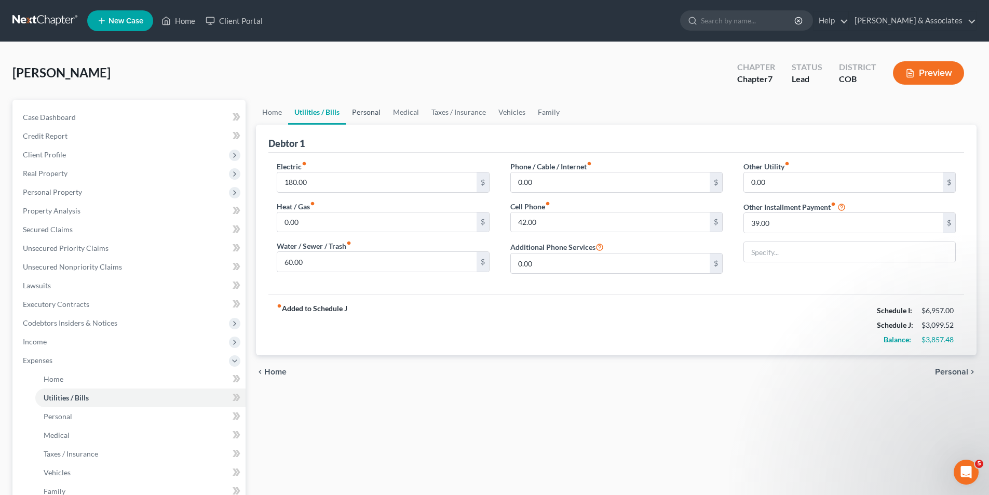
click at [371, 113] on link "Personal" at bounding box center [366, 112] width 41 height 25
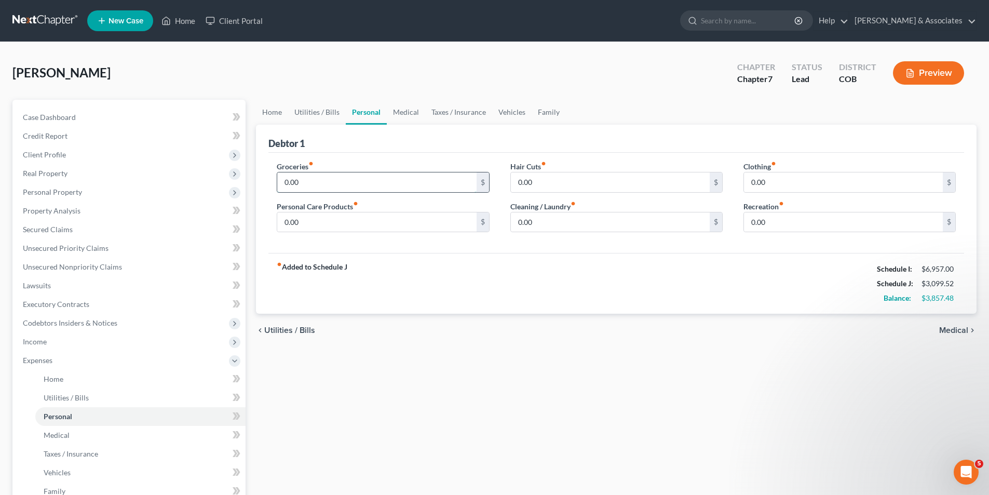
click at [285, 181] on input "0.00" at bounding box center [376, 182] width 199 height 20
type input "700"
click at [772, 181] on input "0.00" at bounding box center [843, 182] width 199 height 20
type input "100.00"
click at [534, 221] on input "0.00" at bounding box center [610, 222] width 199 height 20
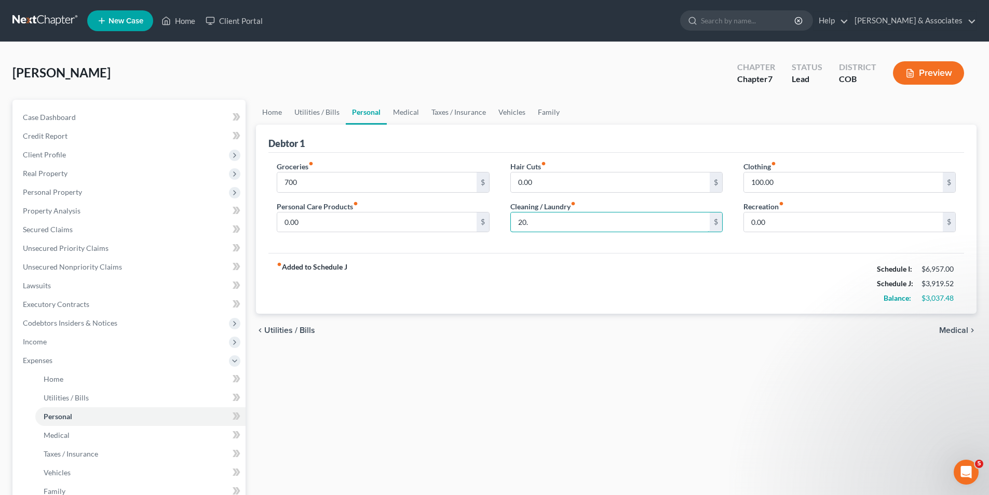
type input "20.00"
click at [771, 223] on input "0.00" at bounding box center [843, 222] width 199 height 20
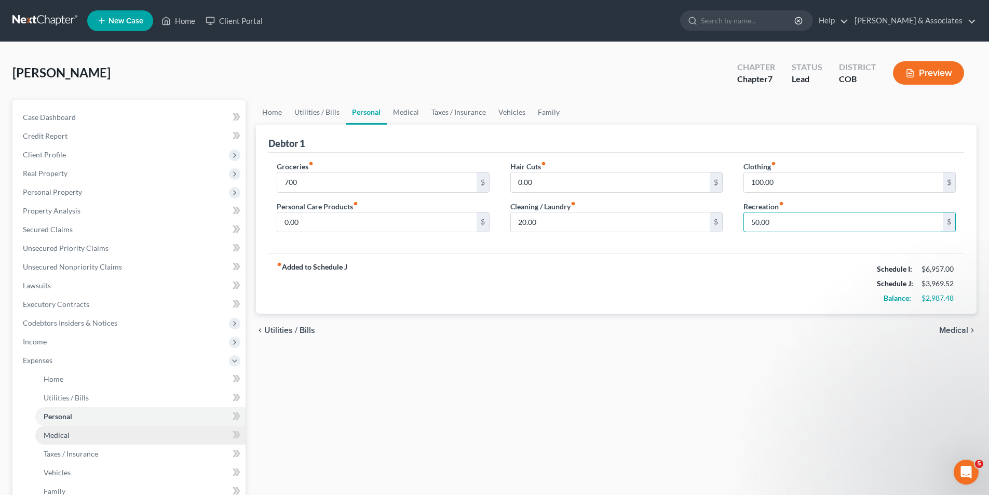
type input "50.00"
click at [63, 433] on span "Medical" at bounding box center [57, 434] width 26 height 9
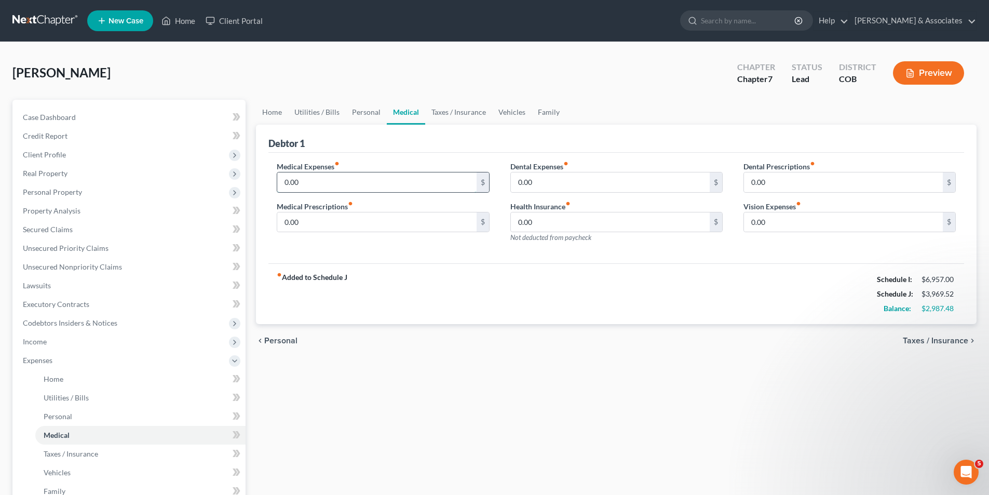
click at [305, 183] on input "0.00" at bounding box center [376, 182] width 199 height 20
type input "500.00"
click at [520, 181] on input "0.00" at bounding box center [610, 182] width 199 height 20
type input "300.00"
click at [533, 222] on input "0.00" at bounding box center [610, 222] width 199 height 20
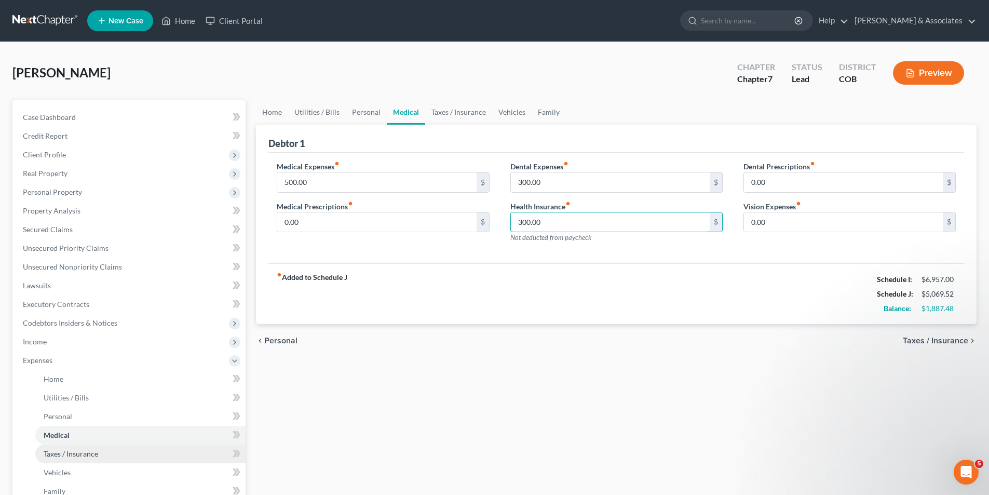
type input "300.00"
click at [75, 457] on span "Taxes / Insurance" at bounding box center [71, 453] width 55 height 9
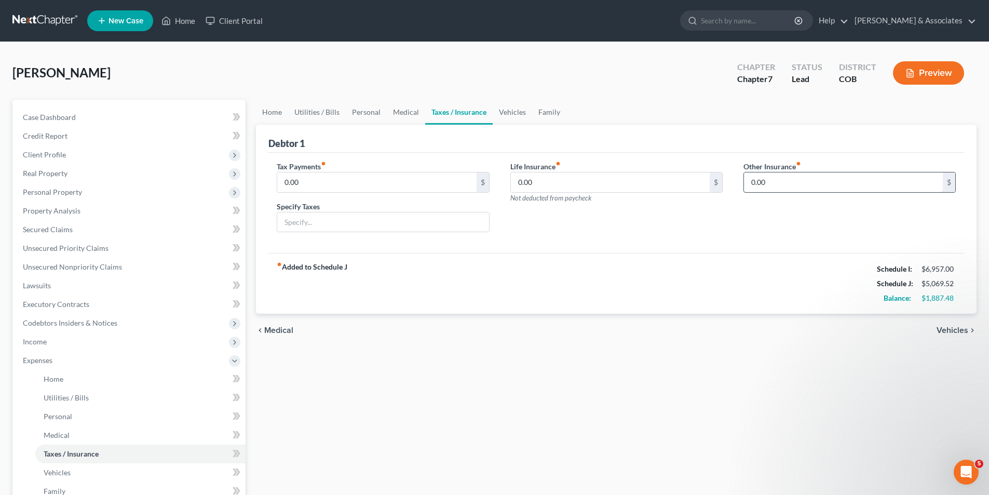
click at [755, 183] on input "0.00" at bounding box center [843, 182] width 199 height 20
type input "100.00"
click at [761, 210] on input "text" at bounding box center [849, 211] width 211 height 20
type input "Homeowner Insurance"
click at [756, 244] on div "Tax Payments fiber_manual_record 0.00 $ Specify Taxes Life Insurance fiber_manu…" at bounding box center [616, 203] width 696 height 101
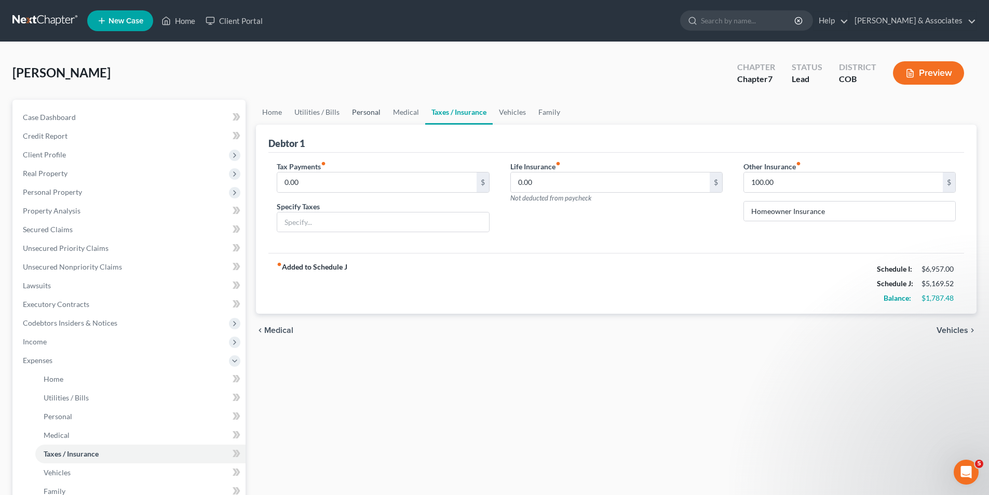
click at [352, 113] on link "Personal" at bounding box center [366, 112] width 41 height 25
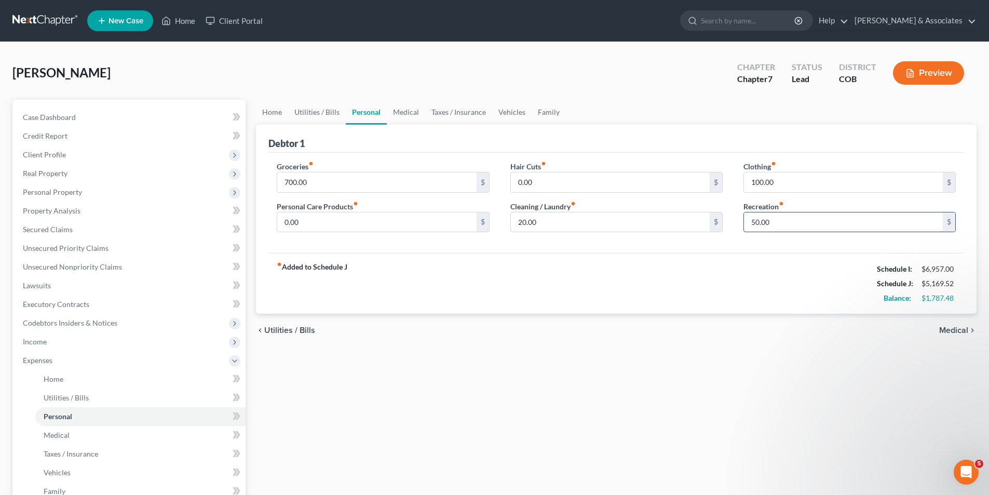
click at [752, 221] on input "50.00" at bounding box center [843, 222] width 199 height 20
type input "200.00"
click at [512, 113] on link "Vehicles" at bounding box center [511, 112] width 39 height 25
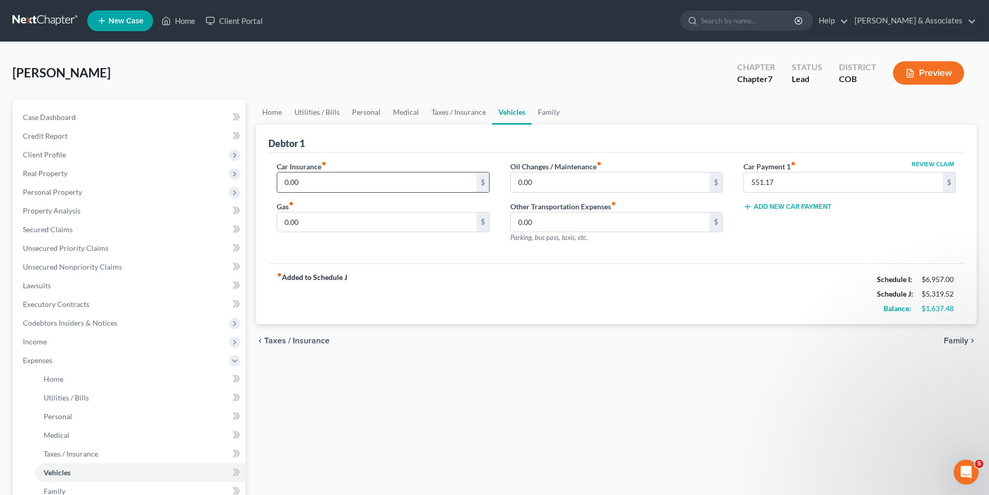
click at [304, 185] on input "0.00" at bounding box center [376, 182] width 199 height 20
type input "778.00"
click at [520, 183] on input "0.00" at bounding box center [610, 182] width 199 height 20
type input "60.00"
click at [535, 221] on input "0.00" at bounding box center [610, 222] width 199 height 20
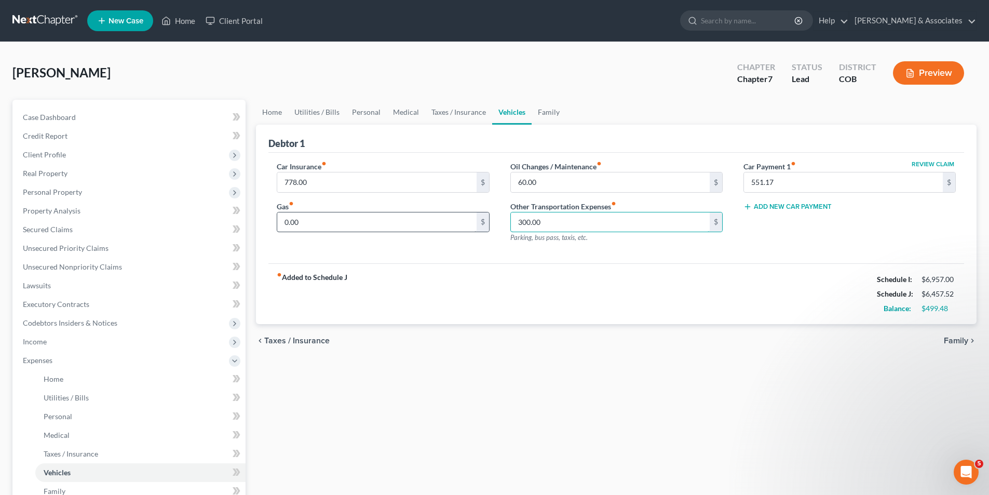
type input "300.00"
click at [310, 223] on input "0.00" at bounding box center [376, 222] width 199 height 20
type input "300.00"
type input "100.00"
click at [454, 114] on link "Taxes / Insurance" at bounding box center [458, 112] width 67 height 25
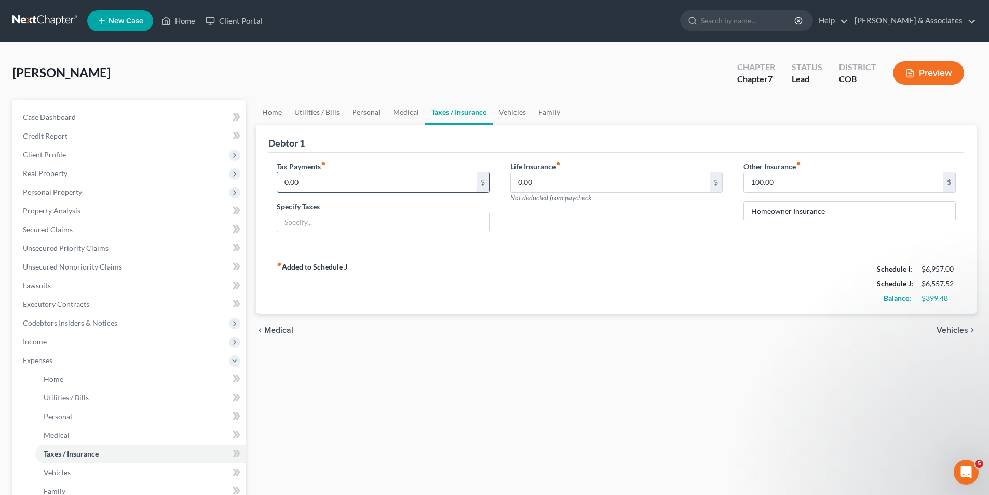
click at [303, 182] on input "0.00" at bounding box center [376, 182] width 199 height 20
type input "100.00"
click at [285, 224] on input "text" at bounding box center [382, 222] width 211 height 20
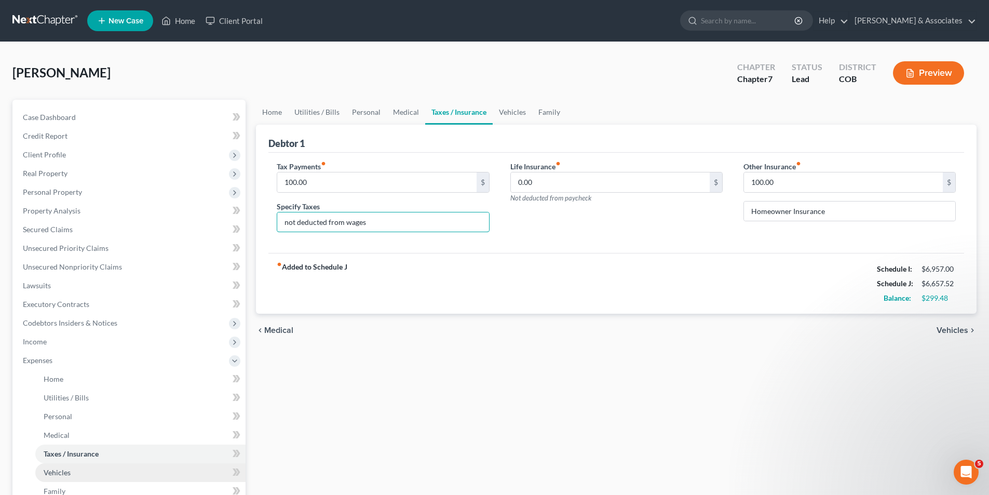
type input "not deducted from wages"
click at [86, 469] on link "Vehicles" at bounding box center [140, 472] width 210 height 19
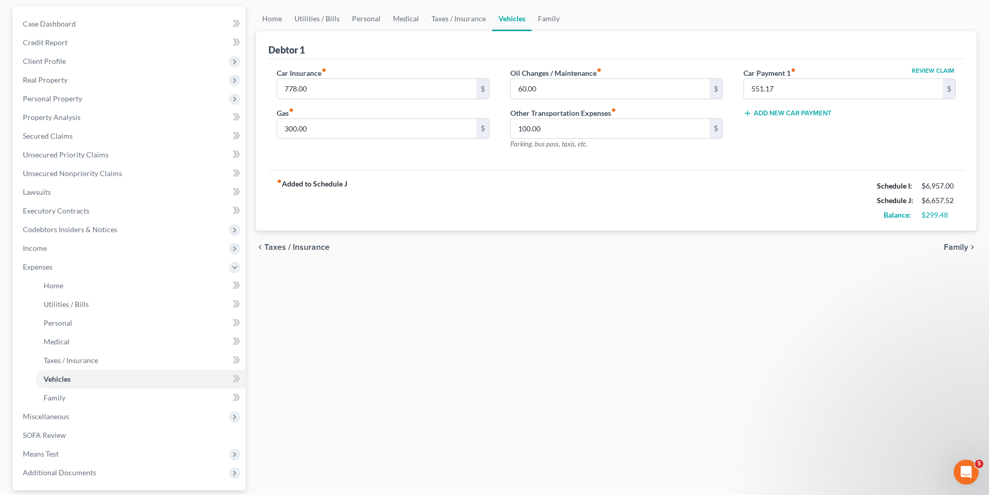
scroll to position [125, 0]
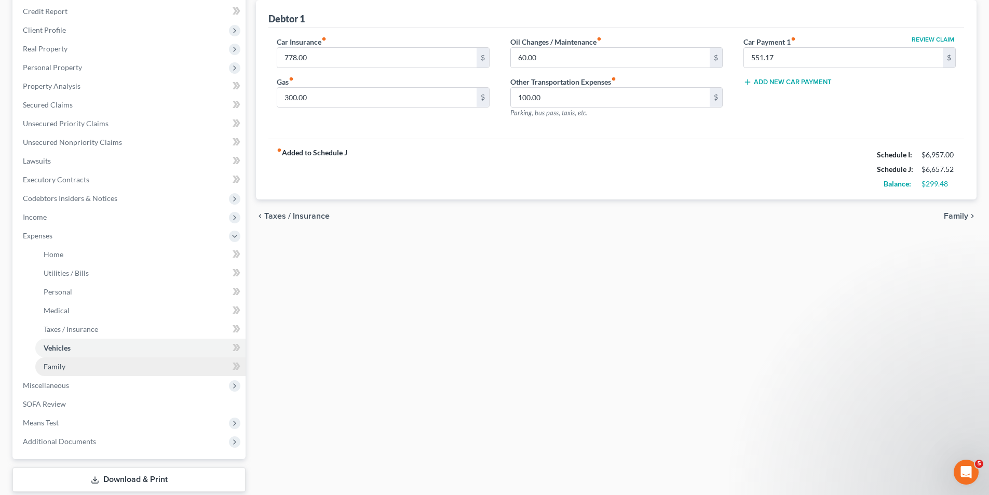
click at [82, 364] on link "Family" at bounding box center [140, 366] width 210 height 19
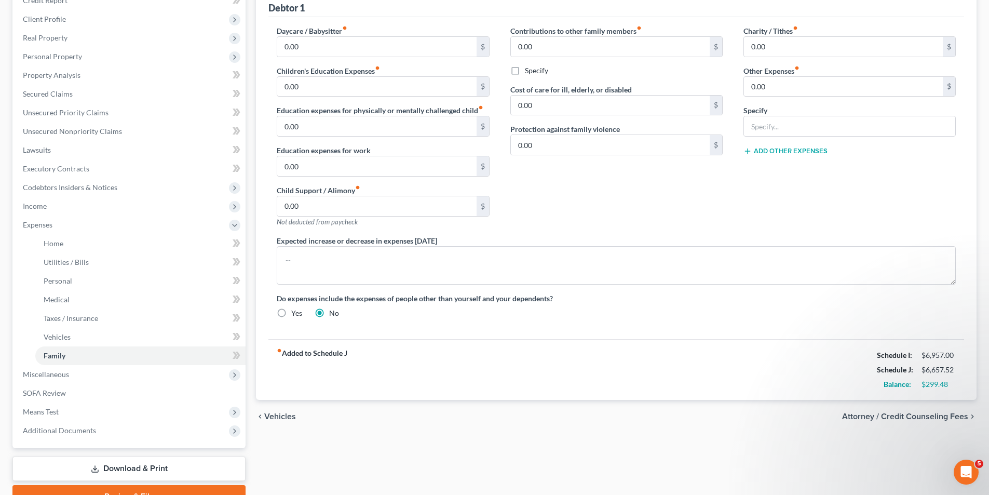
scroll to position [142, 0]
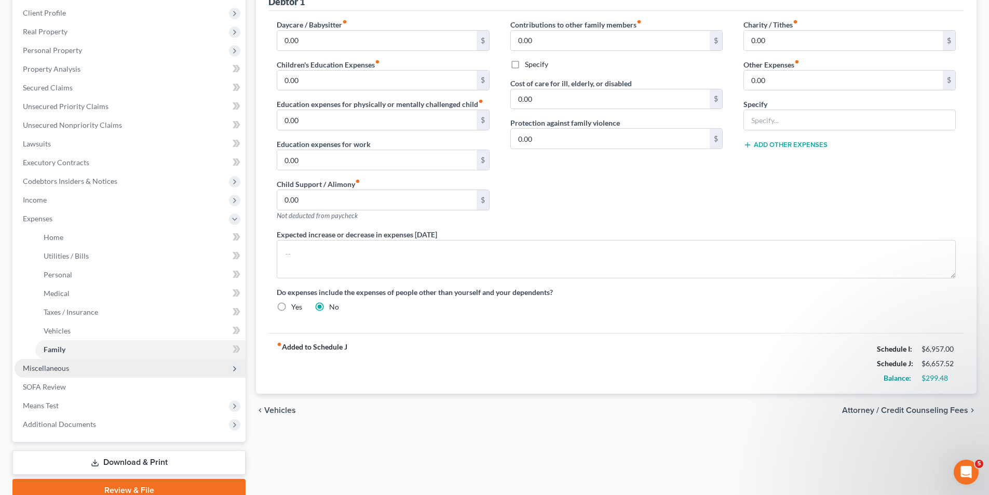
click at [49, 367] on span "Miscellaneous" at bounding box center [46, 367] width 46 height 9
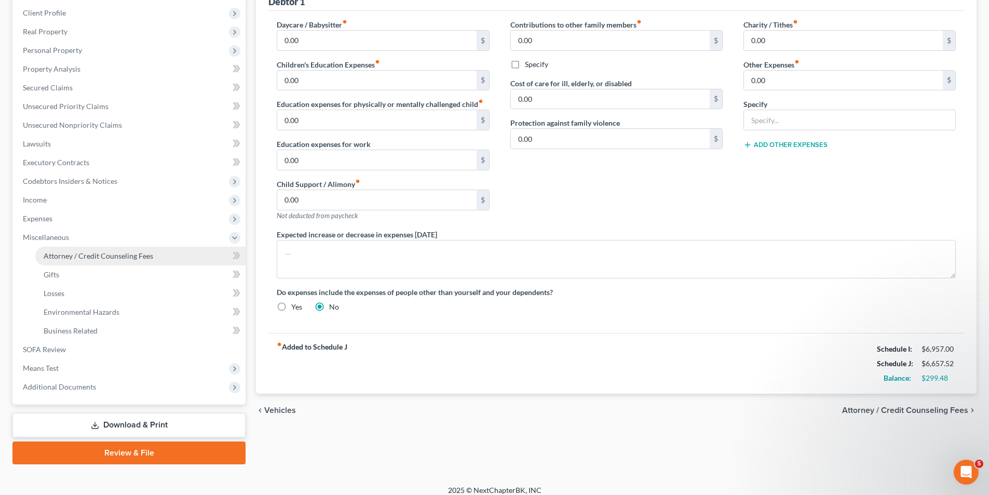
click at [104, 260] on span "Attorney / Credit Counseling Fees" at bounding box center [99, 255] width 110 height 9
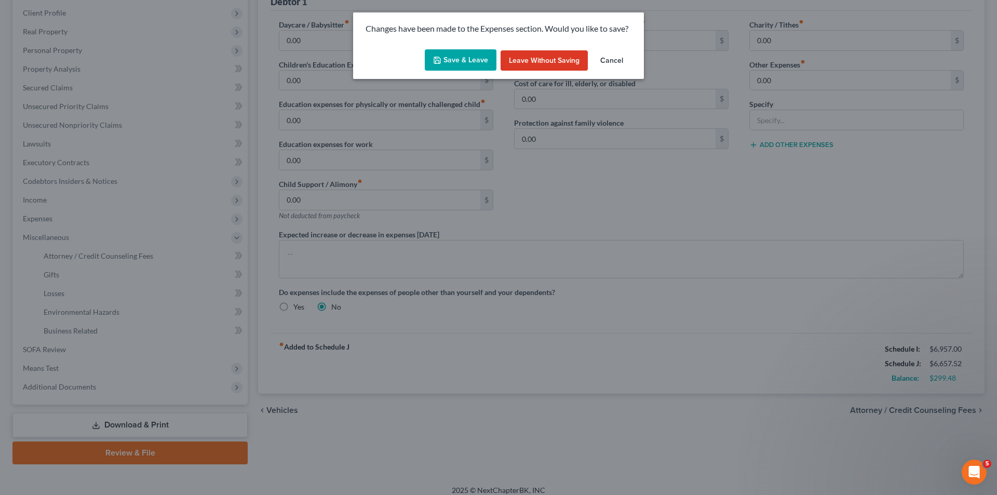
click at [462, 65] on button "Save & Leave" at bounding box center [461, 60] width 72 height 22
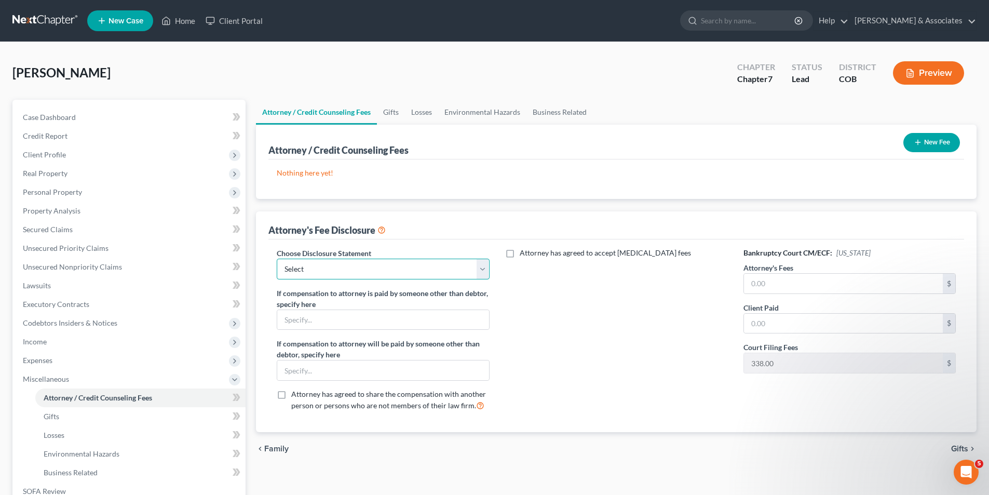
click at [480, 270] on select "Select Fee Disclosure" at bounding box center [383, 269] width 212 height 21
select select "0"
click at [277, 259] on select "Select Fee Disclosure" at bounding box center [383, 269] width 212 height 21
click at [756, 287] on input "text" at bounding box center [843, 284] width 199 height 20
type input "1,194.50"
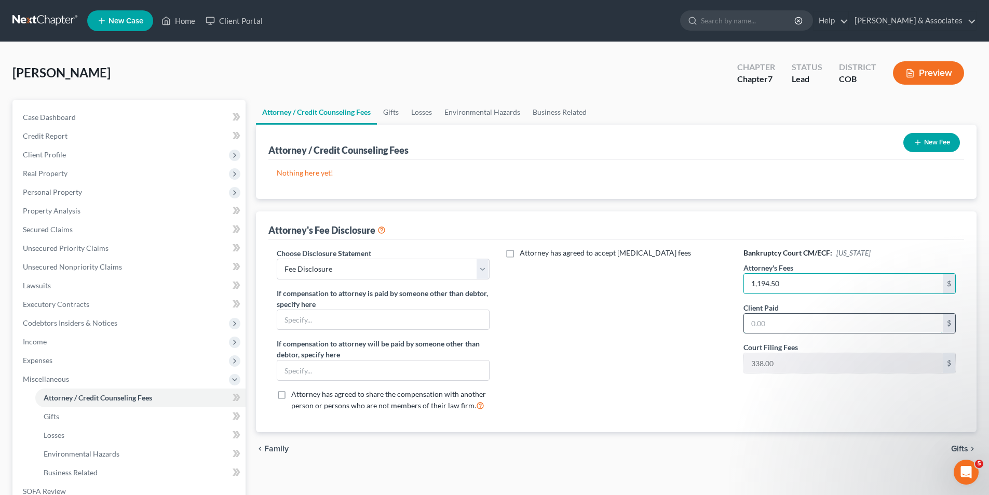
click at [773, 324] on input "text" at bounding box center [843, 324] width 199 height 20
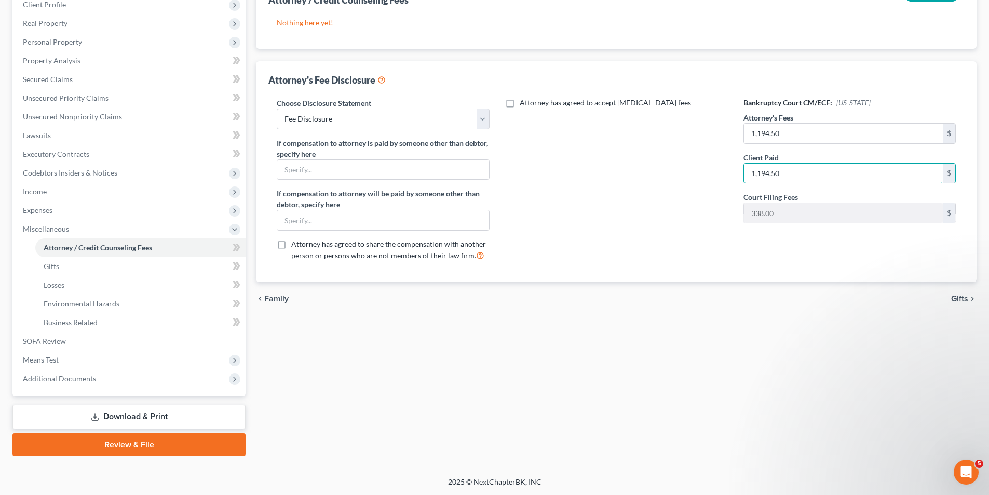
scroll to position [151, 0]
type input "1,194.50"
click at [56, 267] on span "Gifts" at bounding box center [52, 265] width 16 height 9
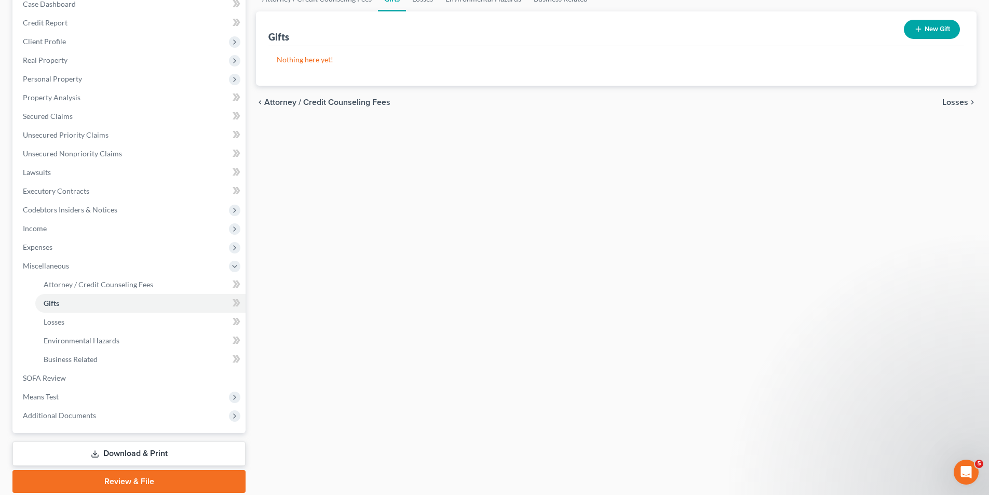
scroll to position [115, 0]
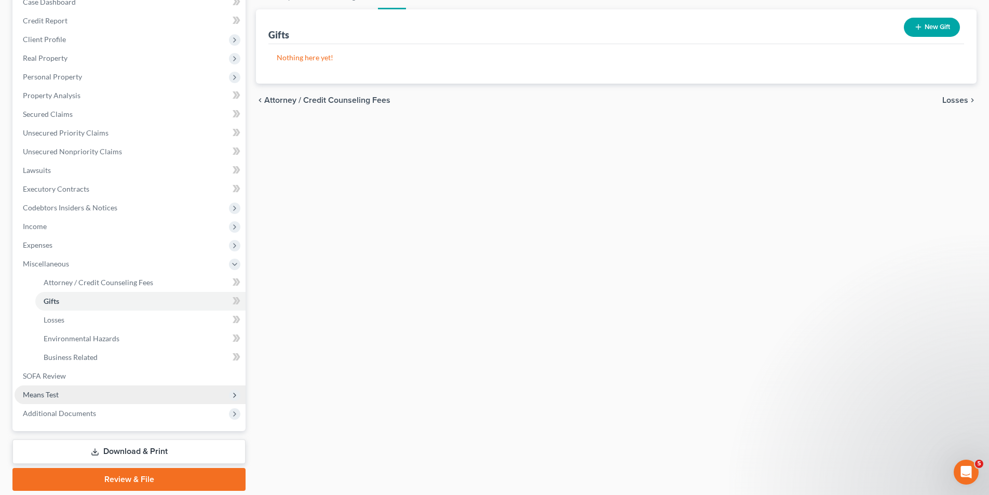
click at [32, 392] on span "Means Test" at bounding box center [41, 394] width 36 height 9
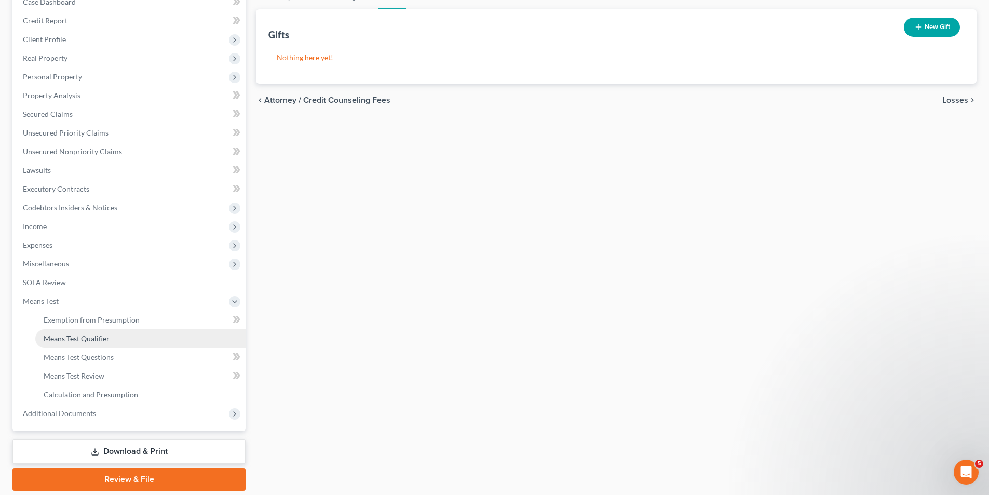
click at [64, 337] on span "Means Test Qualifier" at bounding box center [77, 338] width 66 height 9
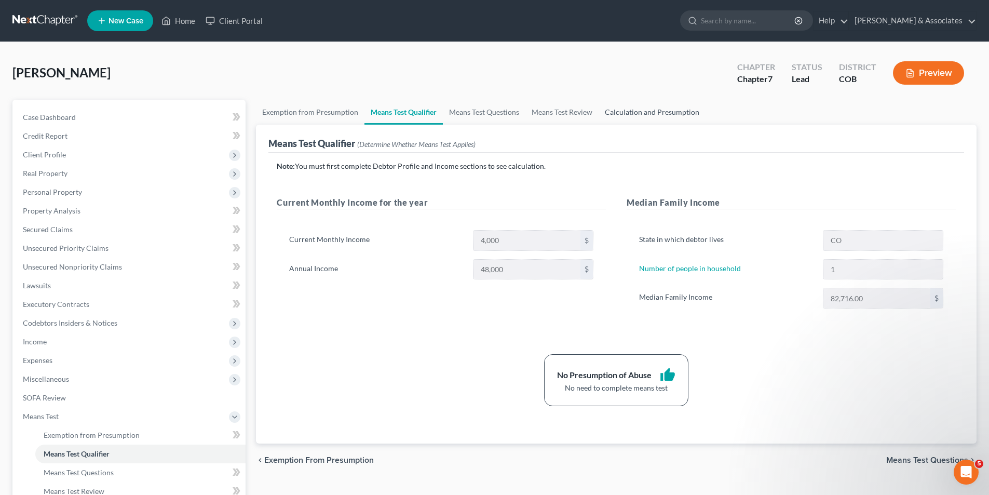
click at [631, 111] on link "Calculation and Presumption" at bounding box center [652, 112] width 107 height 25
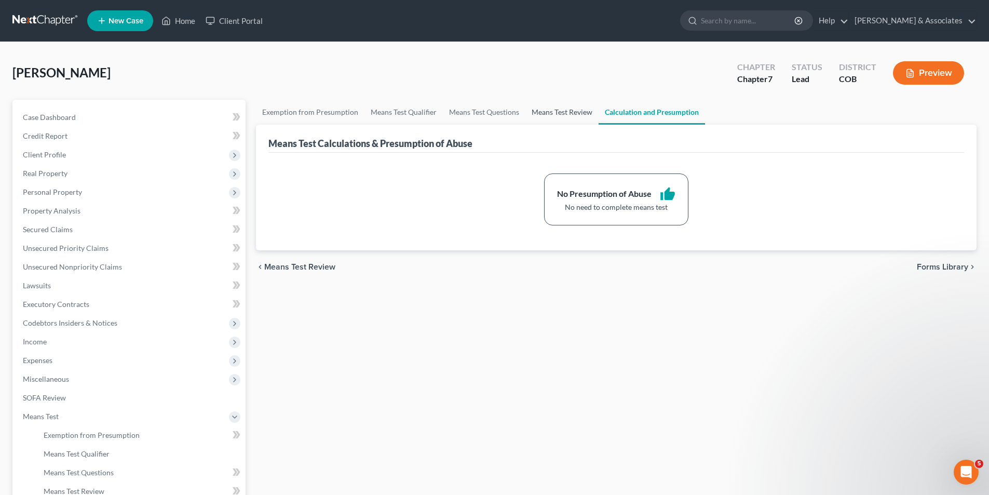
click at [565, 115] on link "Means Test Review" at bounding box center [561, 112] width 73 height 25
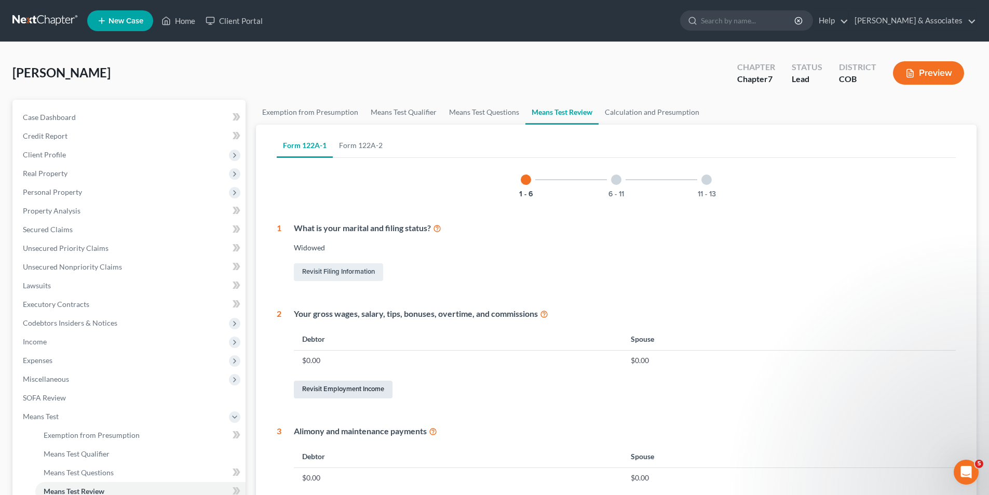
click at [344, 389] on link "Revisit Employment Income" at bounding box center [343, 390] width 99 height 18
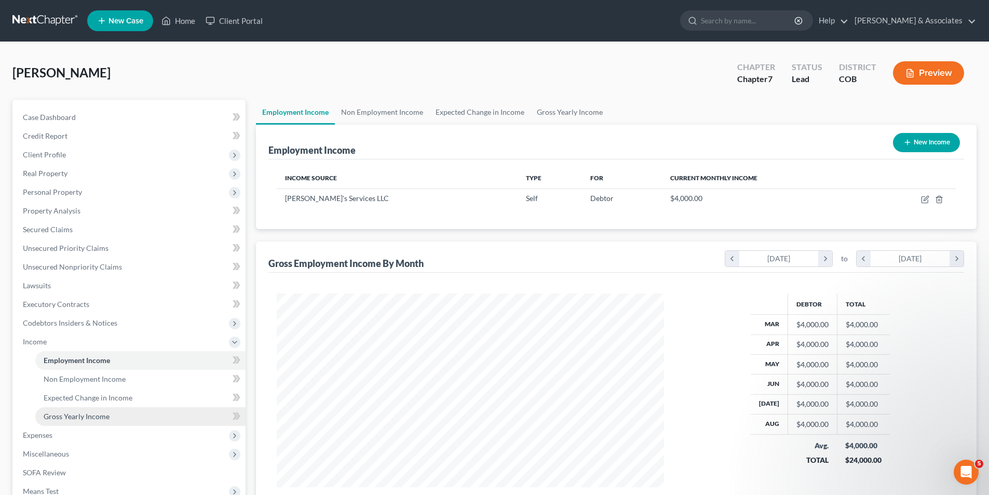
click at [60, 416] on span "Gross Yearly Income" at bounding box center [77, 416] width 66 height 9
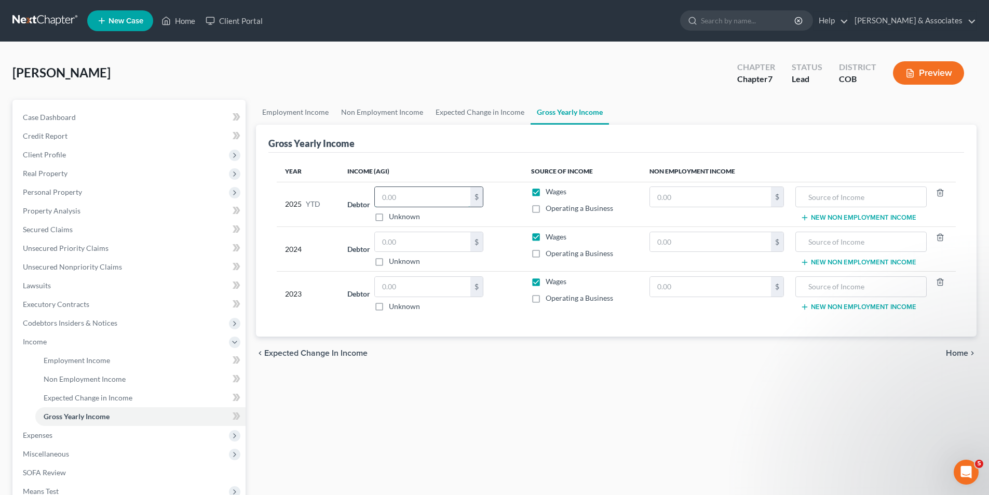
click at [411, 196] on input "text" at bounding box center [423, 197] width 96 height 20
type input "36,000.00"
click at [657, 198] on input "text" at bounding box center [710, 197] width 121 height 20
type input "26,523.00"
click at [864, 195] on input "text" at bounding box center [860, 197] width 119 height 20
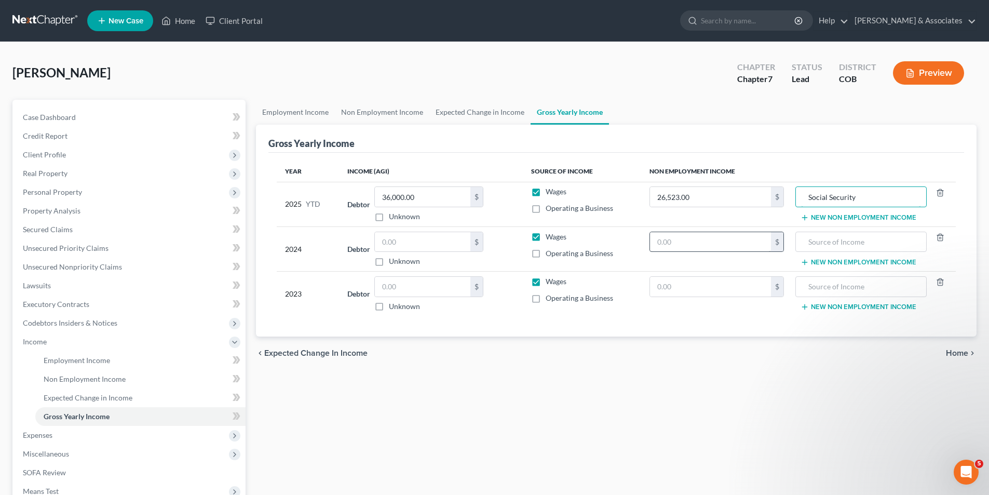
type input "Social Security"
click at [668, 242] on input "text" at bounding box center [710, 242] width 121 height 20
click at [385, 288] on input "text" at bounding box center [423, 287] width 96 height 20
type input "30,000.00"
click at [662, 286] on input "text" at bounding box center [710, 287] width 121 height 20
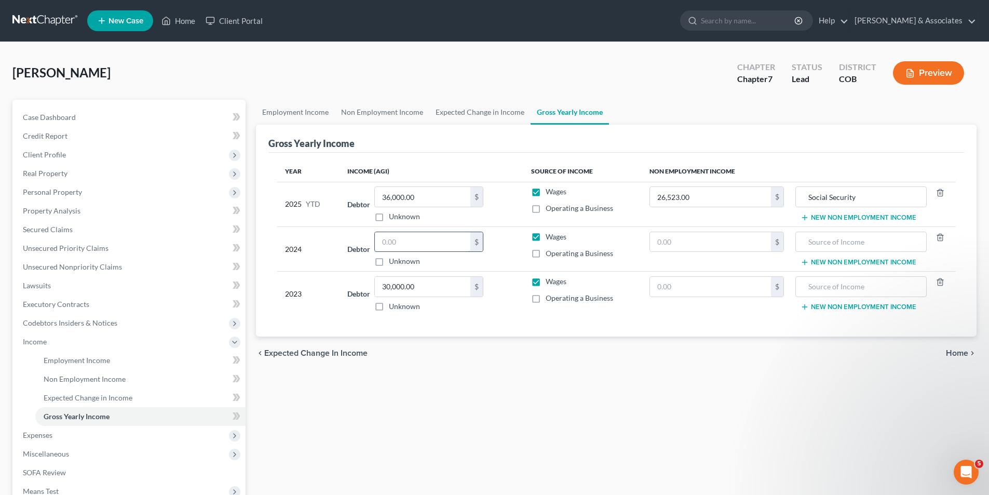
click at [388, 239] on input "text" at bounding box center [423, 242] width 96 height 20
click at [428, 287] on input "30,000.00" at bounding box center [423, 287] width 96 height 20
type input "47,794.00"
click at [673, 289] on input "text" at bounding box center [710, 287] width 121 height 20
click at [382, 239] on input "text" at bounding box center [423, 242] width 96 height 20
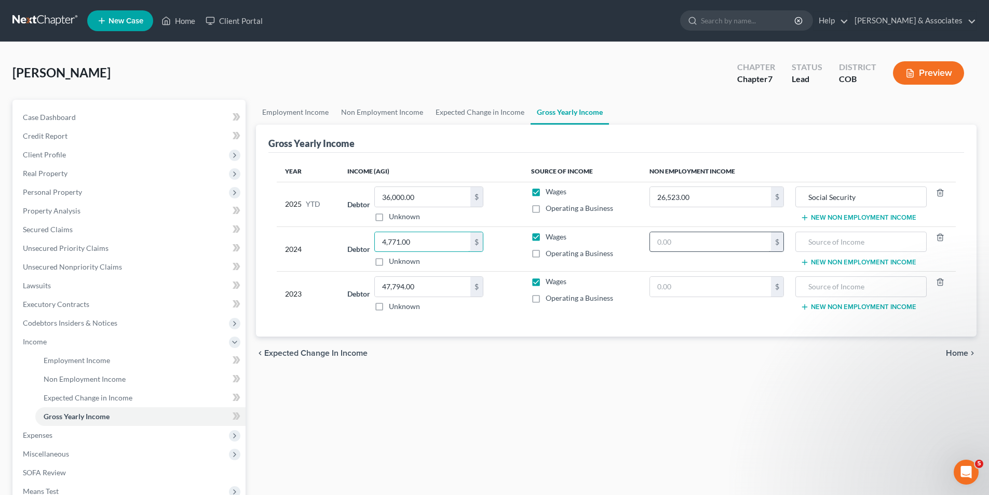
type input "4,771.00"
click at [657, 242] on input "text" at bounding box center [710, 242] width 121 height 20
click at [66, 436] on span "Expenses" at bounding box center [130, 435] width 231 height 19
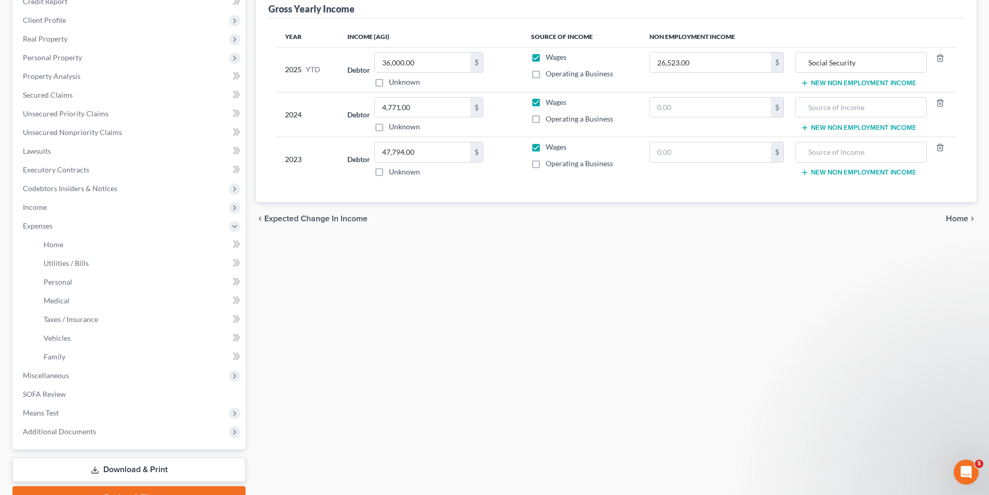
scroll to position [145, 0]
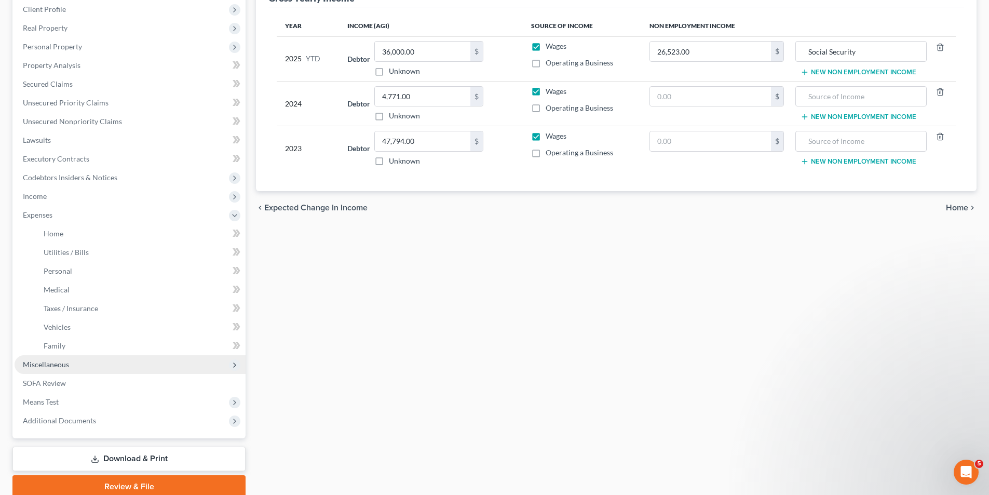
click at [55, 362] on span "Miscellaneous" at bounding box center [46, 364] width 46 height 9
